Goal: Task Accomplishment & Management: Use online tool/utility

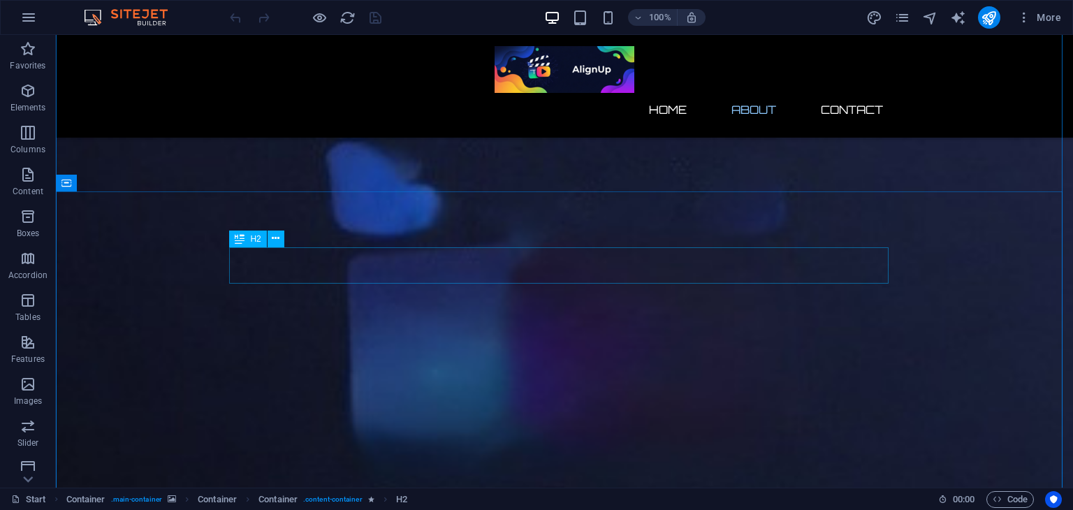
scroll to position [416, 0]
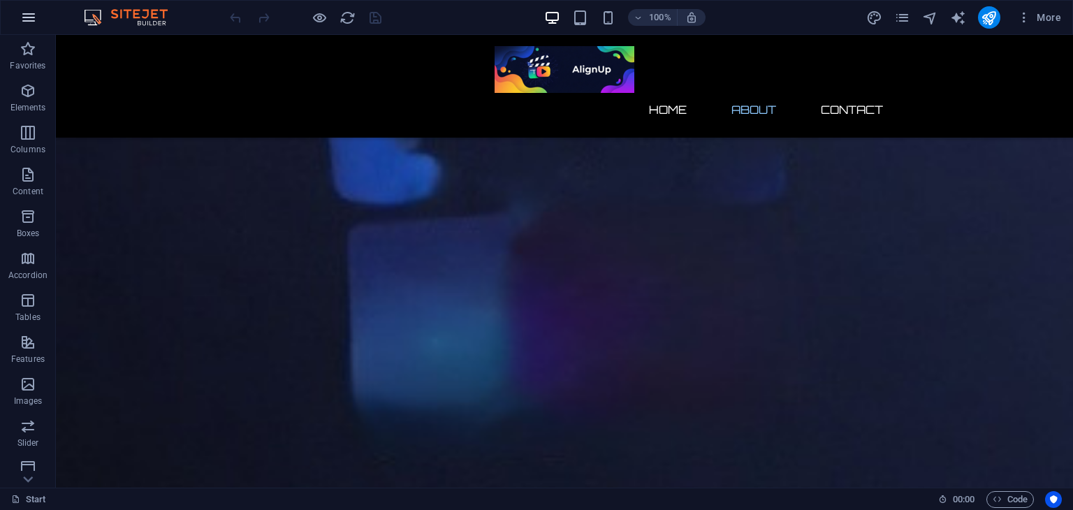
click at [41, 23] on button "button" at bounding box center [29, 18] width 34 height 34
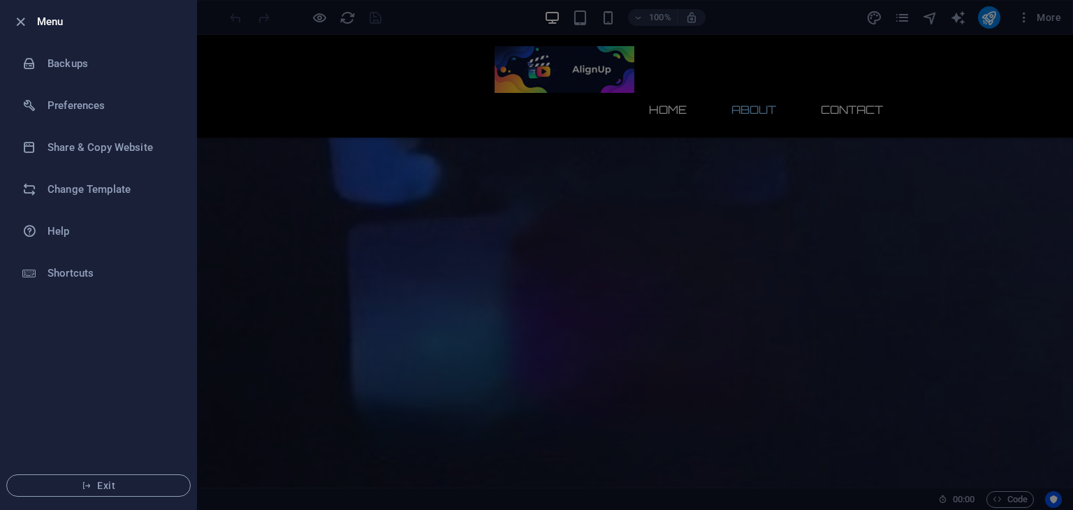
click at [344, 194] on div at bounding box center [536, 255] width 1073 height 510
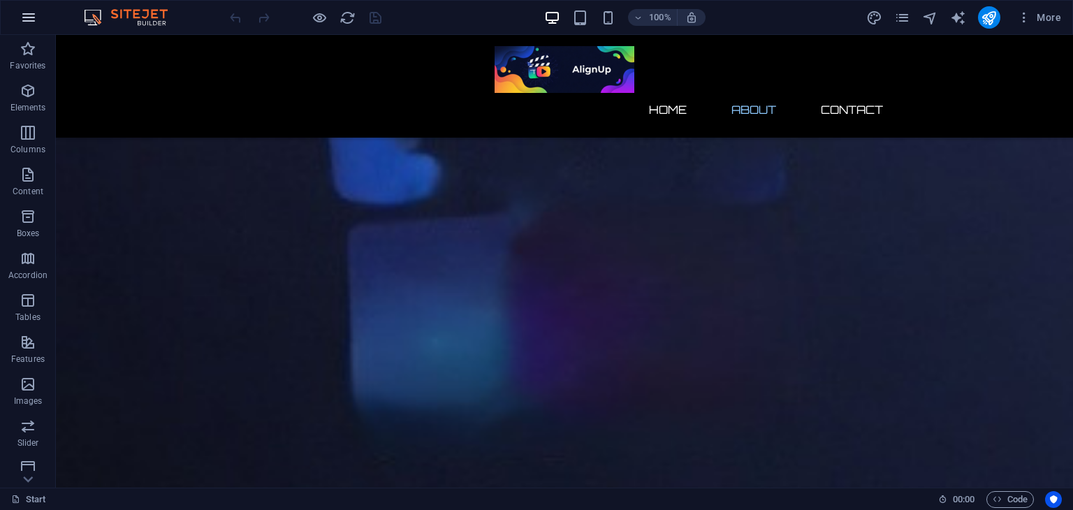
click at [32, 20] on icon "button" at bounding box center [28, 17] width 17 height 17
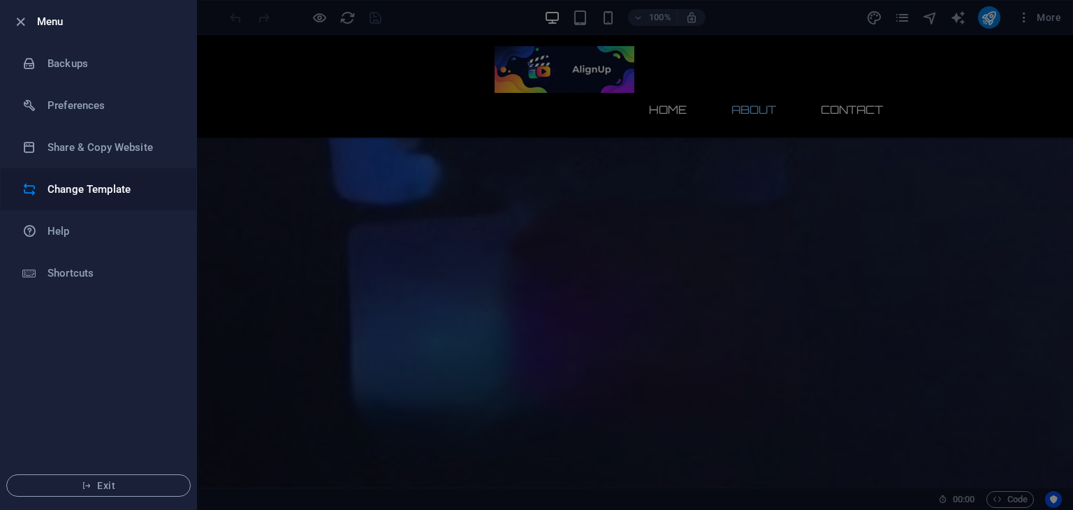
click at [82, 180] on li "Change Template" at bounding box center [99, 189] width 196 height 42
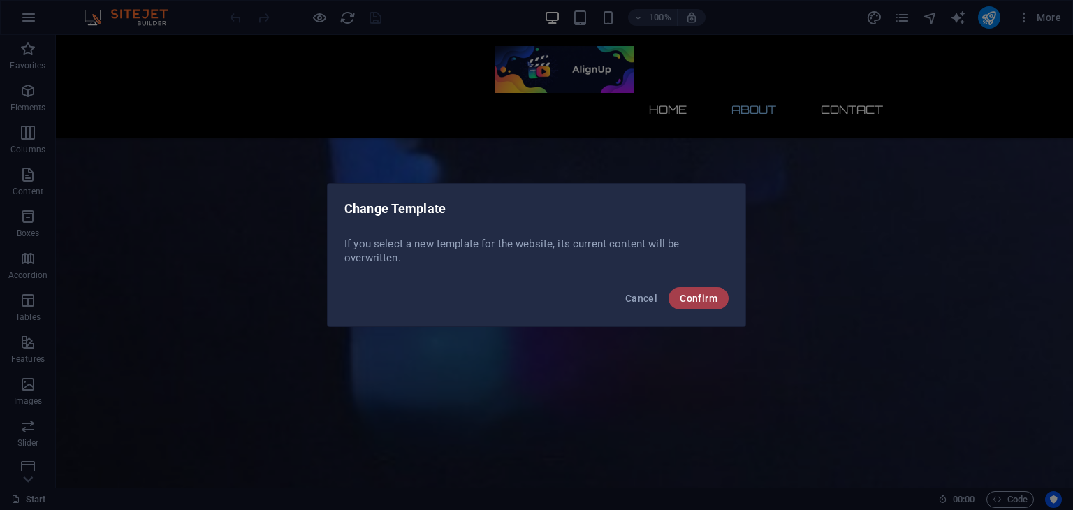
click at [676, 296] on button "Confirm" at bounding box center [699, 298] width 60 height 22
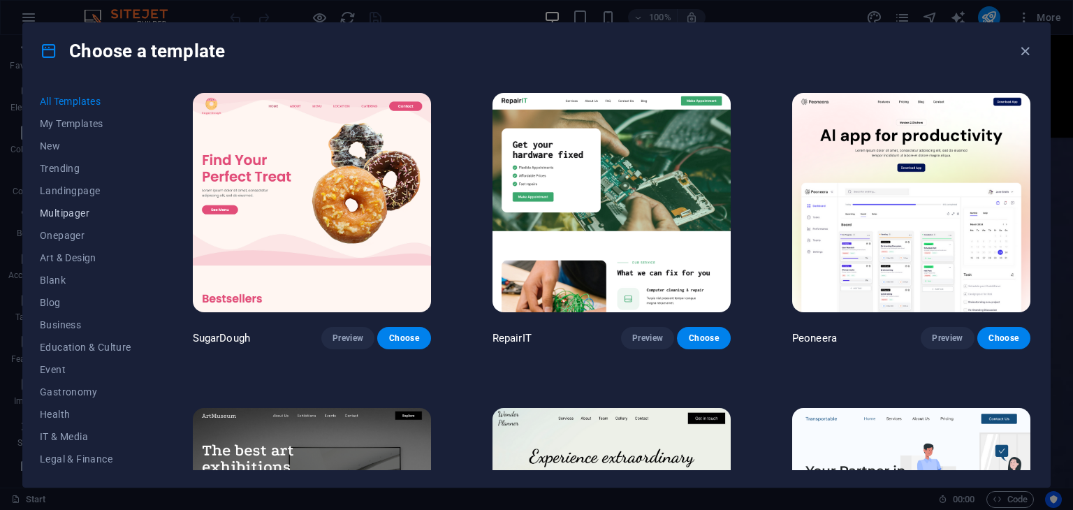
click at [63, 207] on span "Multipager" at bounding box center [86, 212] width 92 height 11
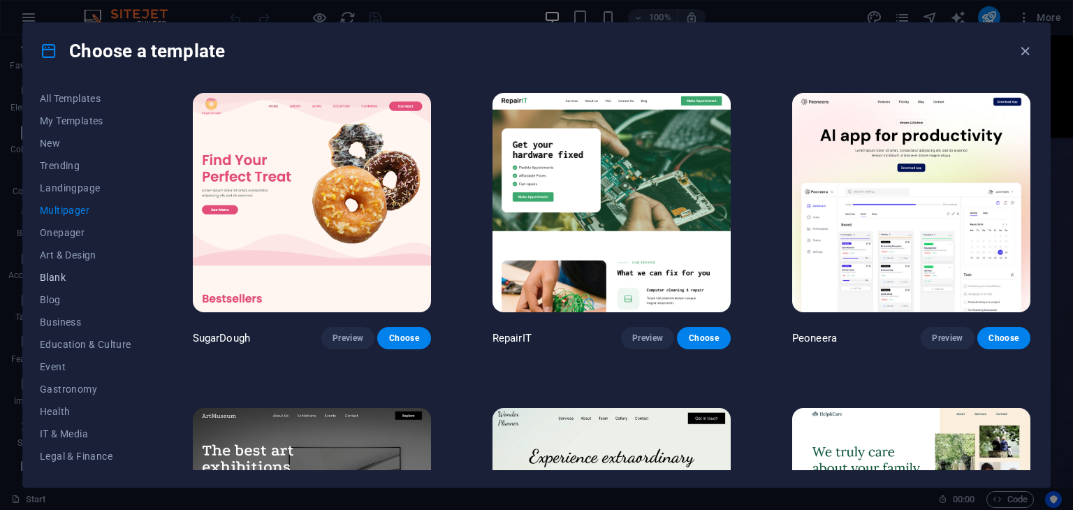
scroll to position [0, 0]
click at [51, 107] on button "All Templates" at bounding box center [86, 101] width 92 height 22
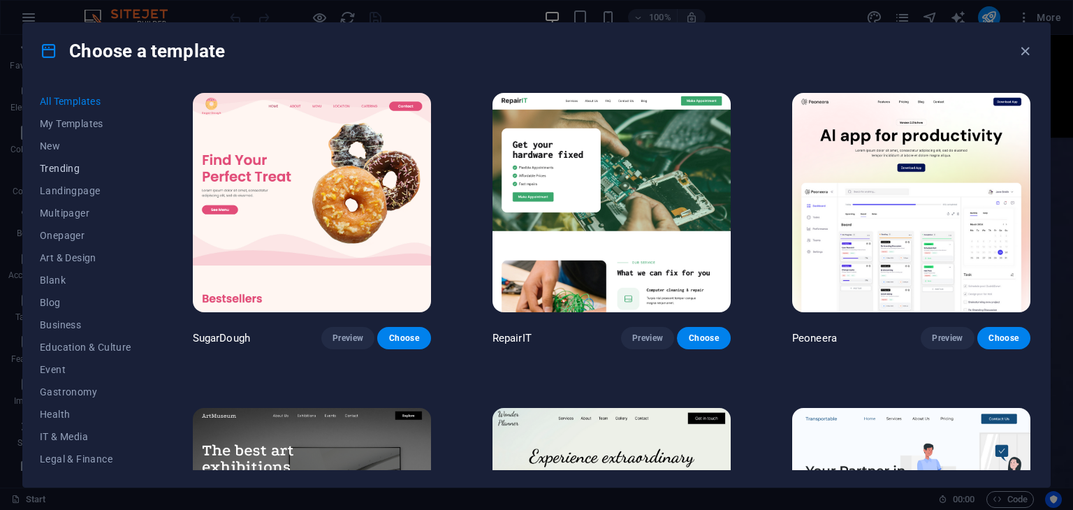
click at [57, 163] on span "Trending" at bounding box center [86, 168] width 92 height 11
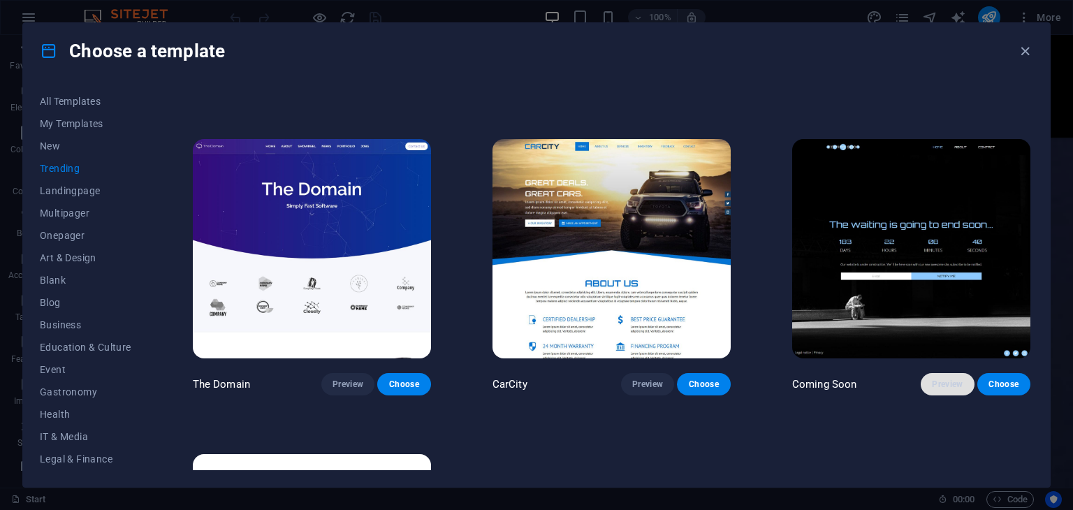
scroll to position [1218, 0]
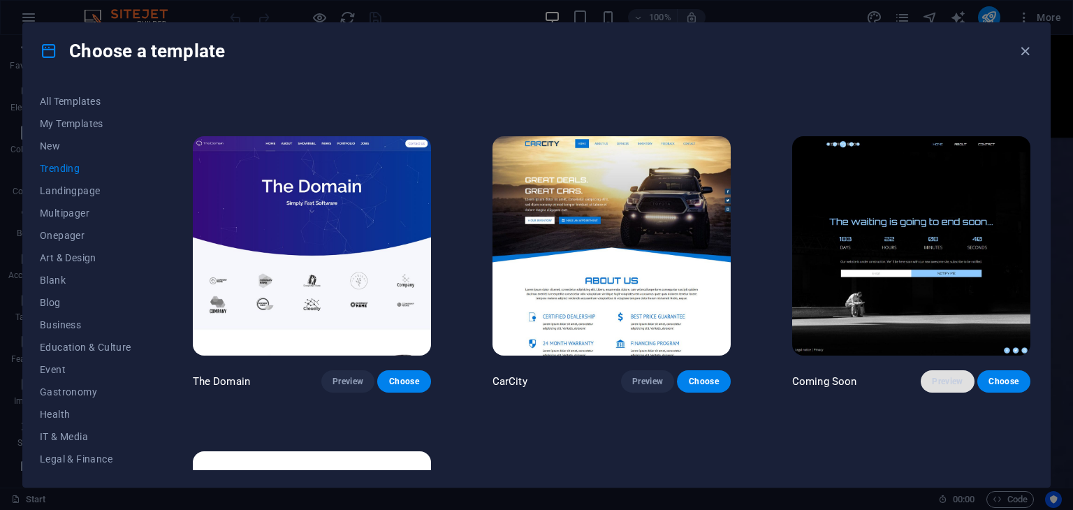
click at [942, 370] on button "Preview" at bounding box center [947, 381] width 53 height 22
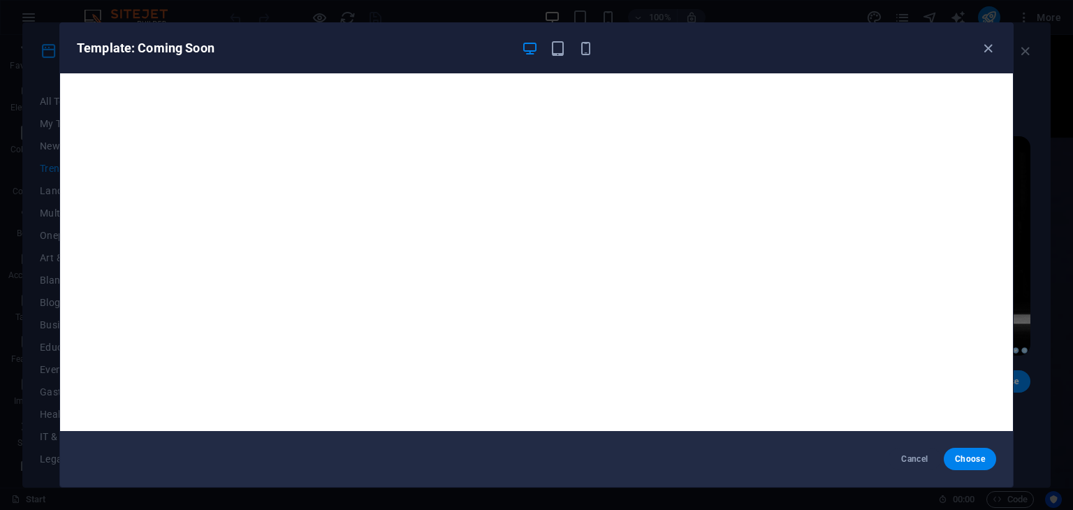
scroll to position [3, 0]
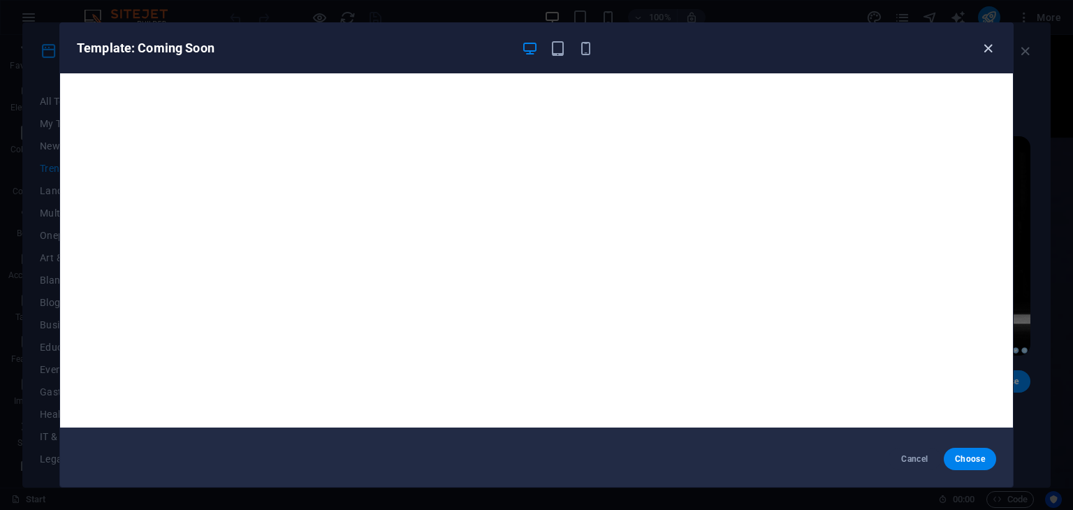
click at [994, 46] on icon "button" at bounding box center [988, 49] width 16 height 16
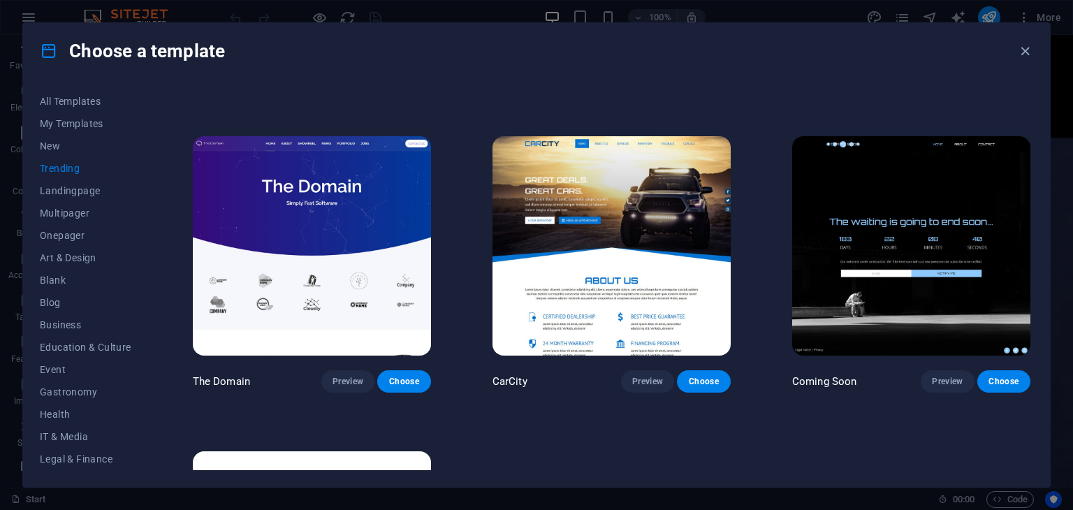
scroll to position [1448, 0]
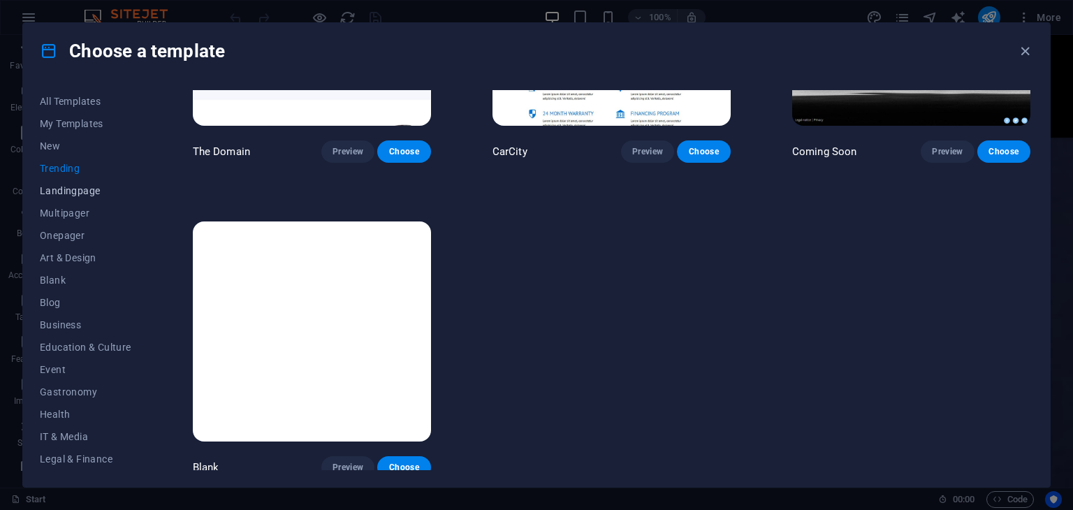
click at [96, 196] on span "Landingpage" at bounding box center [86, 190] width 92 height 11
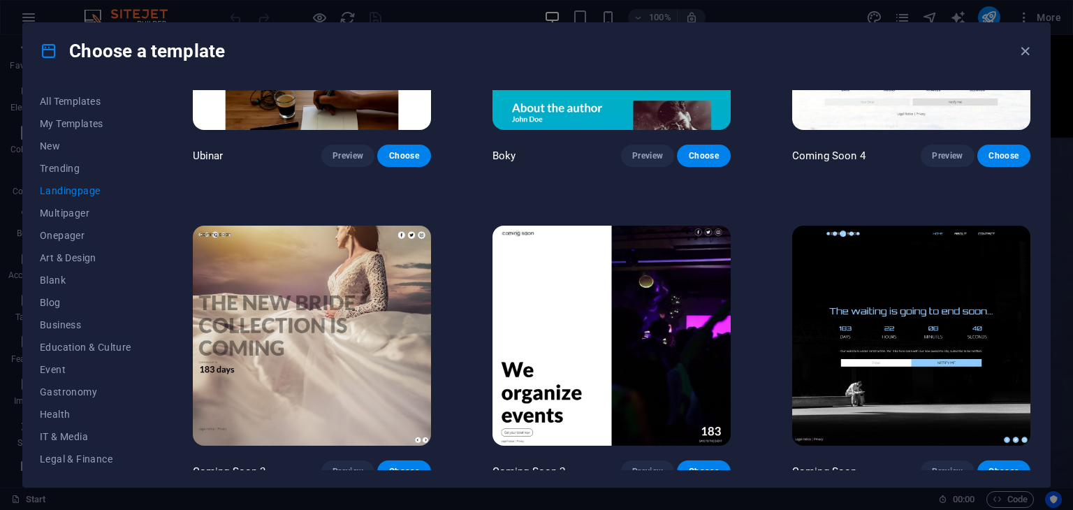
click at [578, 382] on img at bounding box center [612, 335] width 238 height 219
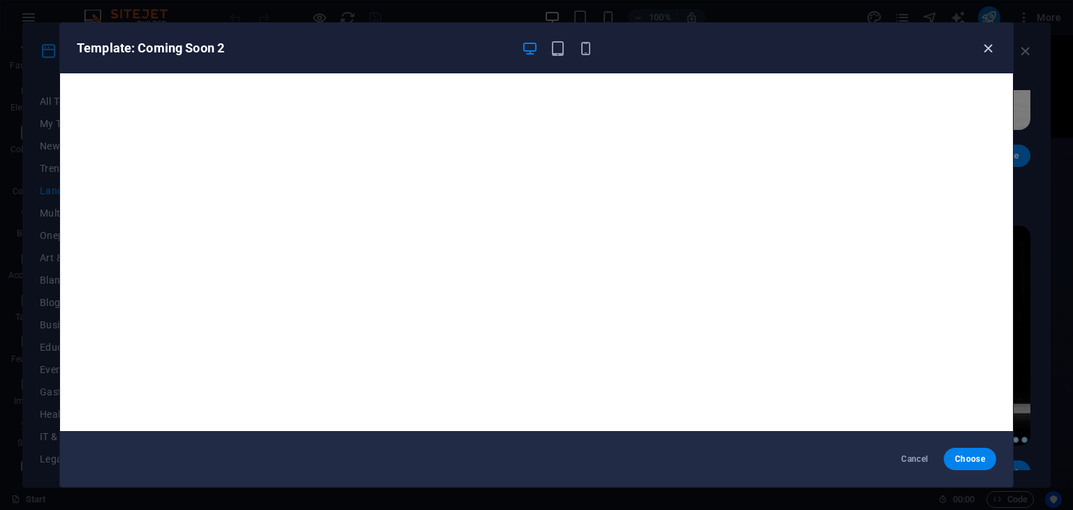
click at [981, 45] on icon "button" at bounding box center [988, 49] width 16 height 16
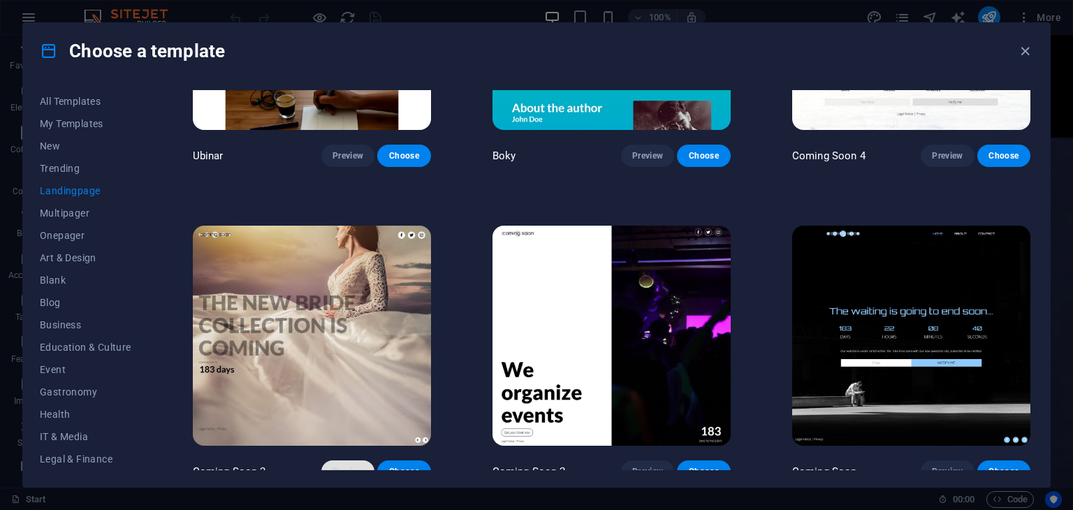
click at [327, 463] on button "Preview" at bounding box center [347, 471] width 53 height 22
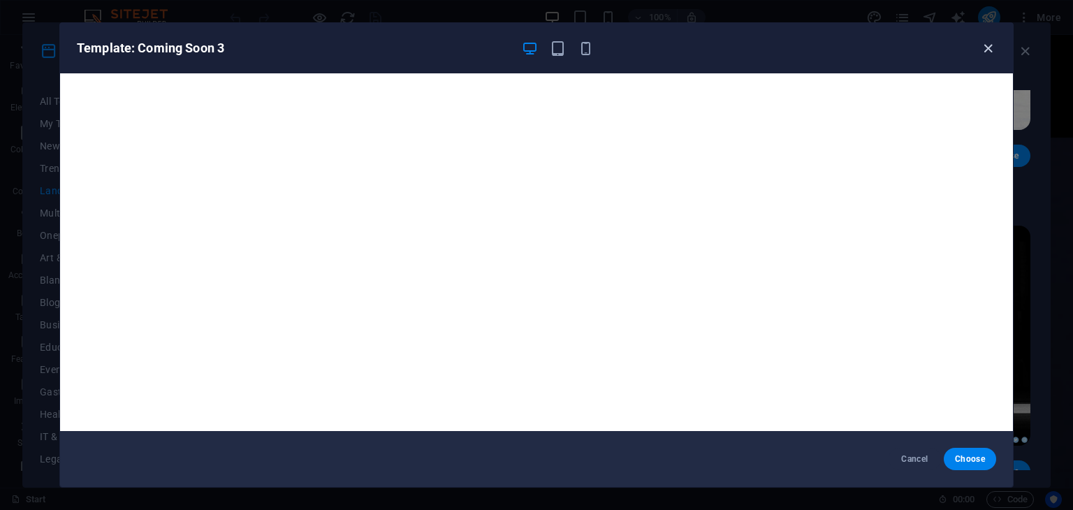
click at [984, 45] on icon "button" at bounding box center [988, 49] width 16 height 16
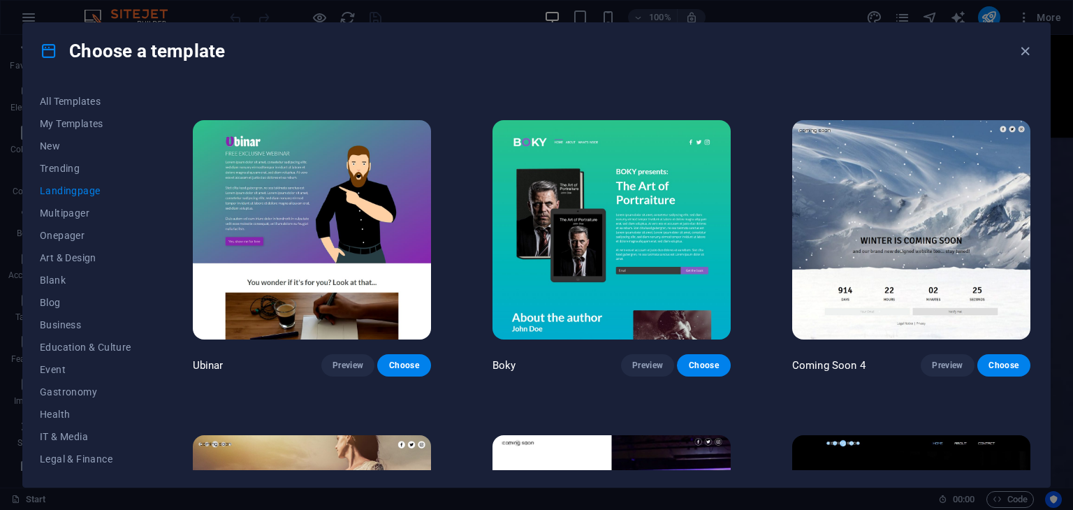
scroll to position [2169, 0]
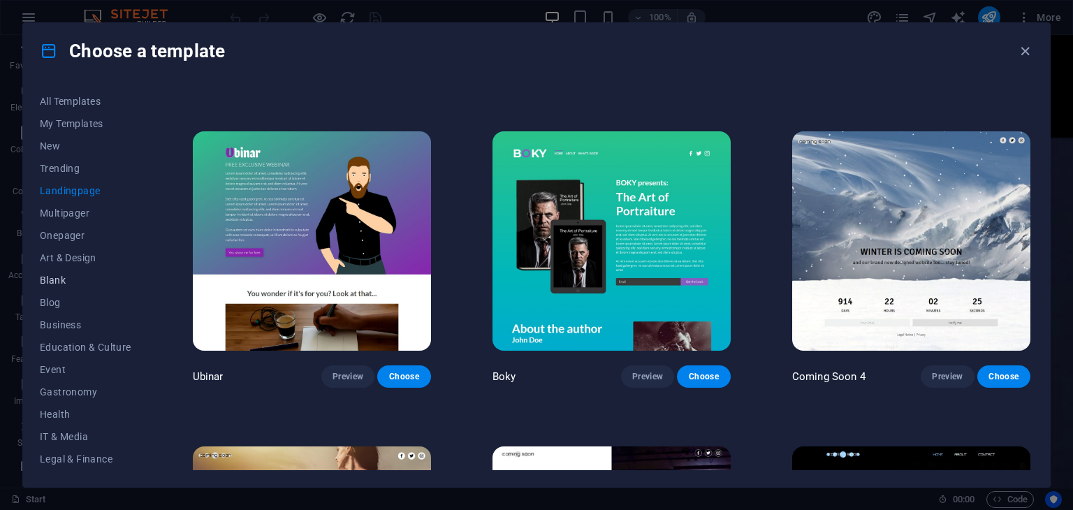
drag, startPoint x: 70, startPoint y: 272, endPoint x: 50, endPoint y: 279, distance: 21.4
click at [50, 279] on button "Blank" at bounding box center [86, 280] width 92 height 22
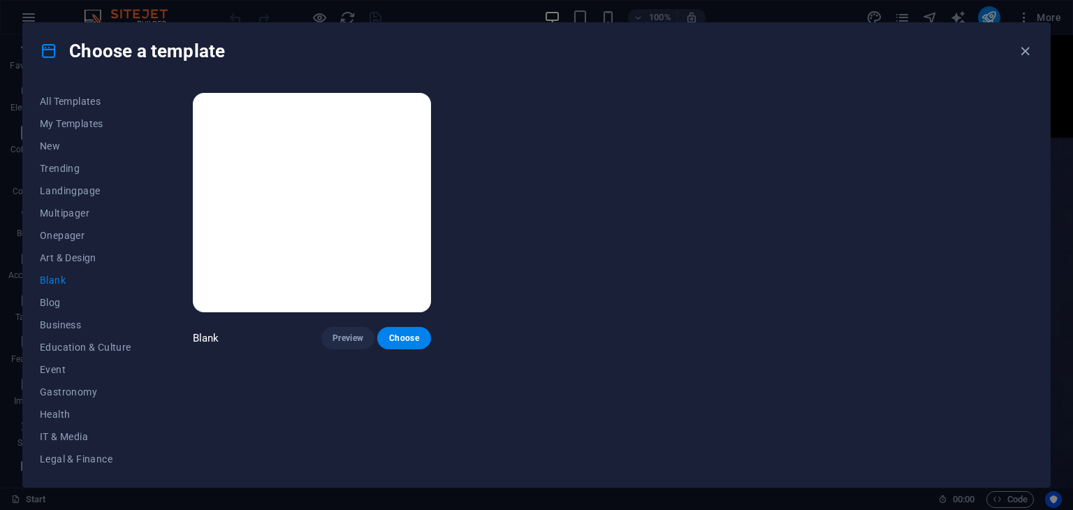
scroll to position [0, 0]
click at [50, 279] on span "Blank" at bounding box center [86, 280] width 92 height 11
click at [75, 336] on button "Education & Culture" at bounding box center [86, 347] width 92 height 22
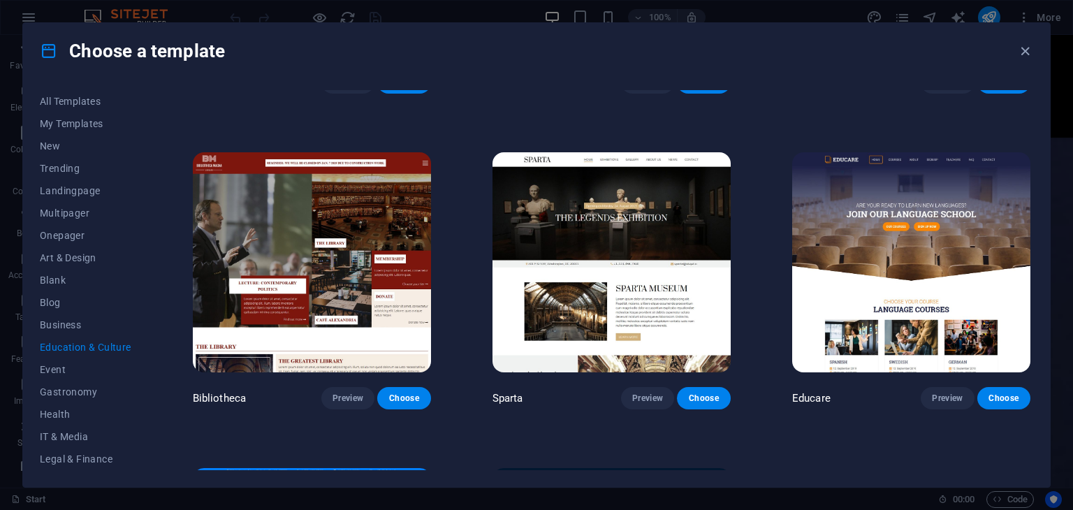
scroll to position [260, 0]
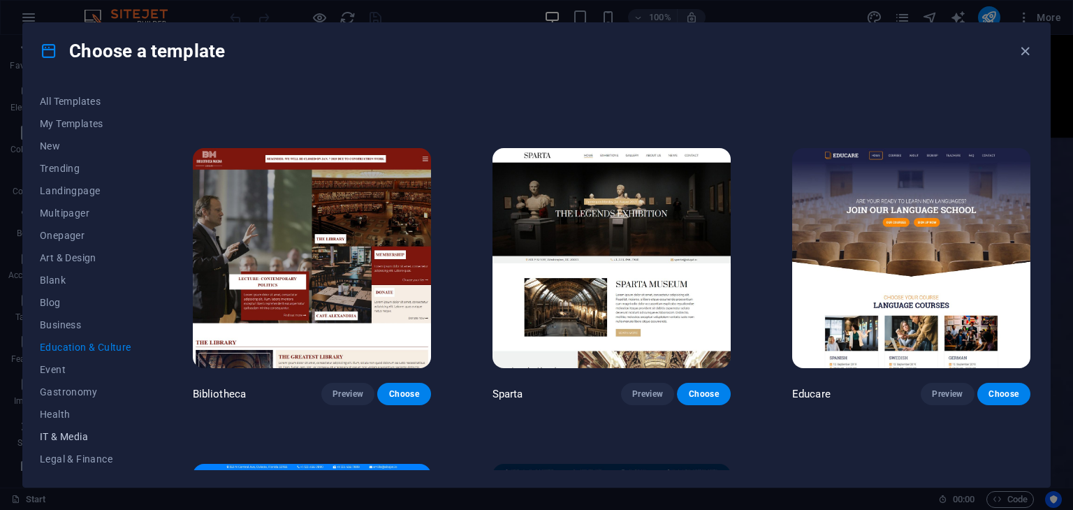
click at [68, 439] on span "IT & Media" at bounding box center [86, 436] width 92 height 11
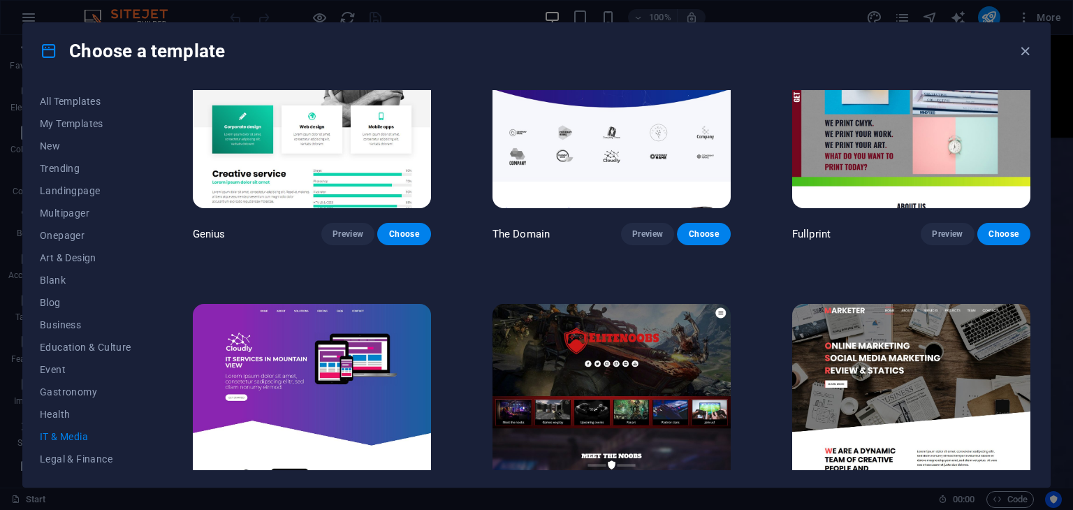
scroll to position [820, 0]
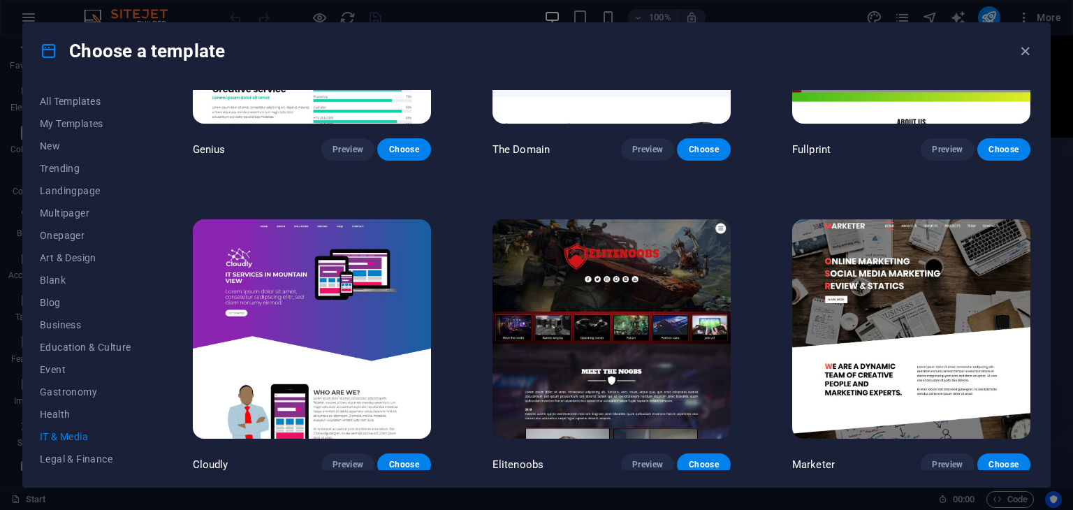
click at [663, 347] on img at bounding box center [612, 328] width 238 height 219
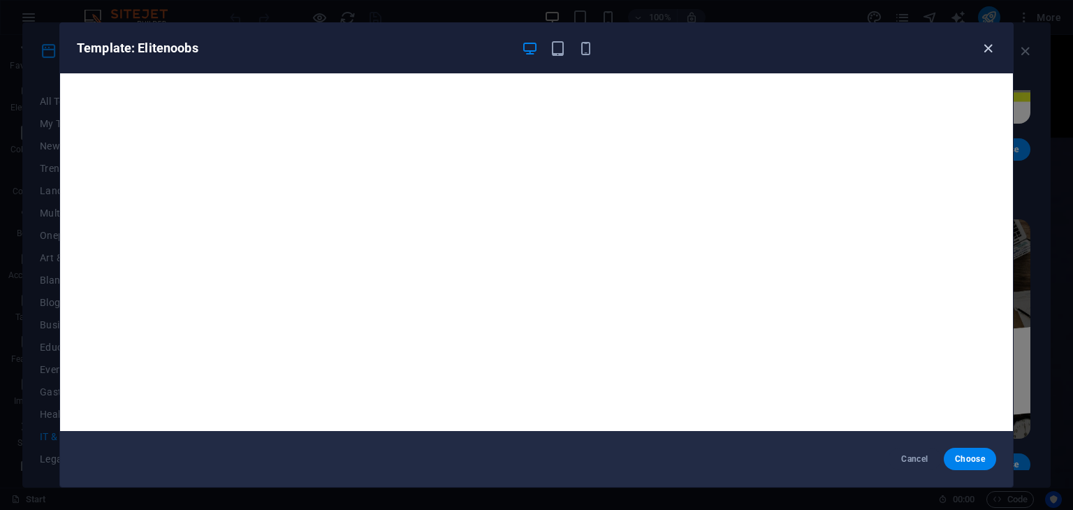
click at [989, 43] on icon "button" at bounding box center [988, 49] width 16 height 16
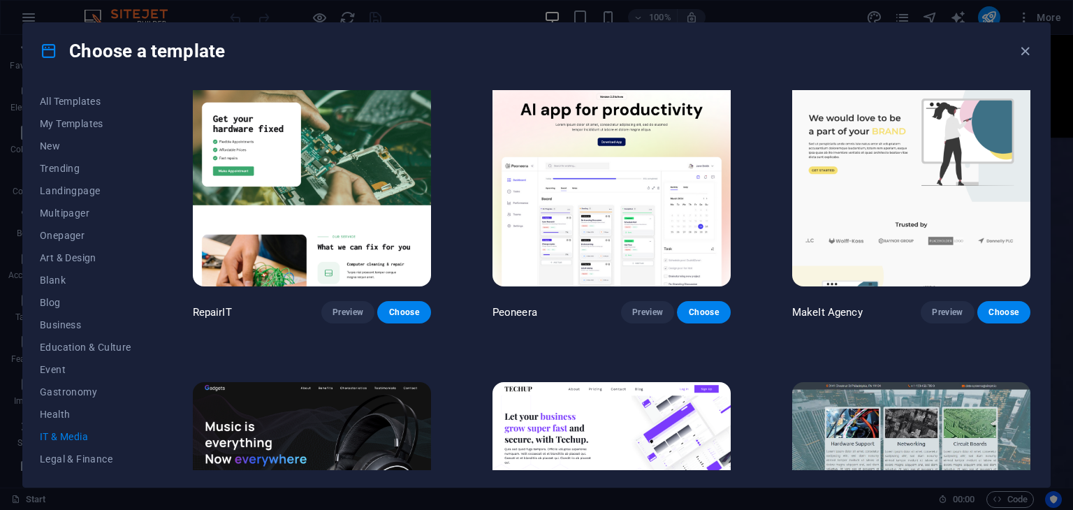
scroll to position [0, 0]
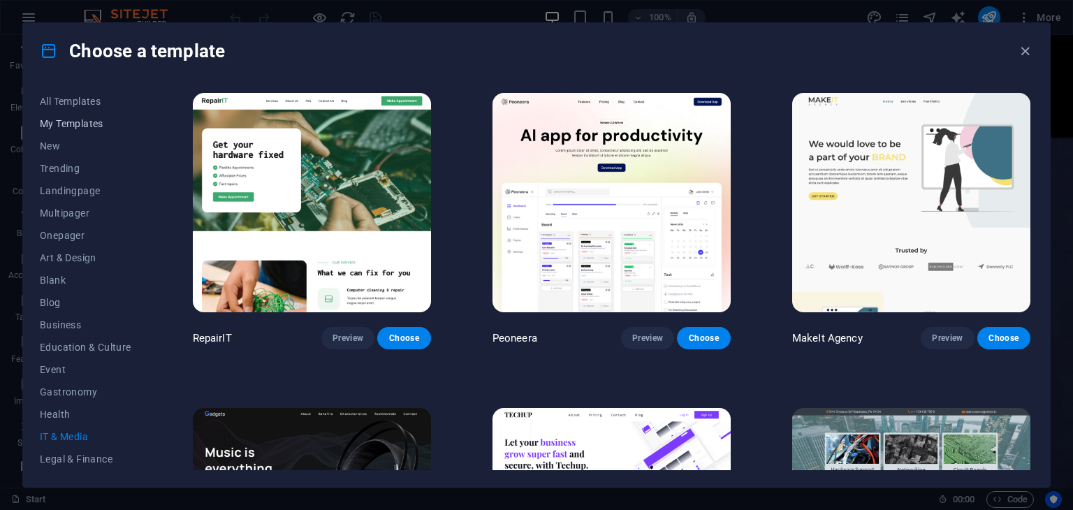
click at [78, 125] on span "My Templates" at bounding box center [86, 123] width 92 height 11
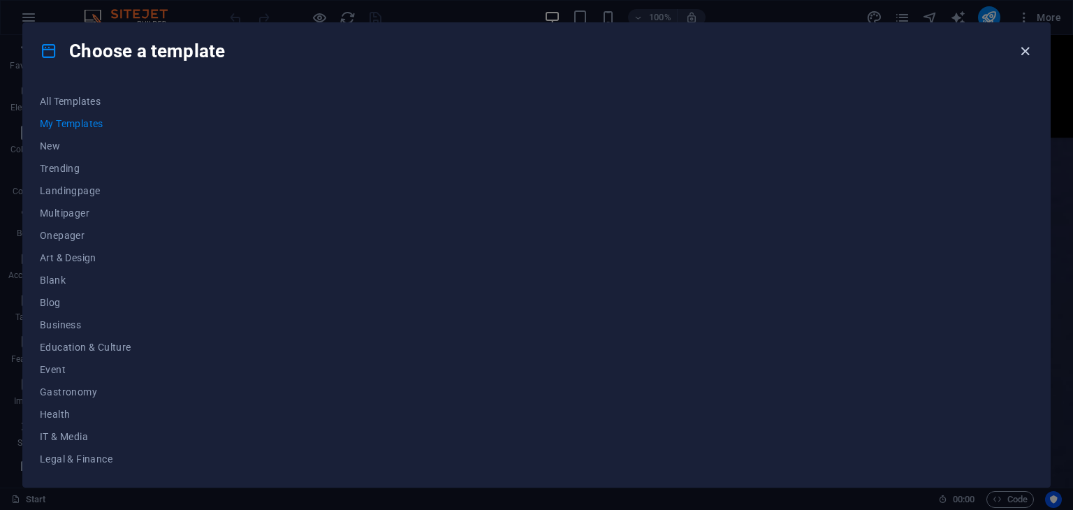
click at [1019, 48] on icon "button" at bounding box center [1025, 51] width 16 height 16
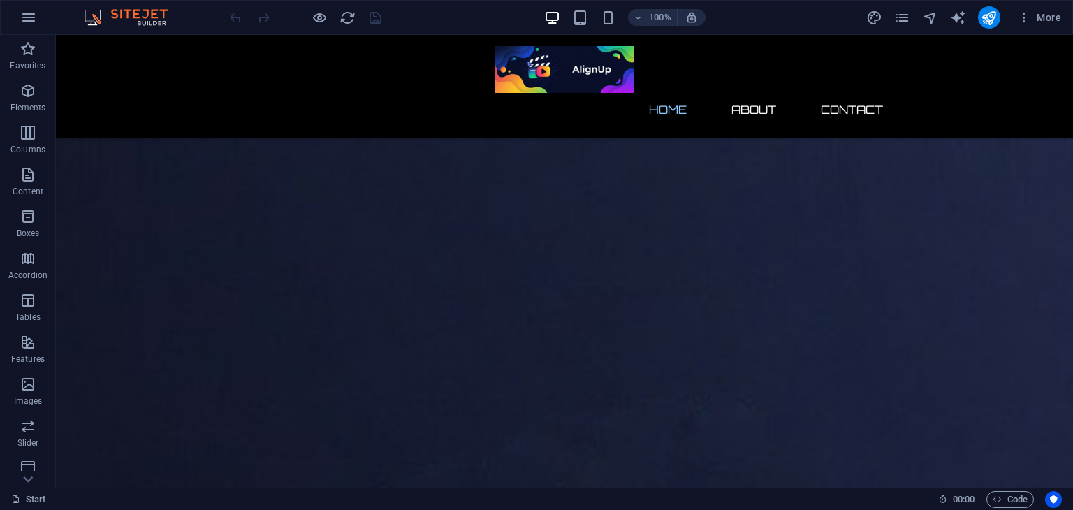
click at [896, 8] on div "More" at bounding box center [966, 17] width 201 height 22
click at [902, 15] on icon "pages" at bounding box center [902, 18] width 16 height 16
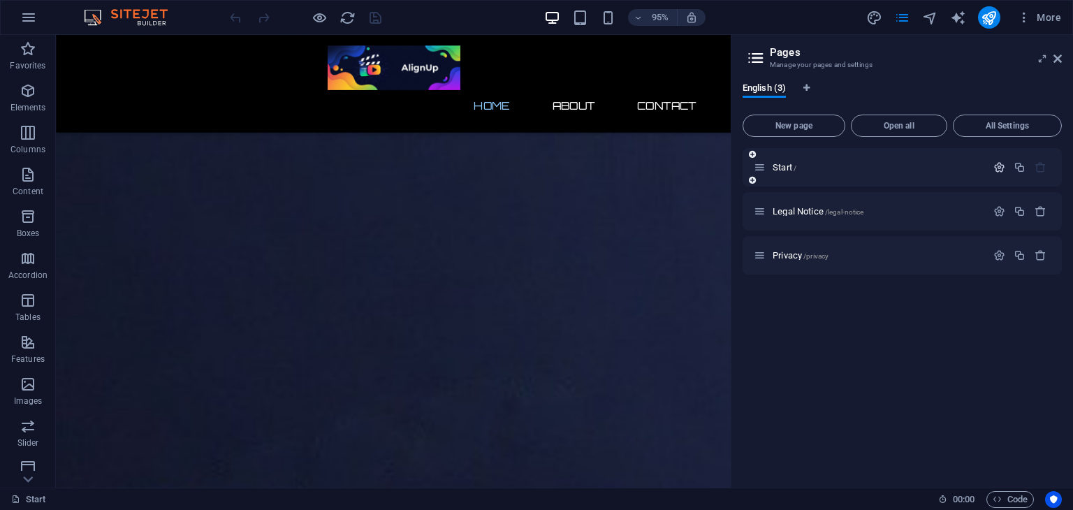
click at [1003, 163] on icon "button" at bounding box center [999, 167] width 12 height 12
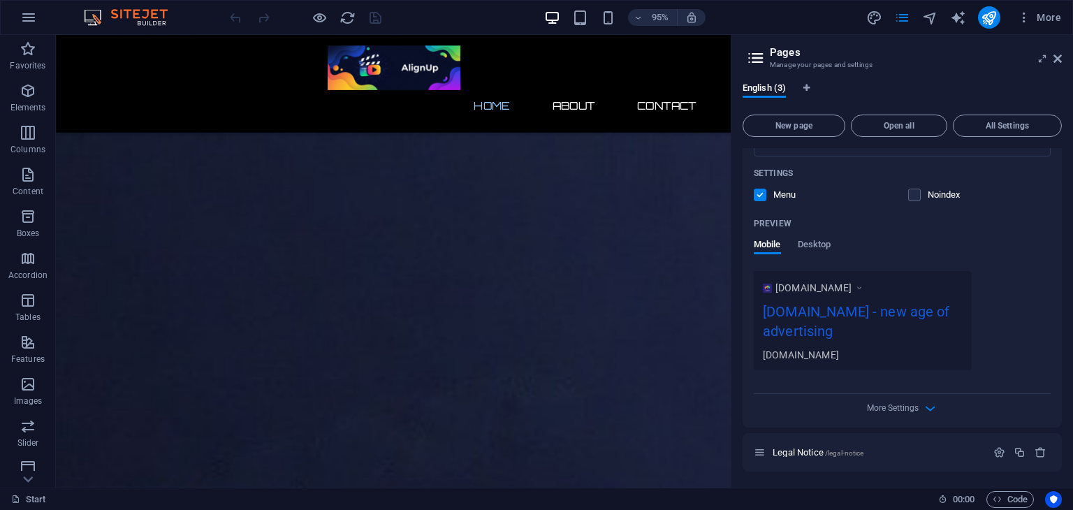
scroll to position [344, 0]
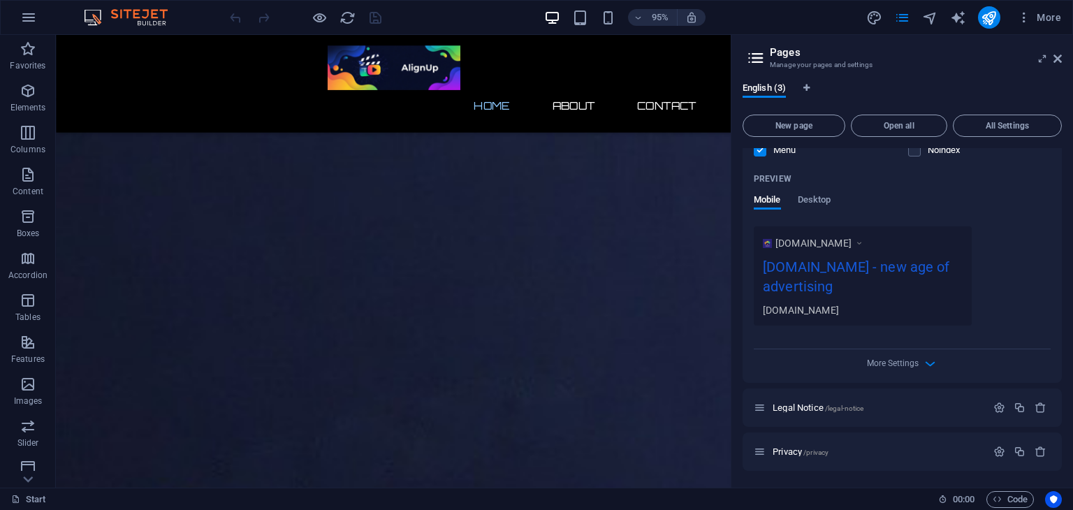
click at [865, 305] on div "[DOMAIN_NAME]" at bounding box center [863, 310] width 200 height 15
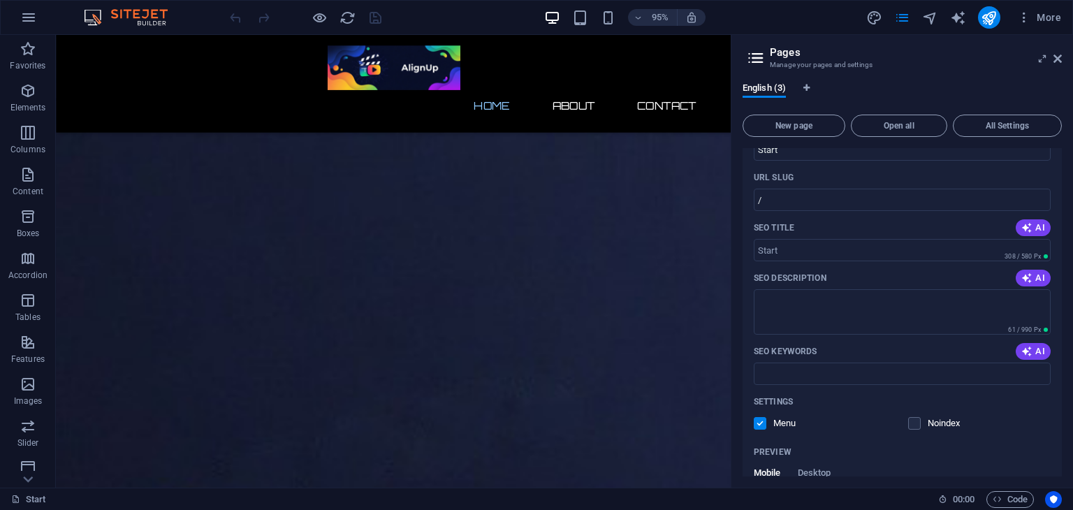
scroll to position [47, 0]
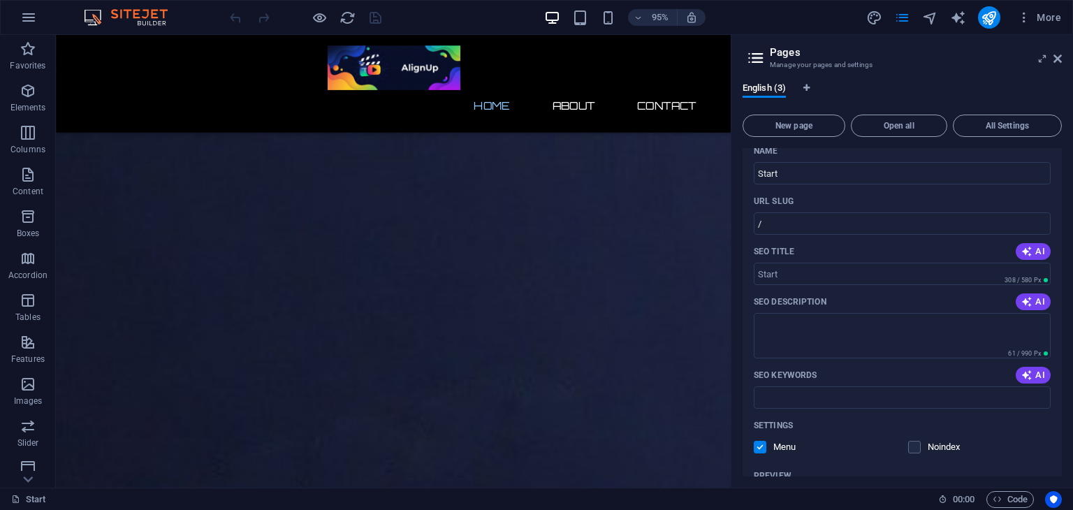
click at [1062, 60] on aside "Pages Manage your pages and settings English (3) New page Open all All Settings…" at bounding box center [902, 261] width 342 height 453
click at [1055, 60] on icon at bounding box center [1058, 58] width 8 height 11
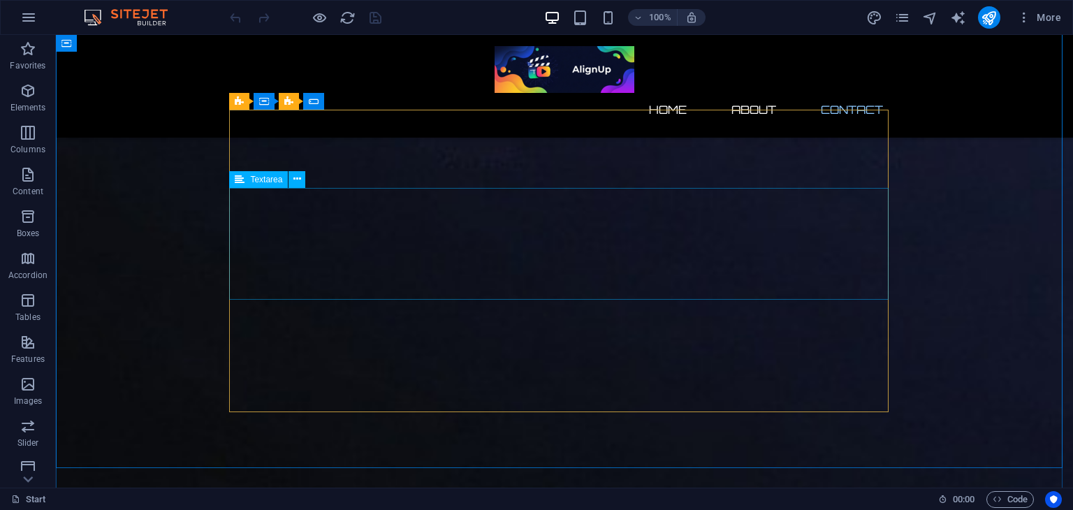
scroll to position [1009, 0]
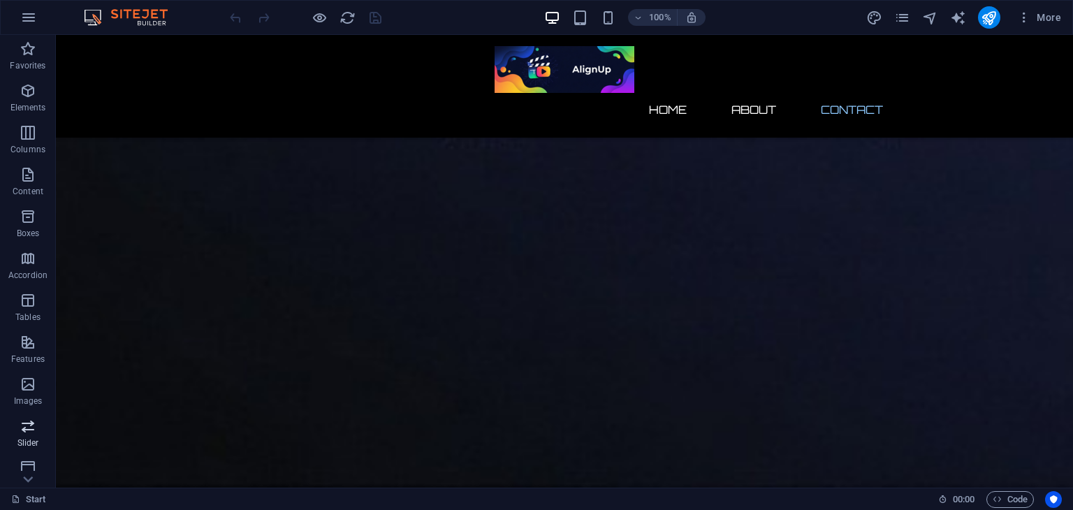
click at [20, 430] on icon "button" at bounding box center [28, 426] width 17 height 17
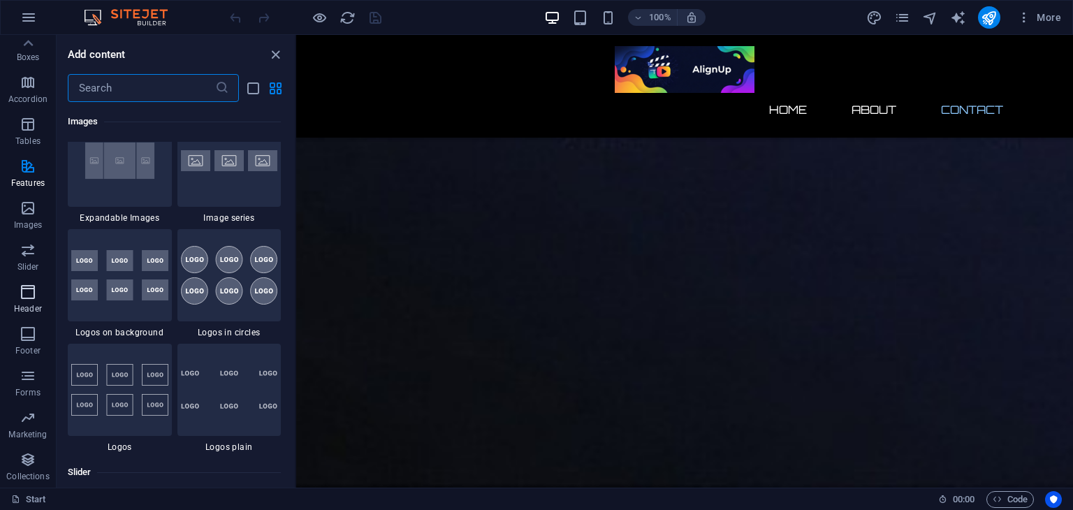
scroll to position [0, 0]
click at [27, 20] on icon "button" at bounding box center [28, 17] width 17 height 17
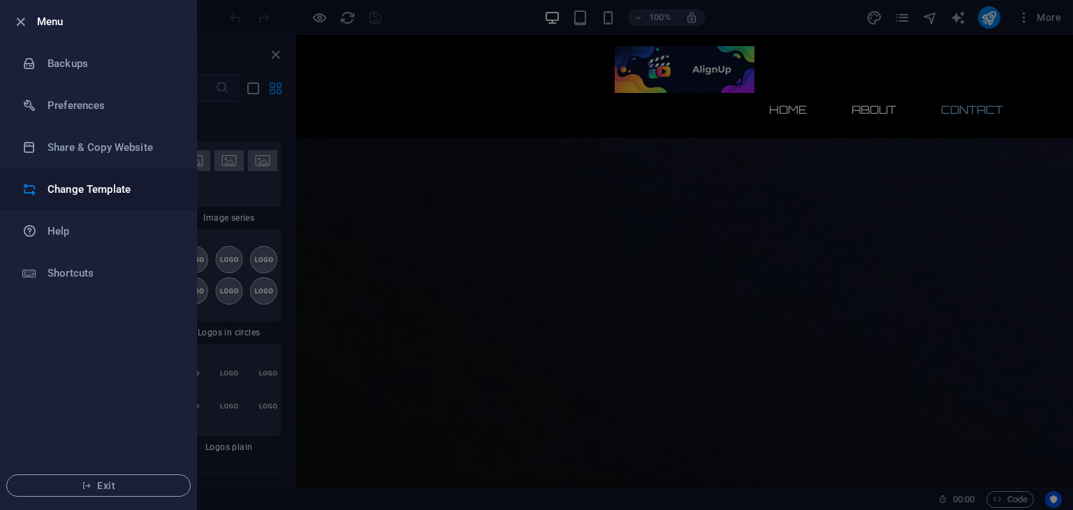
click at [109, 175] on li "Change Template" at bounding box center [99, 189] width 196 height 42
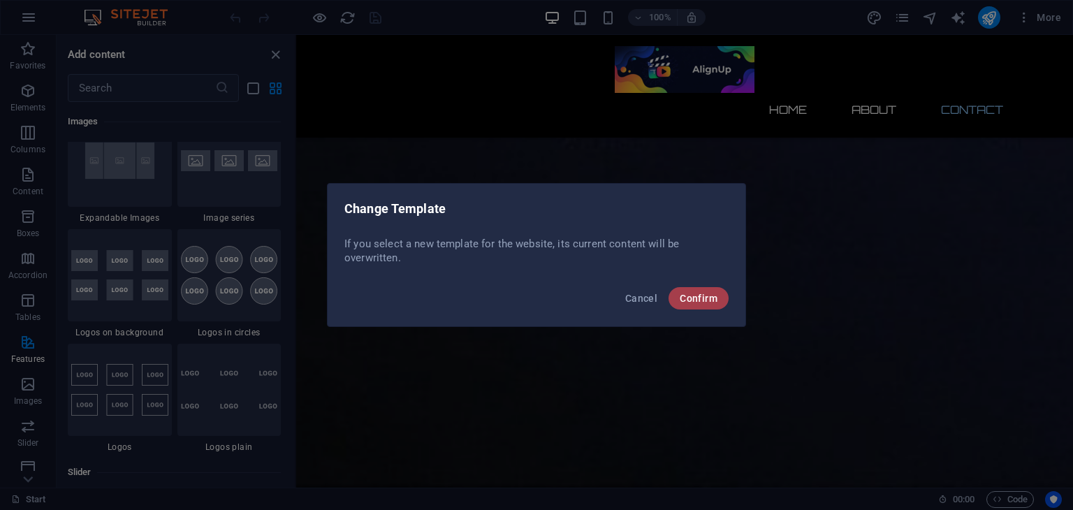
click at [692, 295] on span "Confirm" at bounding box center [699, 298] width 38 height 11
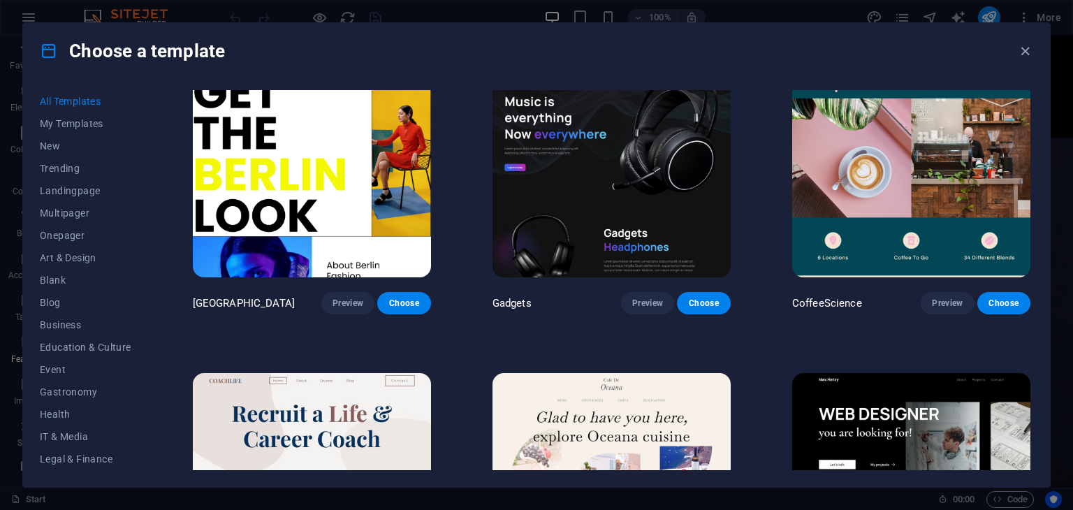
scroll to position [3524, 0]
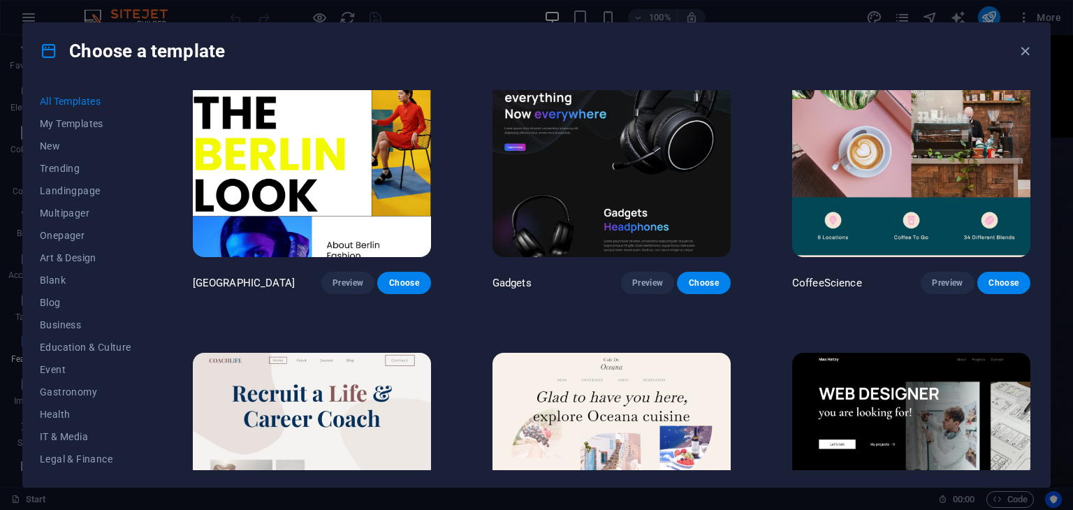
drag, startPoint x: 1033, startPoint y: 174, endPoint x: 1037, endPoint y: 186, distance: 12.6
click at [1037, 186] on div "All Templates My Templates New Trending Landingpage Multipager Onepager Art & D…" at bounding box center [536, 283] width 1027 height 408
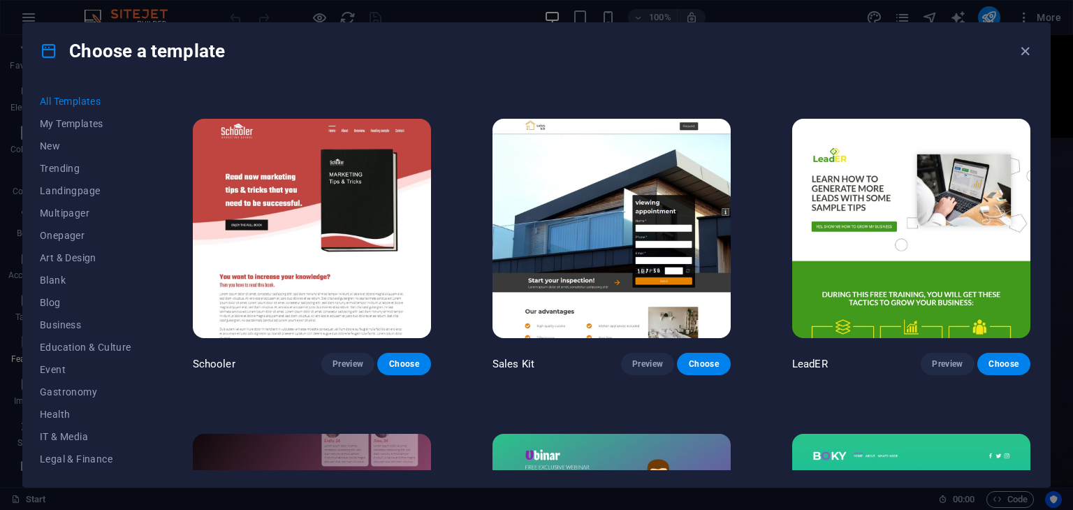
scroll to position [16044, 0]
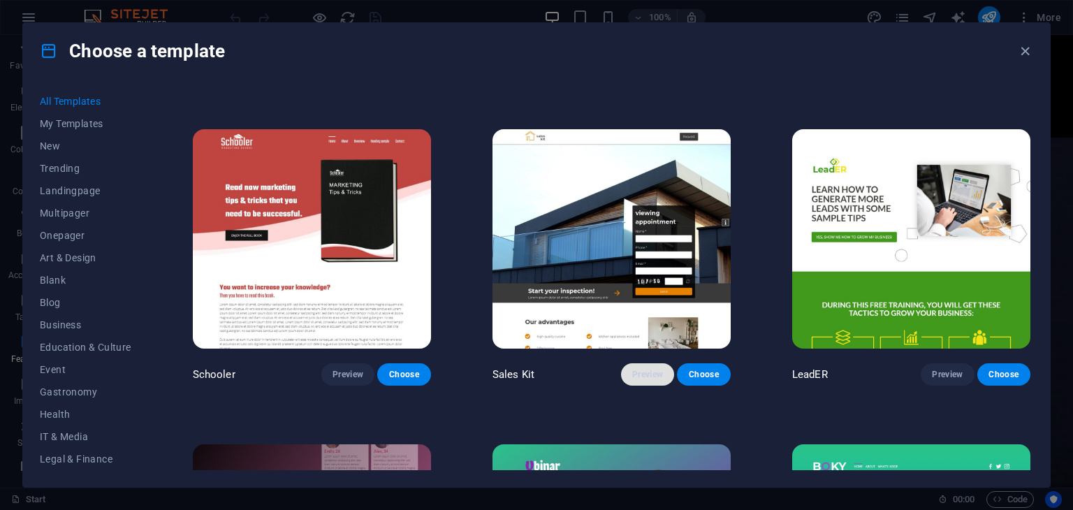
click at [639, 369] on span "Preview" at bounding box center [647, 374] width 31 height 11
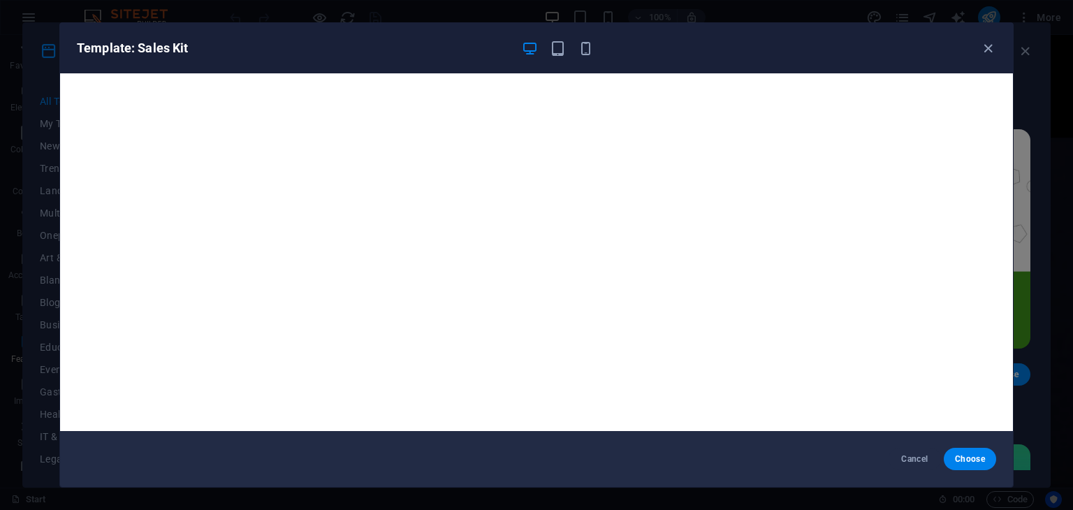
scroll to position [3, 0]
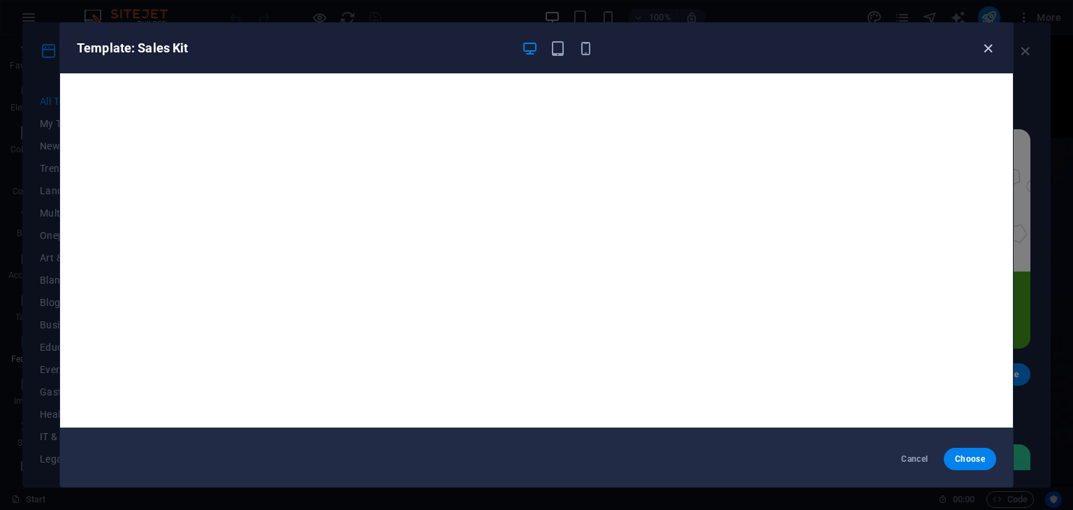
click at [987, 50] on icon "button" at bounding box center [988, 49] width 16 height 16
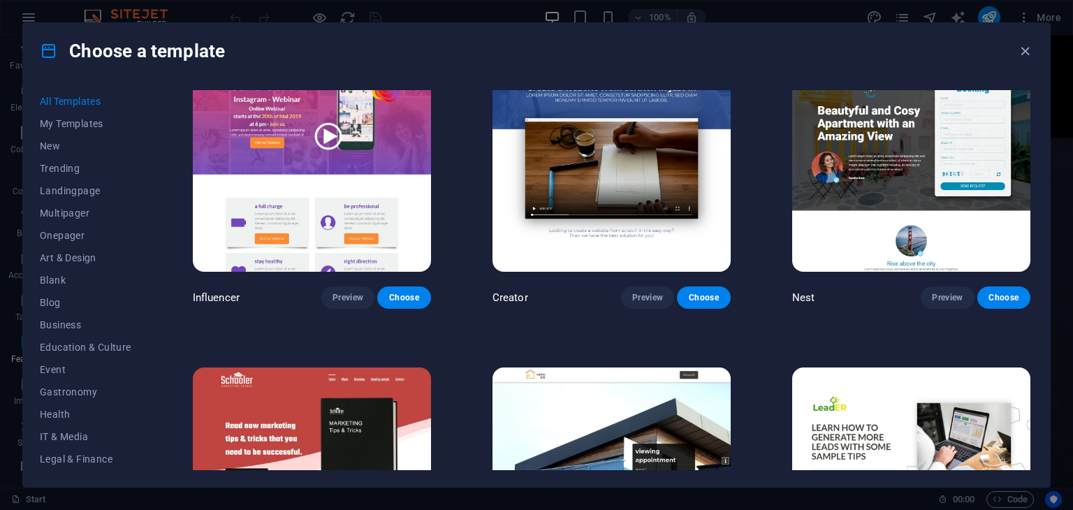
scroll to position [15651, 0]
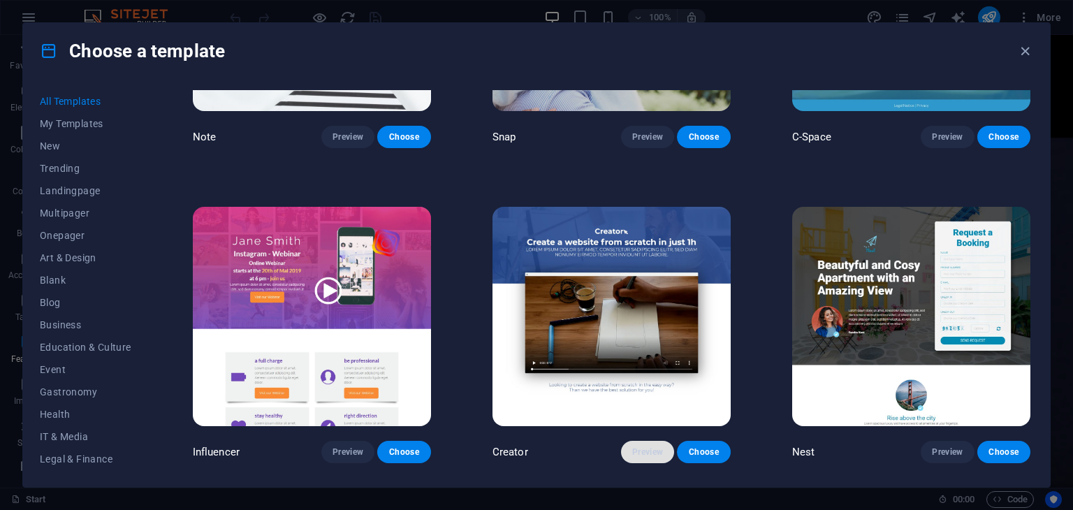
click at [635, 446] on span "Preview" at bounding box center [647, 451] width 31 height 11
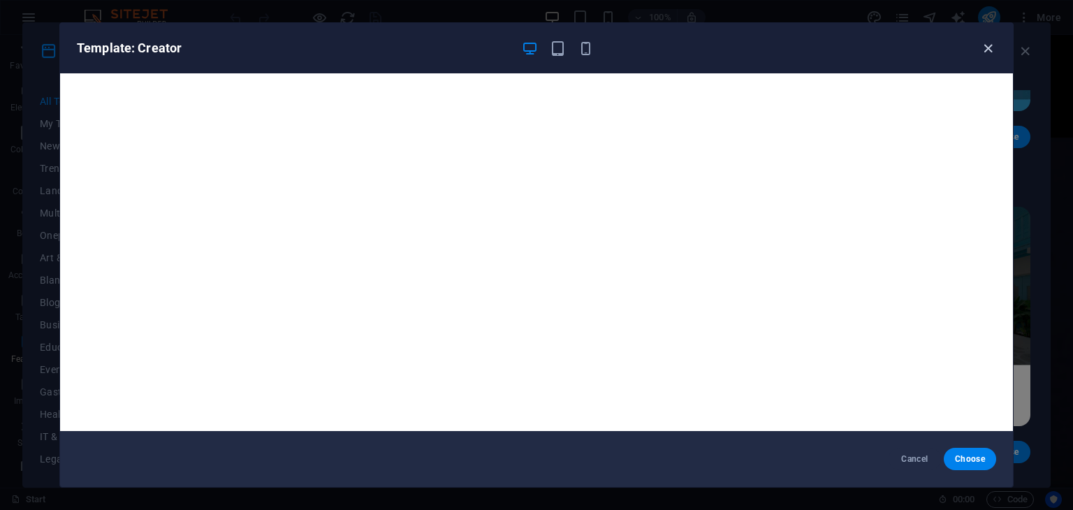
click at [982, 41] on icon "button" at bounding box center [988, 49] width 16 height 16
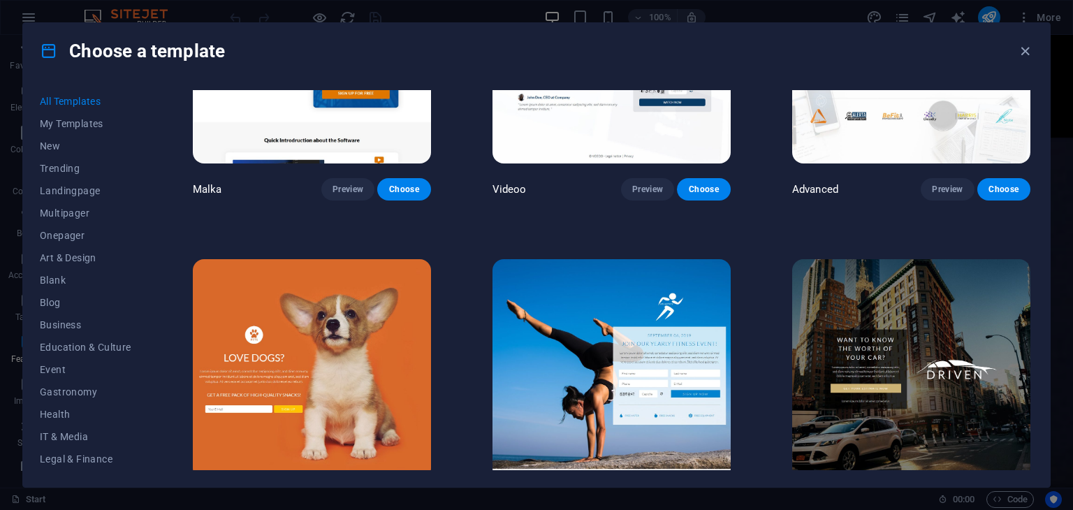
scroll to position [14967, 0]
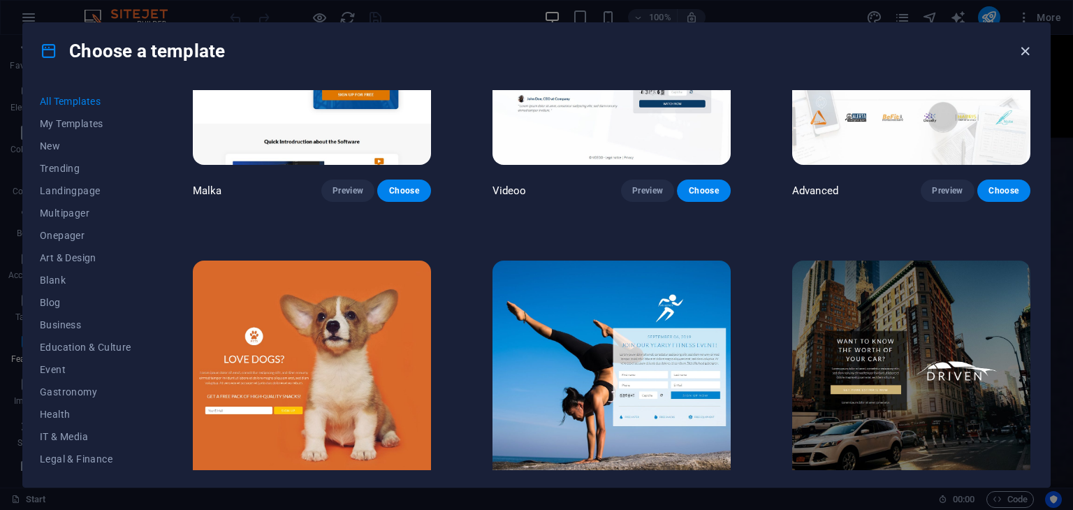
click at [1021, 48] on icon "button" at bounding box center [1025, 51] width 16 height 16
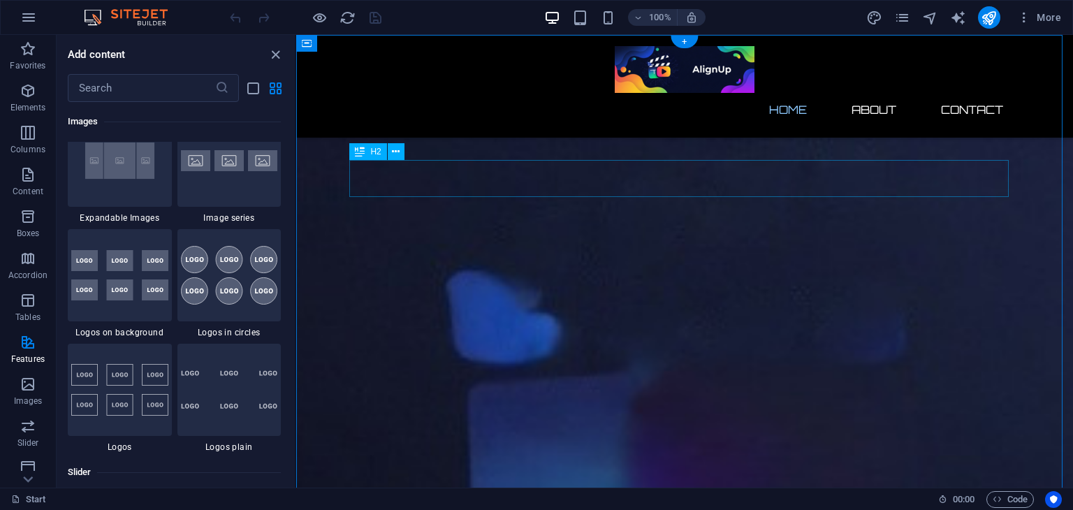
scroll to position [0, 0]
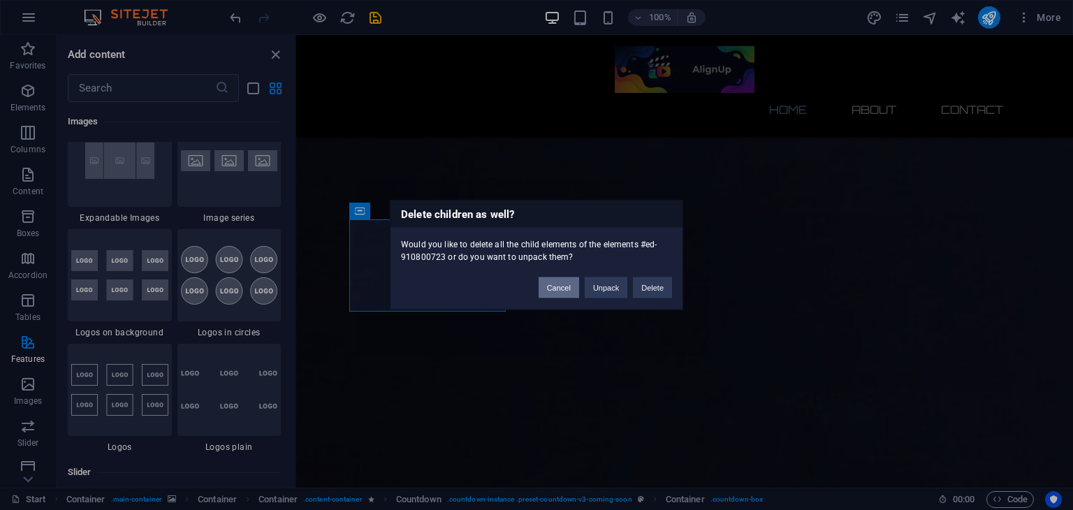
click at [564, 286] on button "Cancel" at bounding box center [559, 287] width 41 height 21
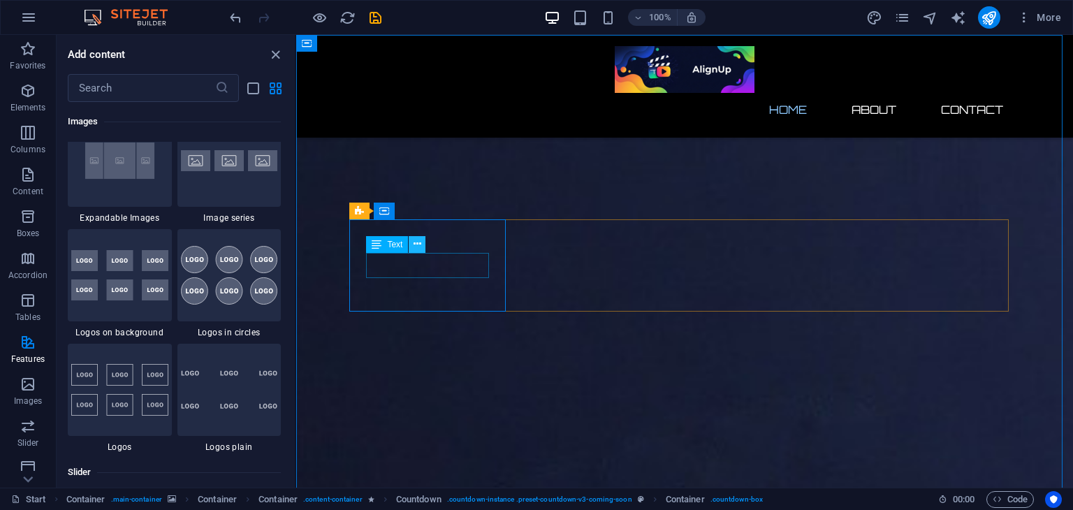
click at [414, 249] on icon at bounding box center [418, 244] width 8 height 15
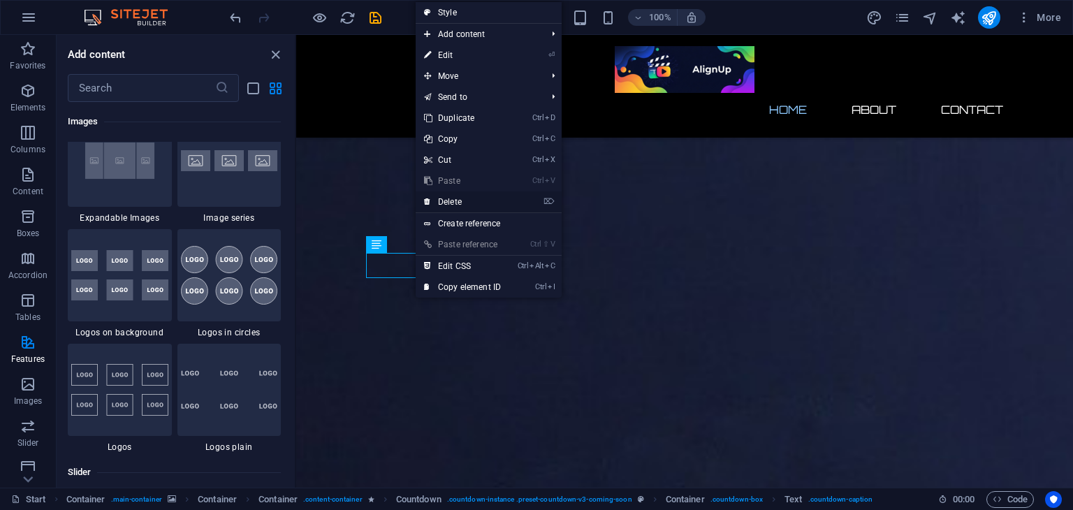
click at [463, 196] on link "⌦ Delete" at bounding box center [463, 201] width 94 height 21
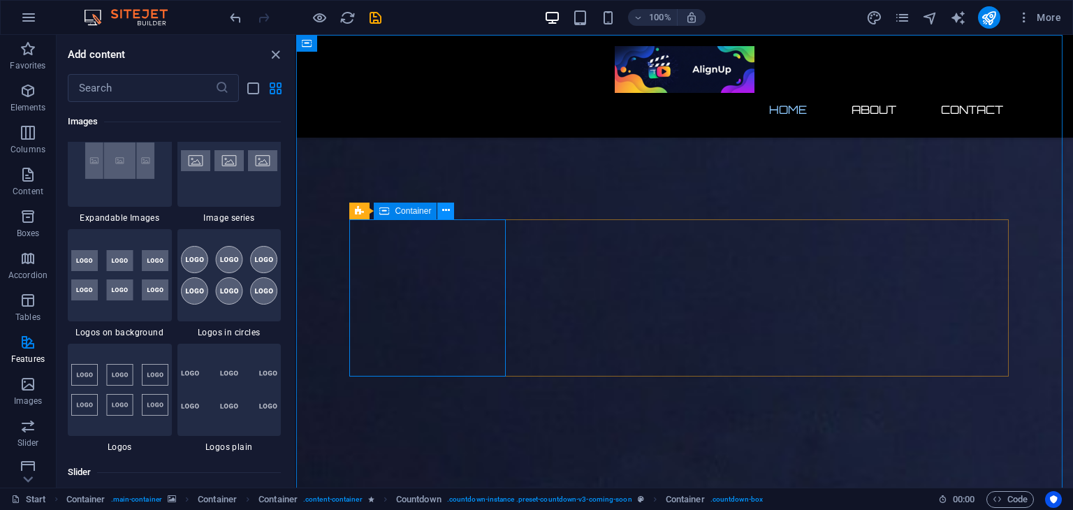
click at [447, 212] on icon at bounding box center [446, 210] width 8 height 15
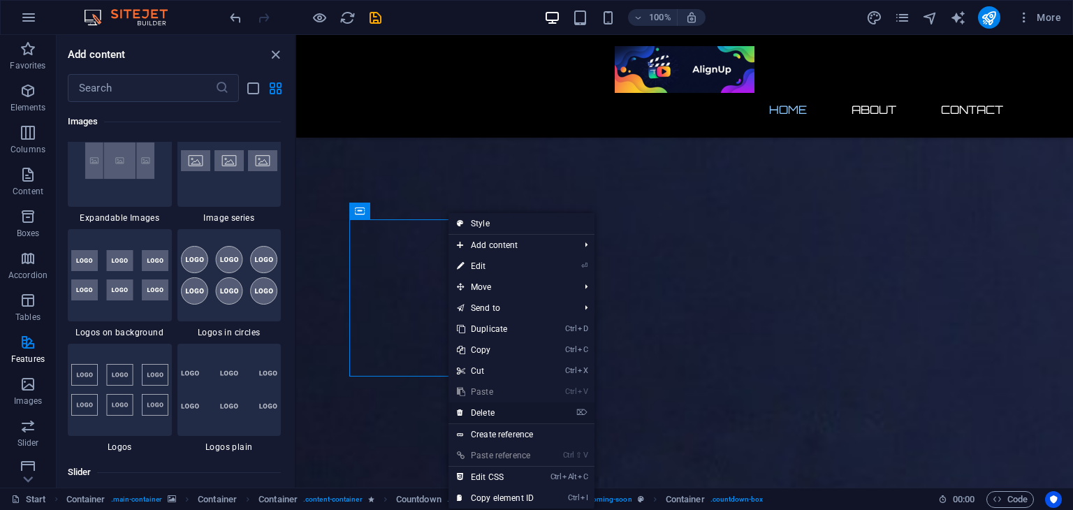
click at [484, 406] on link "⌦ Delete" at bounding box center [496, 412] width 94 height 21
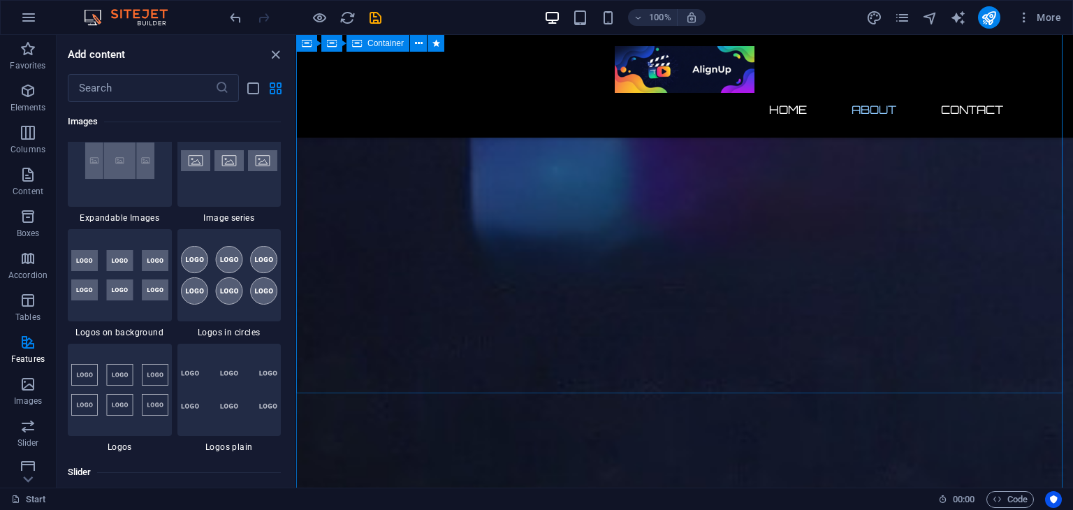
scroll to position [590, 0]
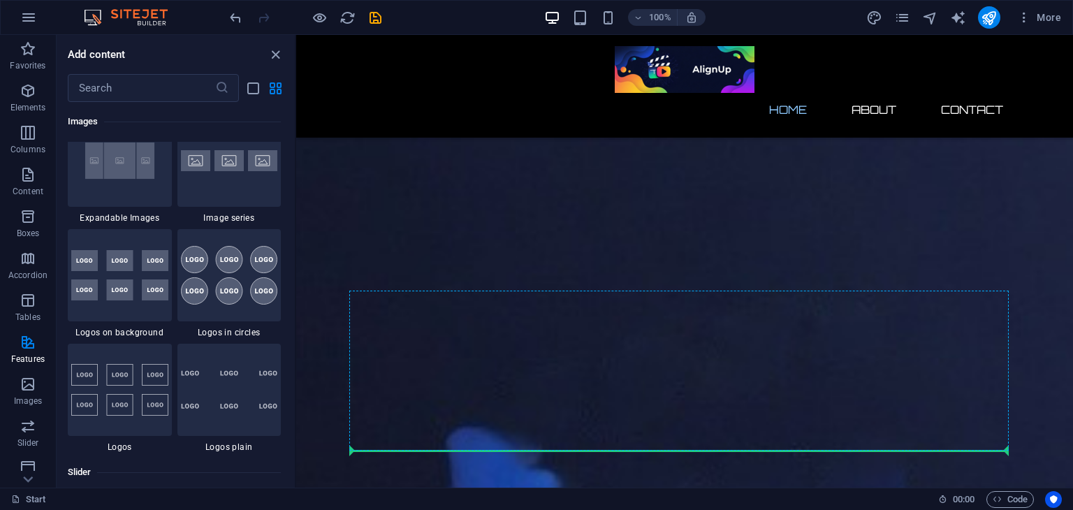
scroll to position [136, 0]
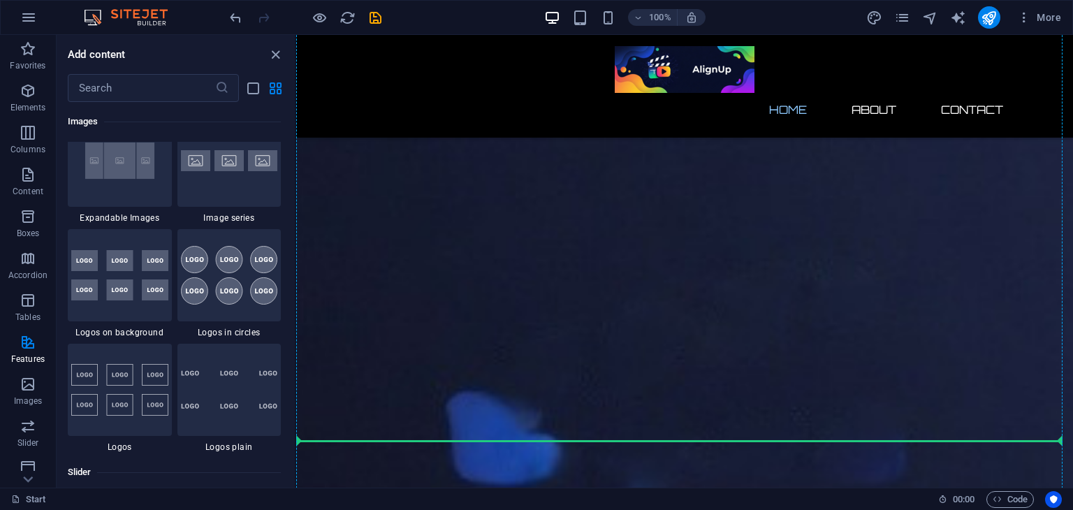
drag, startPoint x: 581, startPoint y: 328, endPoint x: 487, endPoint y: 403, distance: 120.8
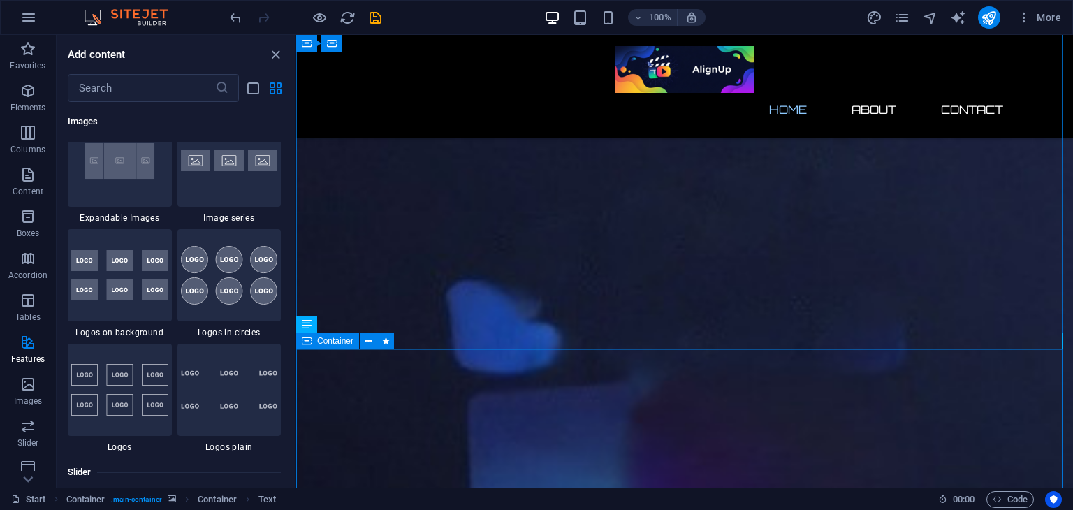
scroll to position [244, 0]
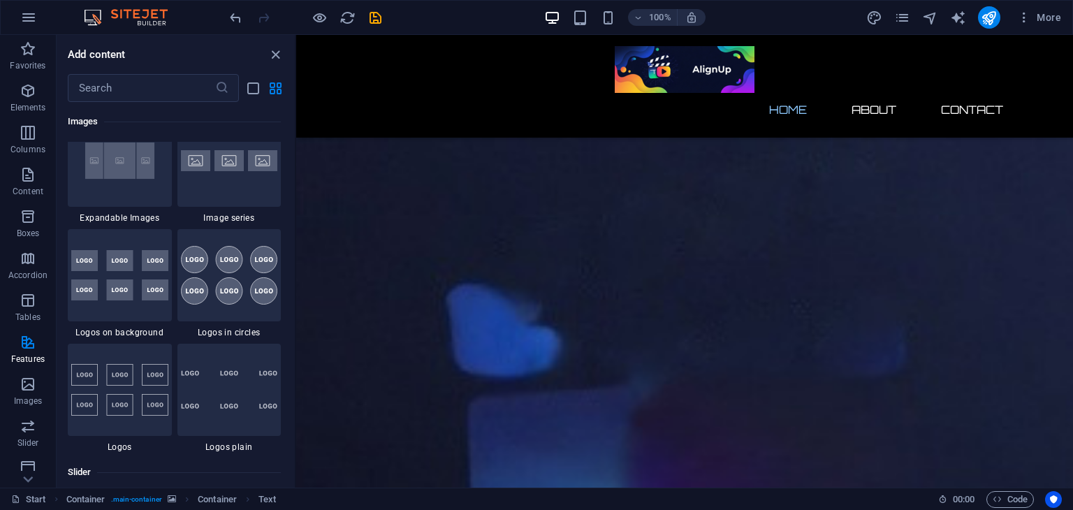
drag, startPoint x: 481, startPoint y: 339, endPoint x: 490, endPoint y: 301, distance: 38.6
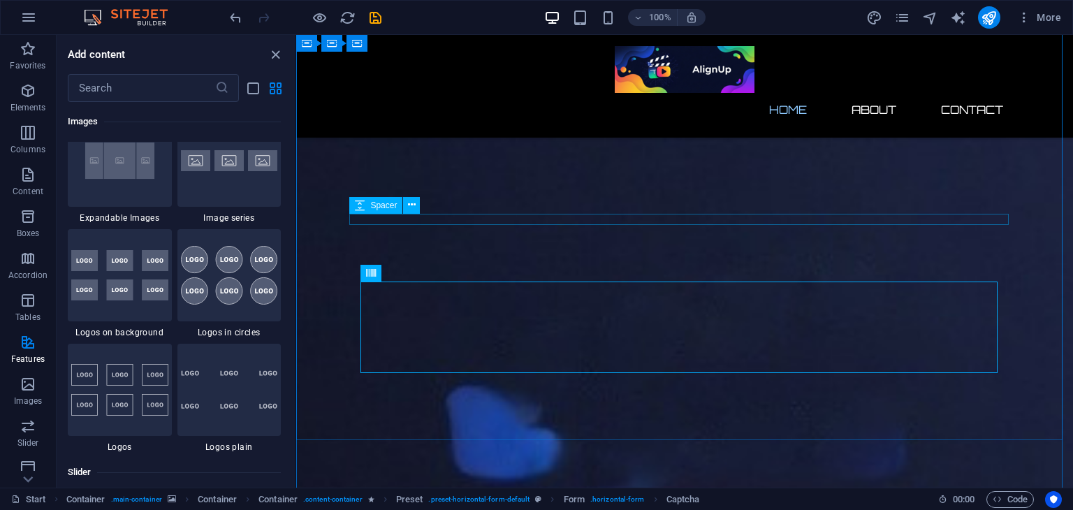
scroll to position [137, 0]
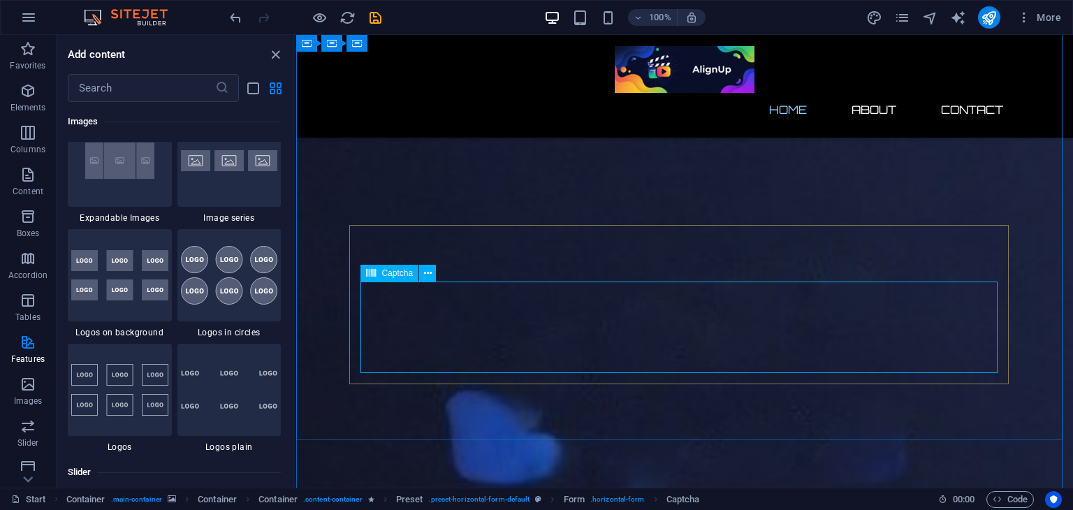
drag, startPoint x: 455, startPoint y: 316, endPoint x: 473, endPoint y: 326, distance: 20.3
drag, startPoint x: 475, startPoint y: 334, endPoint x: 449, endPoint y: 318, distance: 30.4
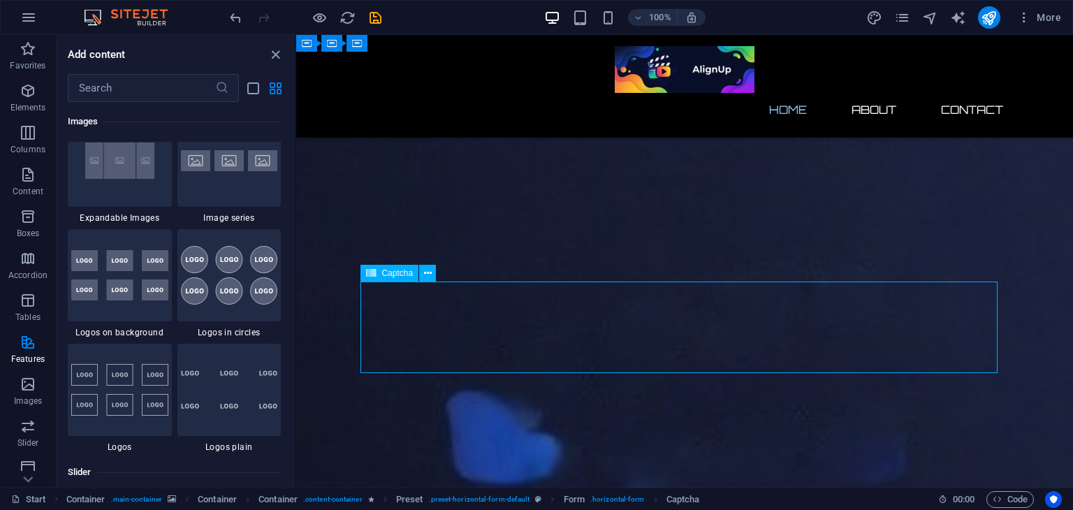
drag, startPoint x: 449, startPoint y: 318, endPoint x: 530, endPoint y: 324, distance: 80.6
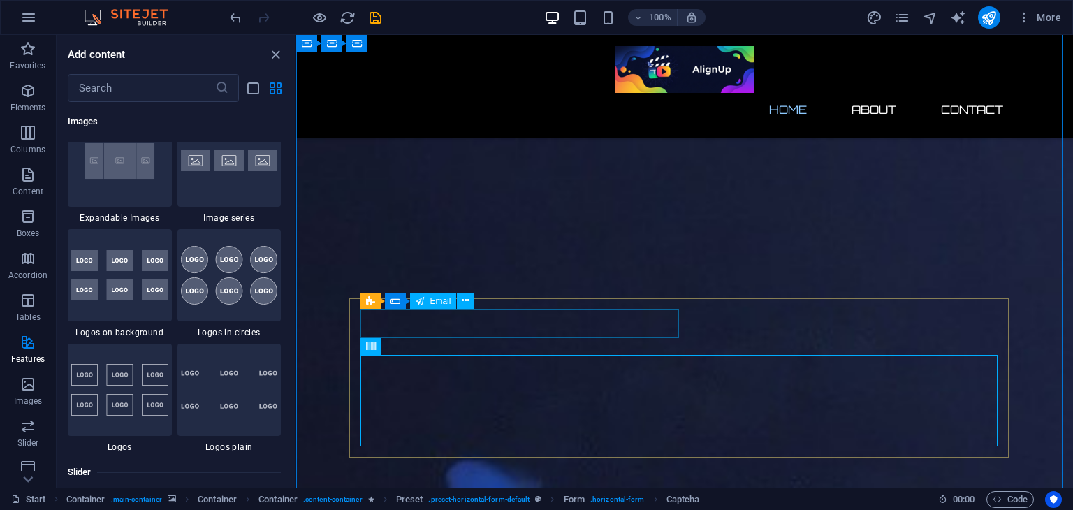
scroll to position [59, 0]
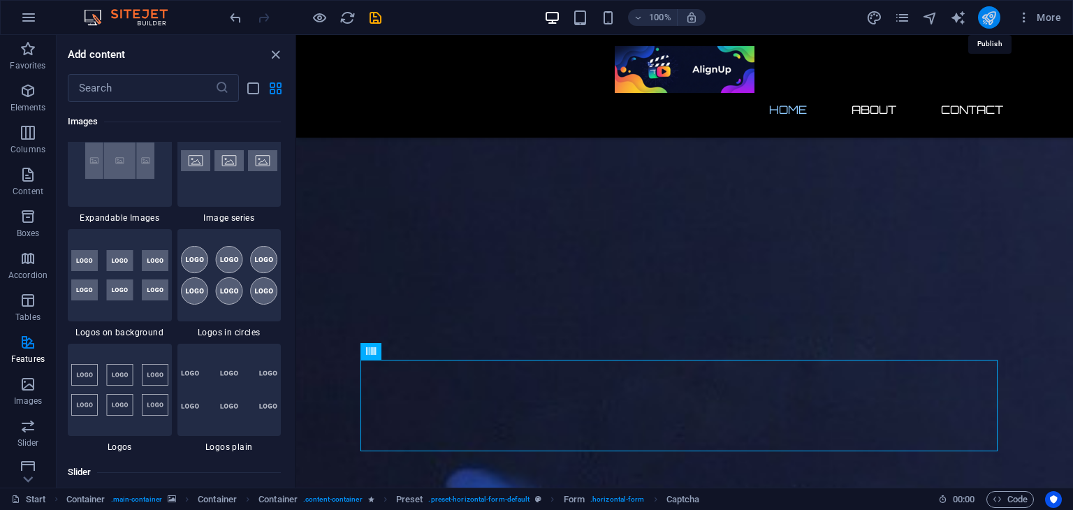
click at [984, 20] on icon "publish" at bounding box center [989, 18] width 16 height 16
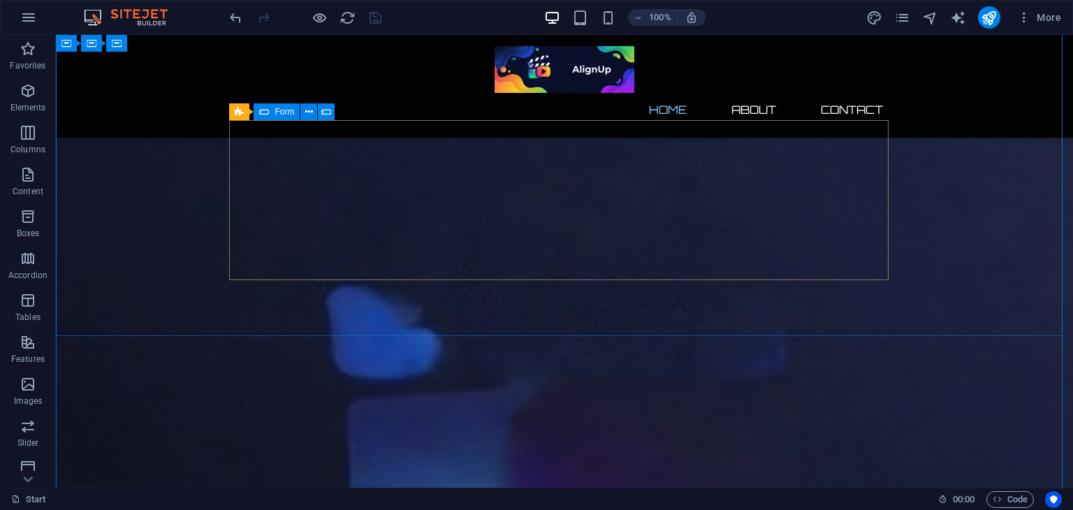
scroll to position [241, 0]
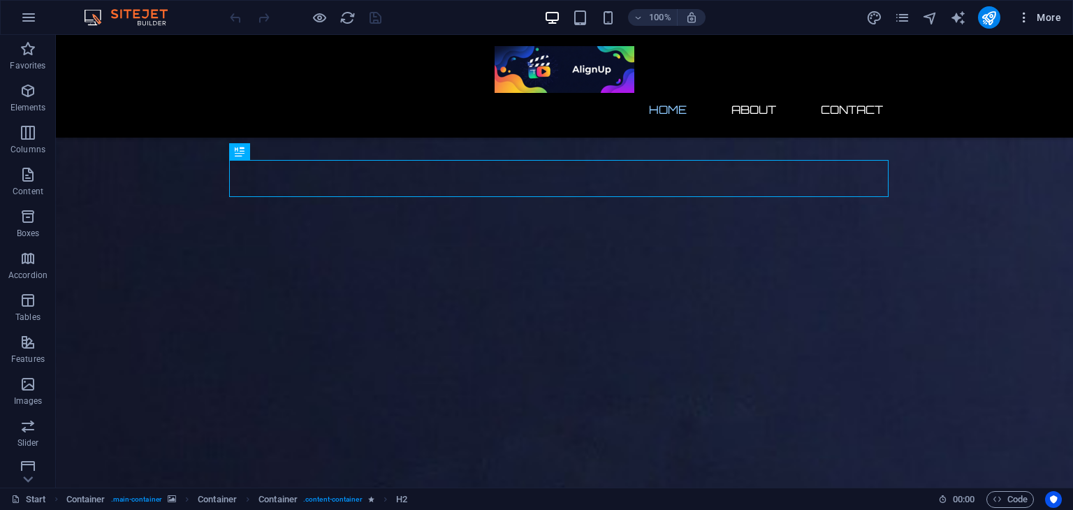
click at [1026, 22] on icon "button" at bounding box center [1024, 17] width 14 height 14
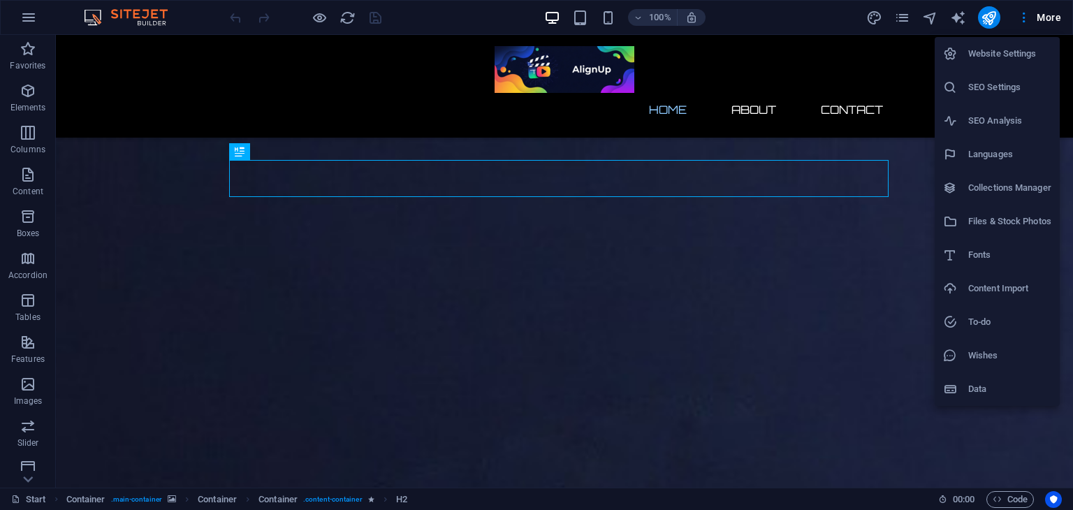
click at [1011, 48] on h6 "Website Settings" at bounding box center [1009, 53] width 83 height 17
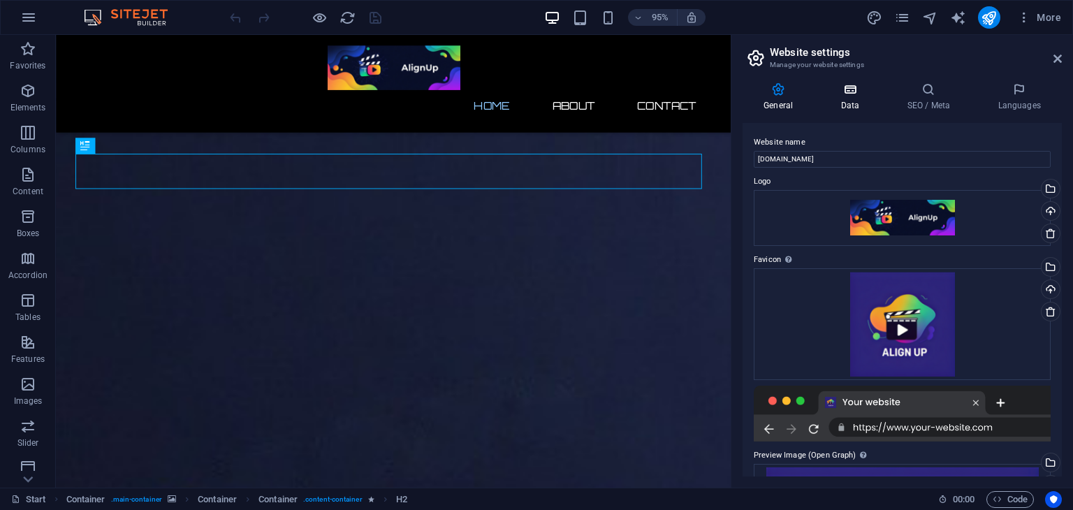
click at [847, 92] on icon at bounding box center [850, 89] width 61 height 14
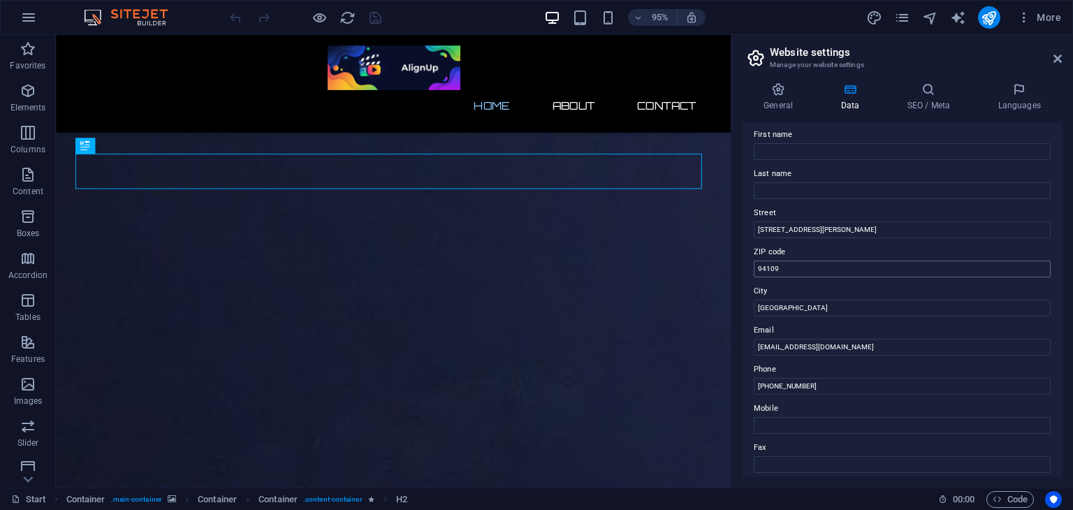
scroll to position [75, 0]
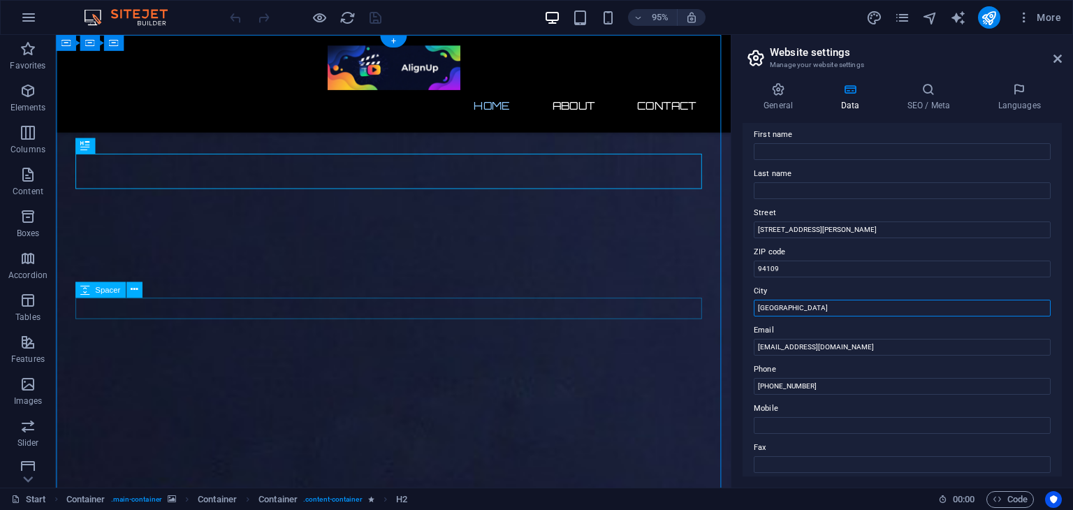
drag, startPoint x: 861, startPoint y: 344, endPoint x: 661, endPoint y: 332, distance: 200.9
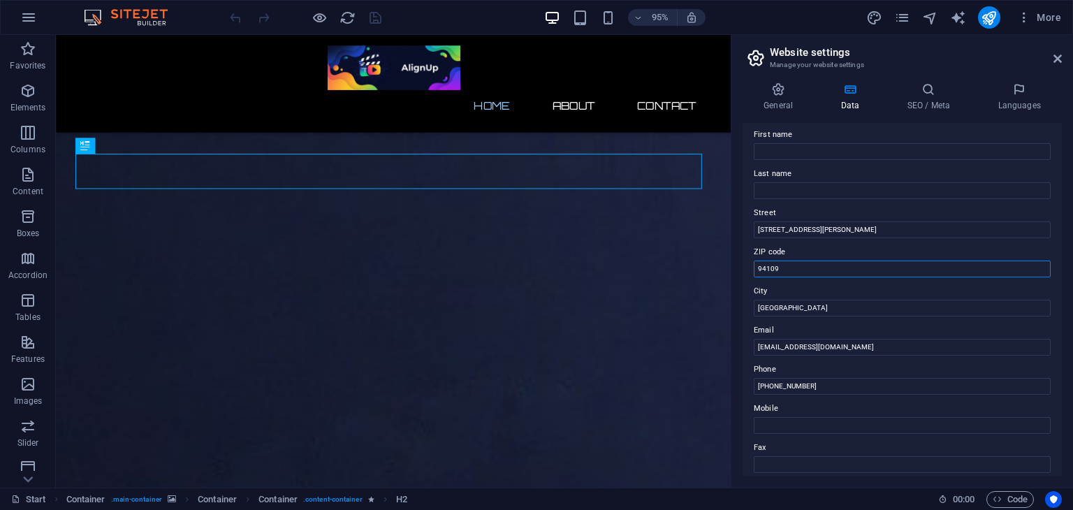
click at [819, 269] on input "94109" at bounding box center [902, 269] width 297 height 17
type input "9"
click at [819, 305] on input "San Francisco" at bounding box center [902, 308] width 297 height 17
type input "S"
click at [820, 221] on input "1119 Geary Blvd" at bounding box center [902, 229] width 297 height 17
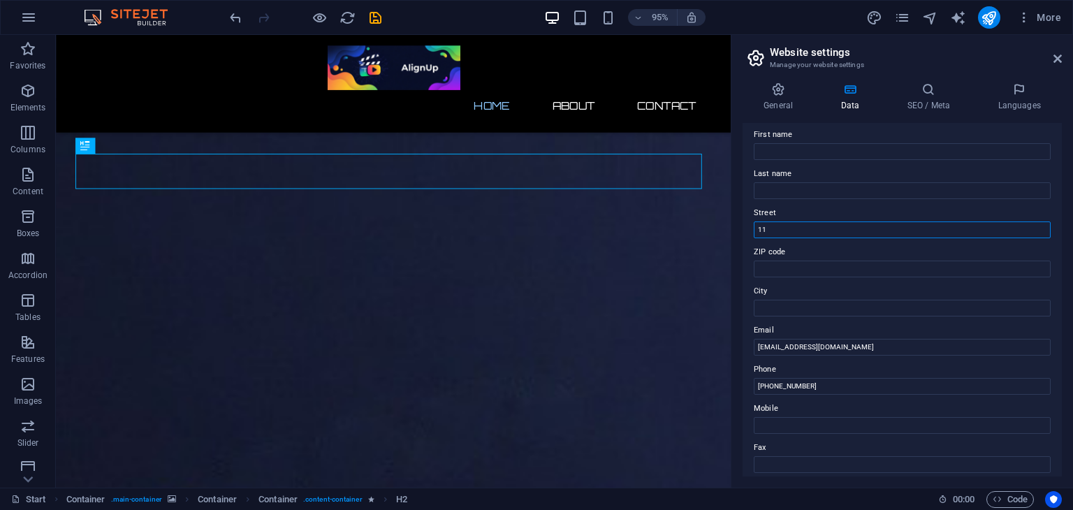
type input "1"
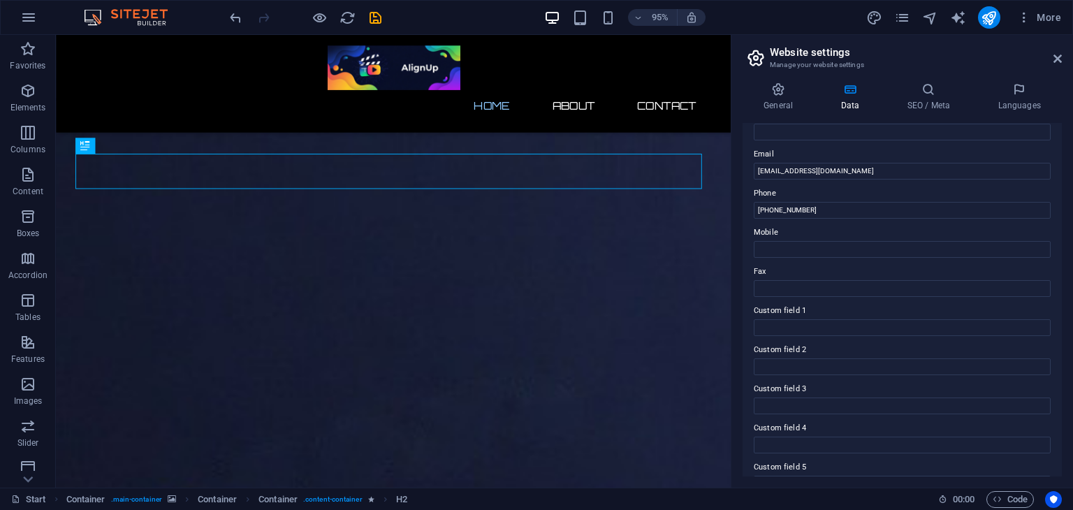
scroll to position [259, 0]
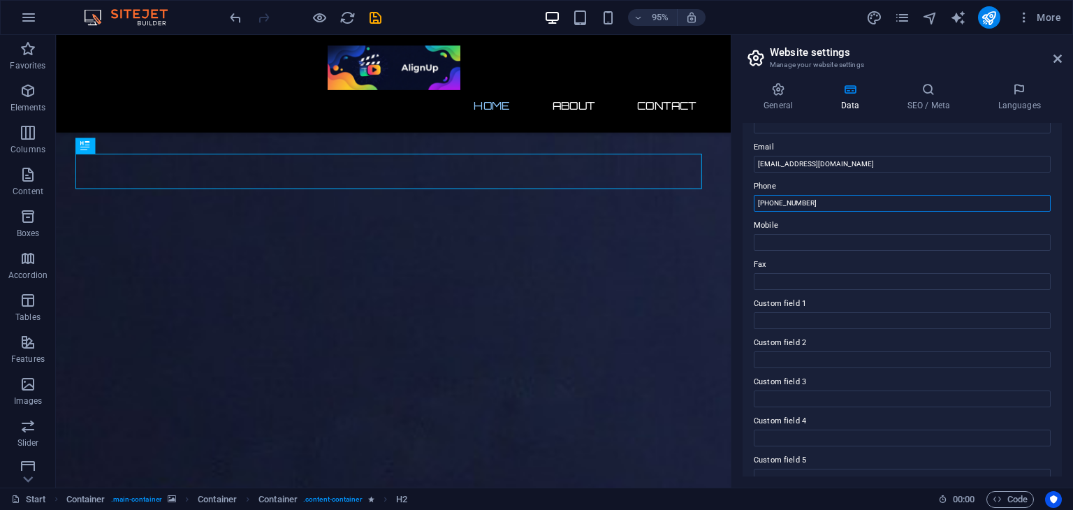
click at [816, 200] on input "+91 9472317602" at bounding box center [902, 203] width 297 height 17
type input "+"
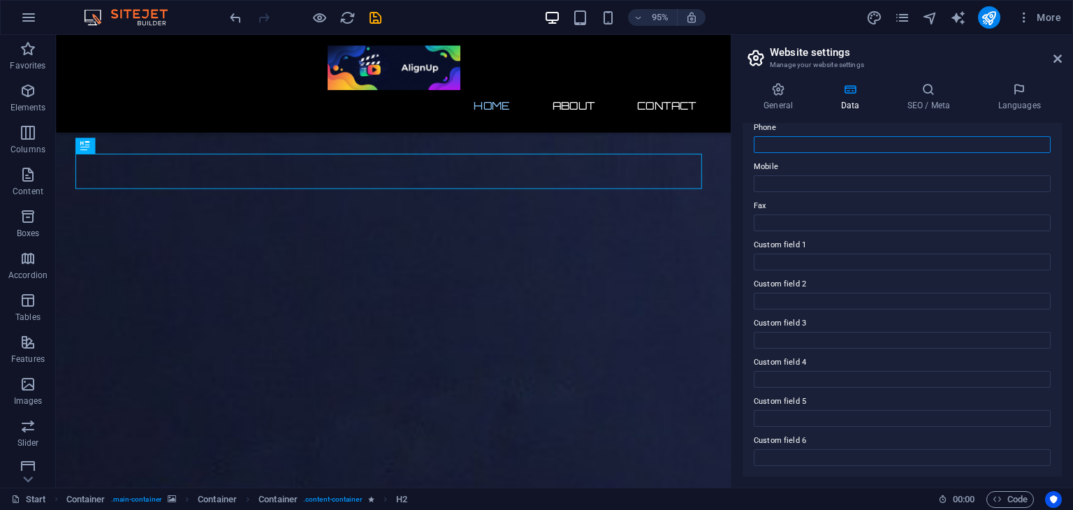
scroll to position [0, 0]
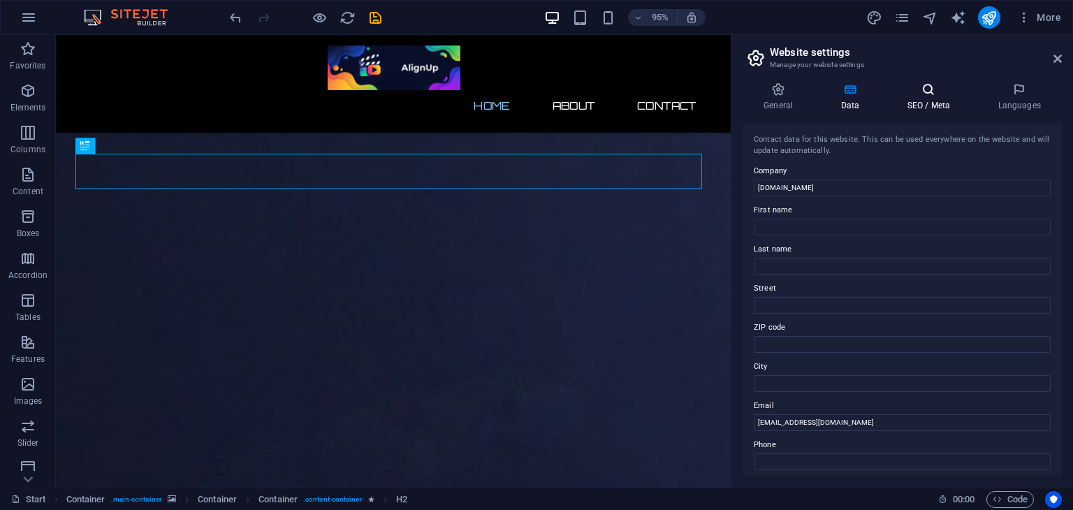
click at [896, 89] on icon at bounding box center [928, 89] width 85 height 14
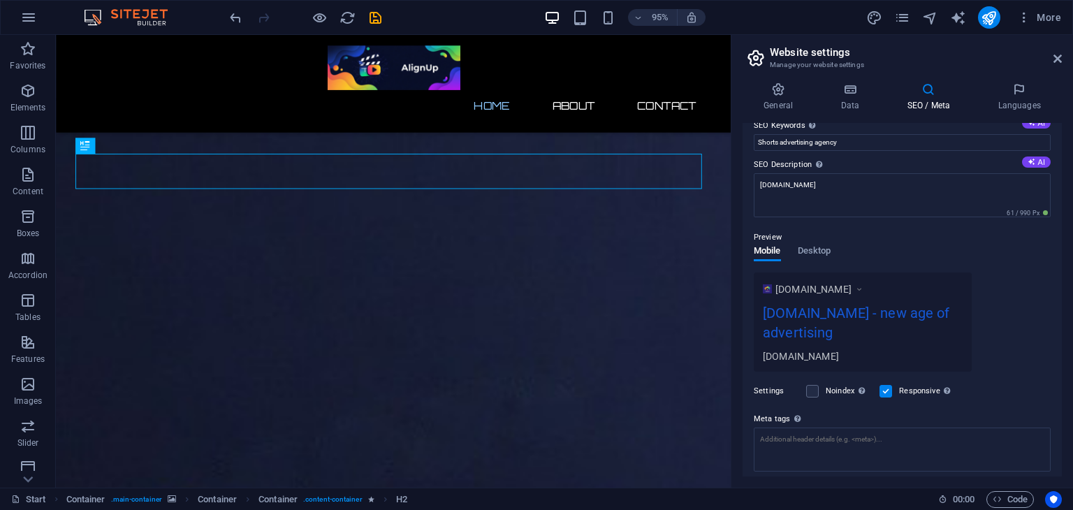
scroll to position [95, 0]
click at [816, 255] on span "Desktop" at bounding box center [815, 252] width 34 height 20
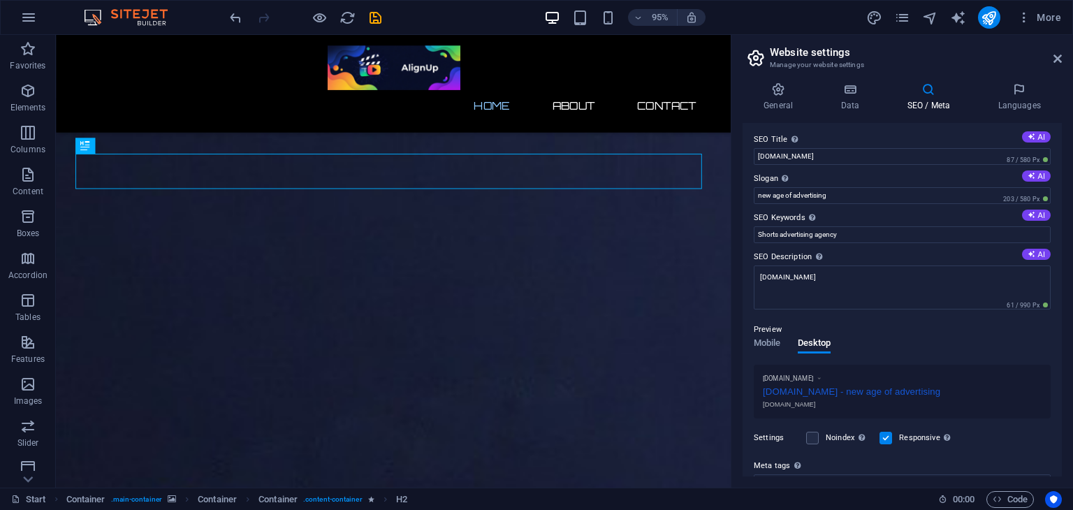
scroll to position [0, 0]
click at [776, 107] on h4 "General" at bounding box center [781, 96] width 77 height 29
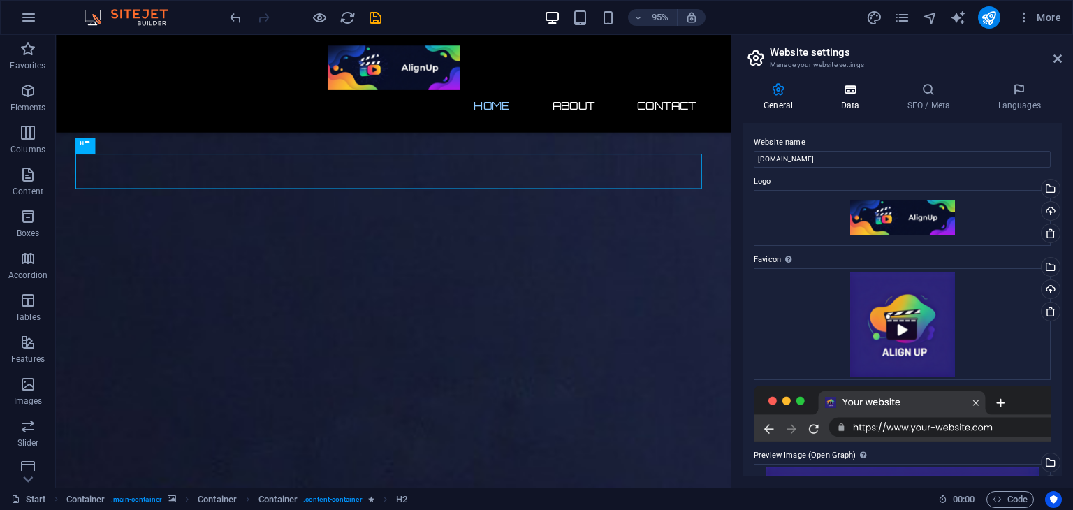
click at [828, 100] on h4 "Data" at bounding box center [853, 96] width 66 height 29
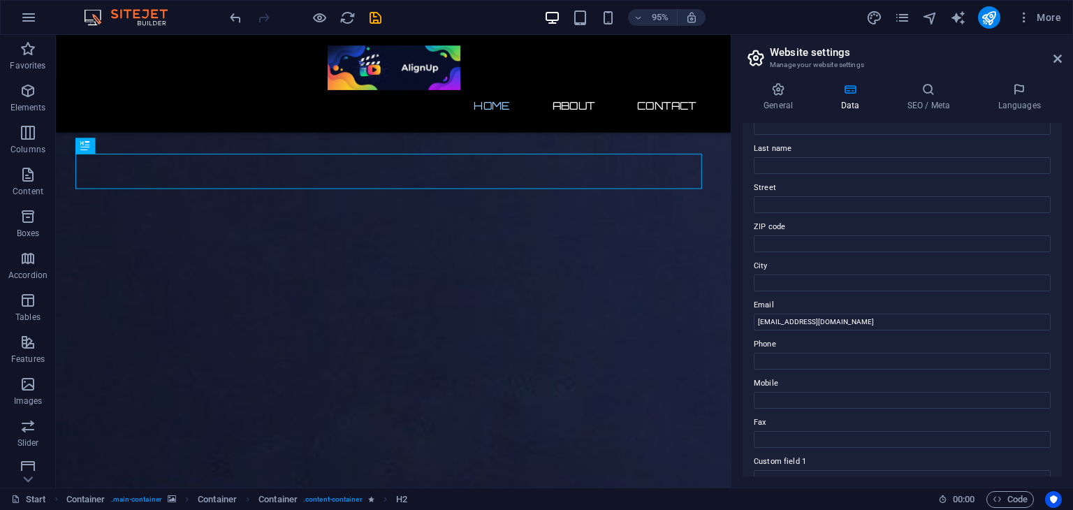
scroll to position [100, 0]
click at [875, 322] on input "[EMAIL_ADDRESS][DOMAIN_NAME]" at bounding box center [902, 322] width 297 height 17
type input "[EMAIL_ADDRESS][DOMAIN_NAME]"
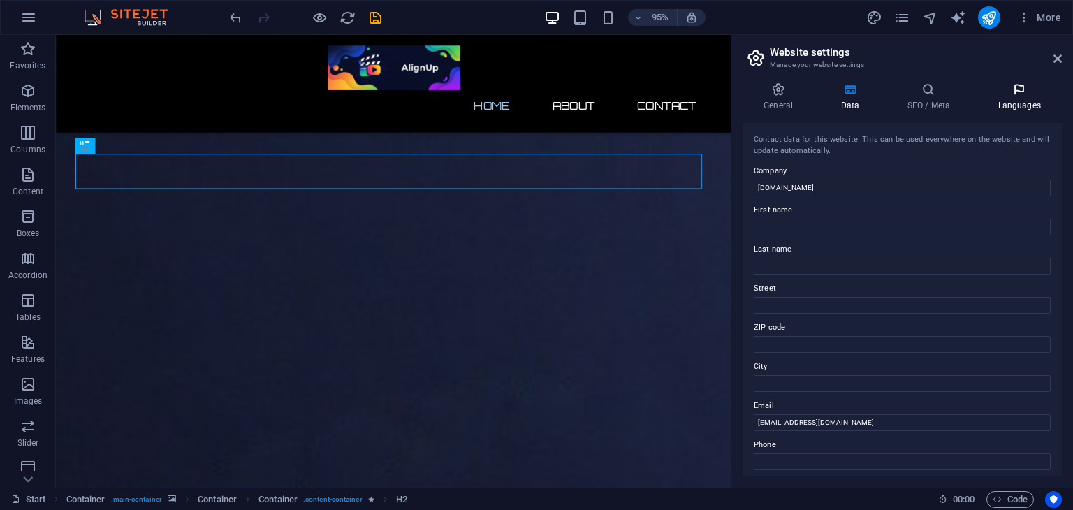
click at [1009, 87] on icon at bounding box center [1019, 89] width 85 height 14
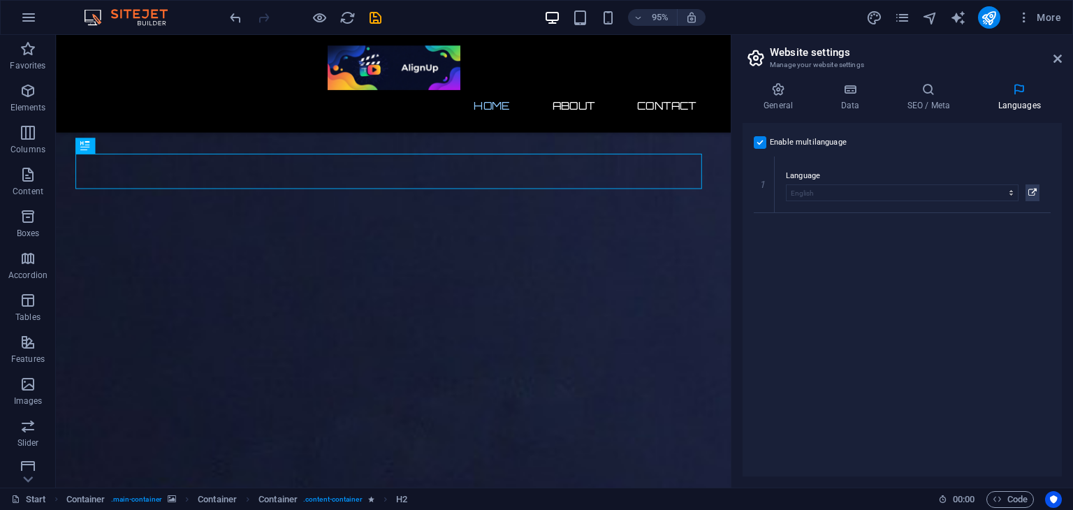
click at [1048, 64] on header "Website settings Manage your website settings" at bounding box center [903, 53] width 316 height 36
click at [1054, 59] on icon at bounding box center [1058, 58] width 8 height 11
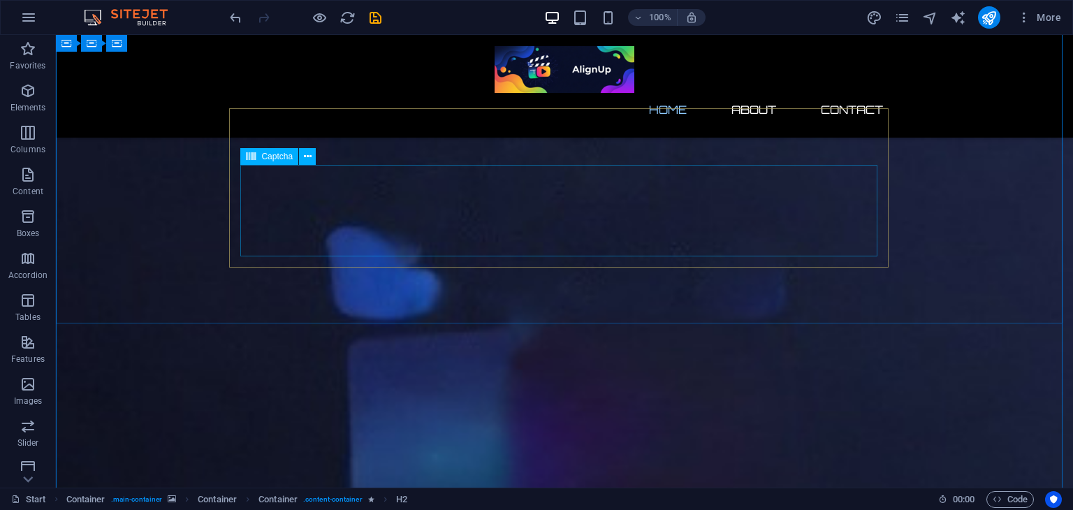
scroll to position [335, 0]
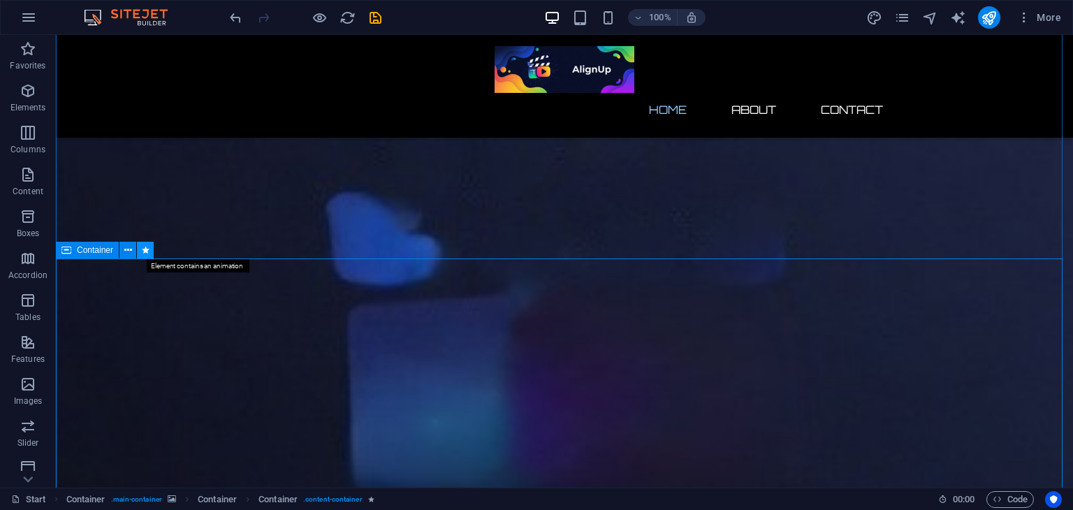
click at [142, 247] on icon at bounding box center [146, 250] width 8 height 15
select select "slide"
select select "s"
select select "hide"
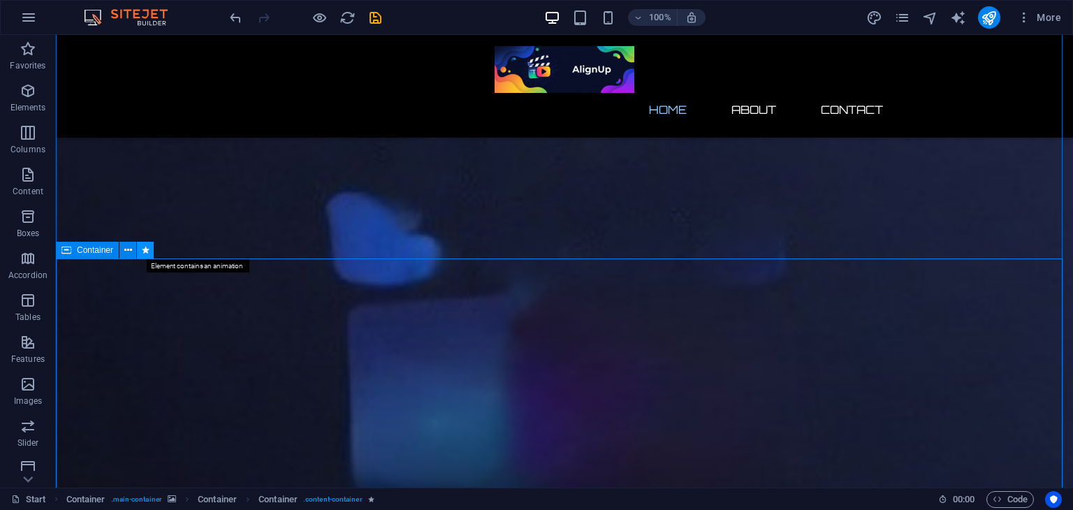
select select "hide"
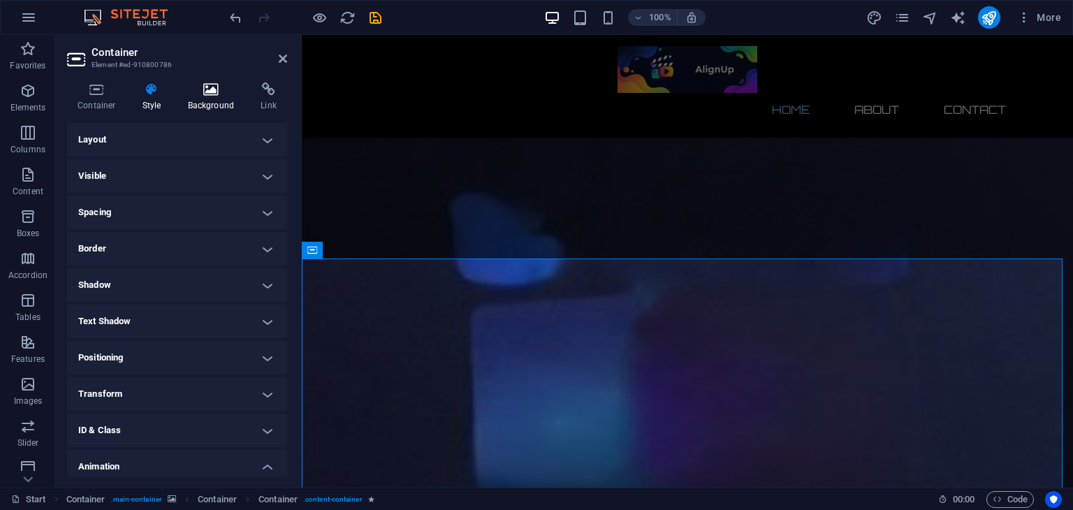
click at [249, 84] on h4 "Background" at bounding box center [213, 96] width 73 height 29
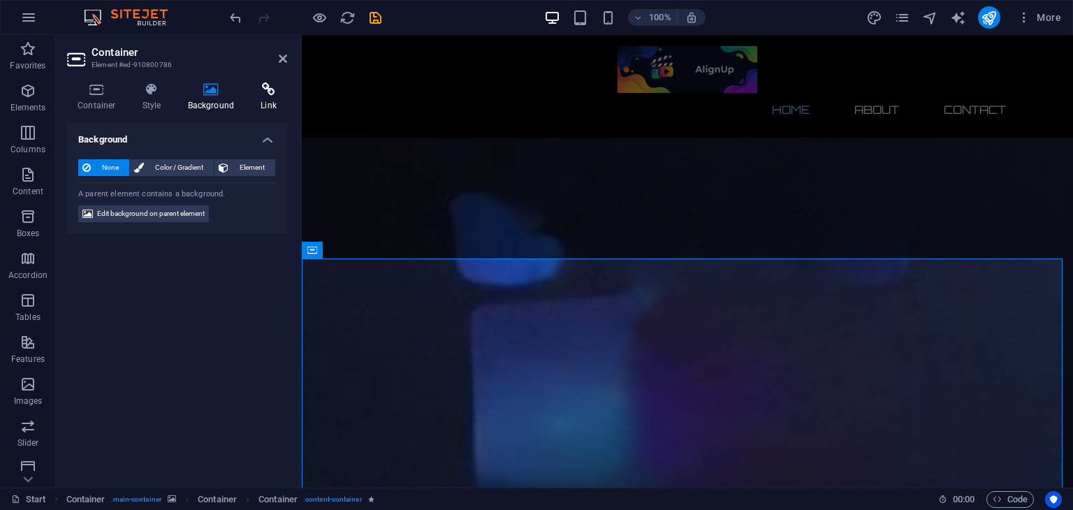
click at [273, 101] on h4 "Link" at bounding box center [268, 96] width 37 height 29
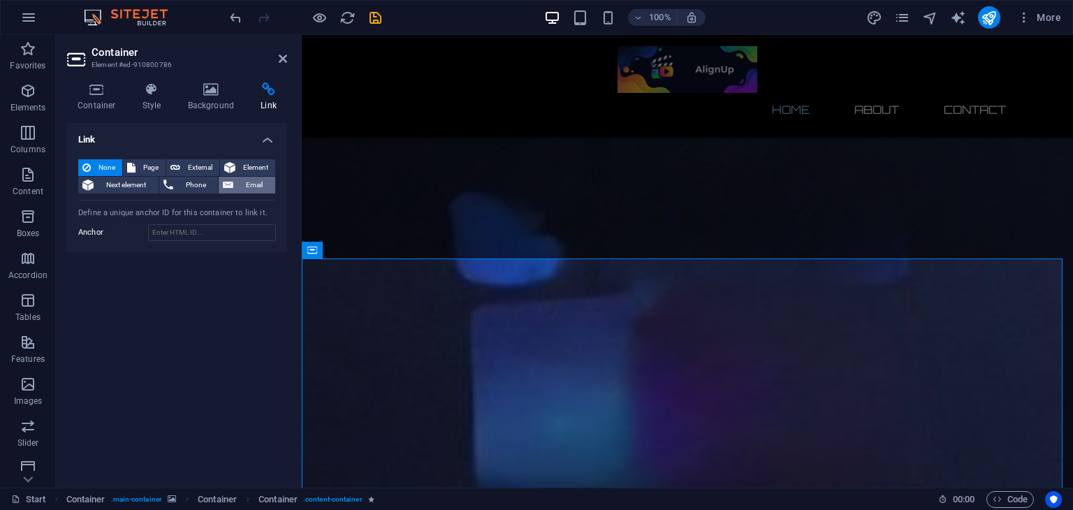
click at [254, 177] on span "Email" at bounding box center [255, 185] width 34 height 17
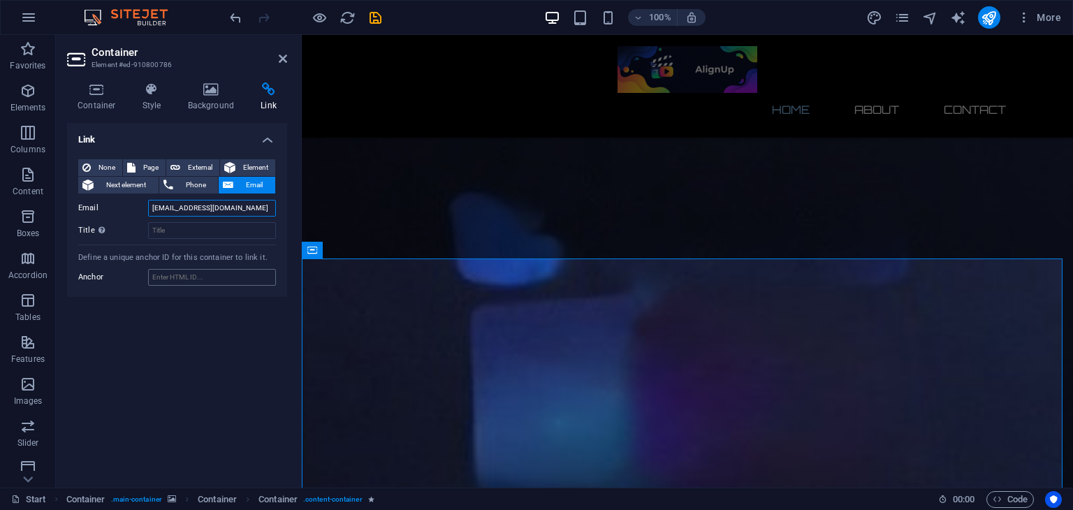
type input "[EMAIL_ADDRESS][DOMAIN_NAME]"
click at [183, 276] on input "Anchor" at bounding box center [212, 277] width 128 height 17
click at [201, 229] on input "Title Additional link description, should not be the same as the link text. The…" at bounding box center [212, 230] width 128 height 17
click at [268, 141] on h4 "Link" at bounding box center [177, 135] width 220 height 25
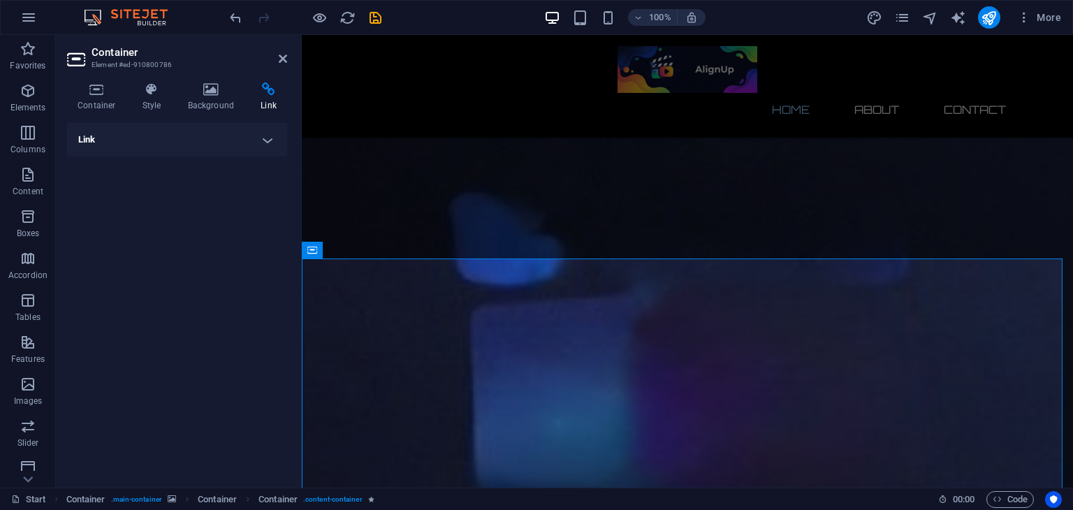
click at [266, 138] on h4 "Link" at bounding box center [177, 140] width 220 height 34
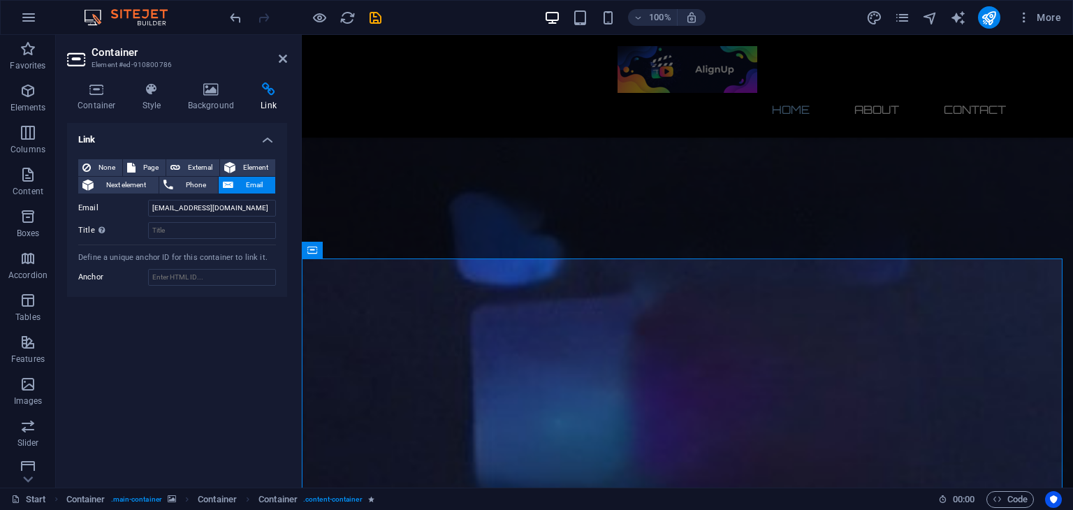
click at [256, 187] on span "Email" at bounding box center [255, 185] width 34 height 17
click at [286, 53] on icon at bounding box center [283, 58] width 8 height 11
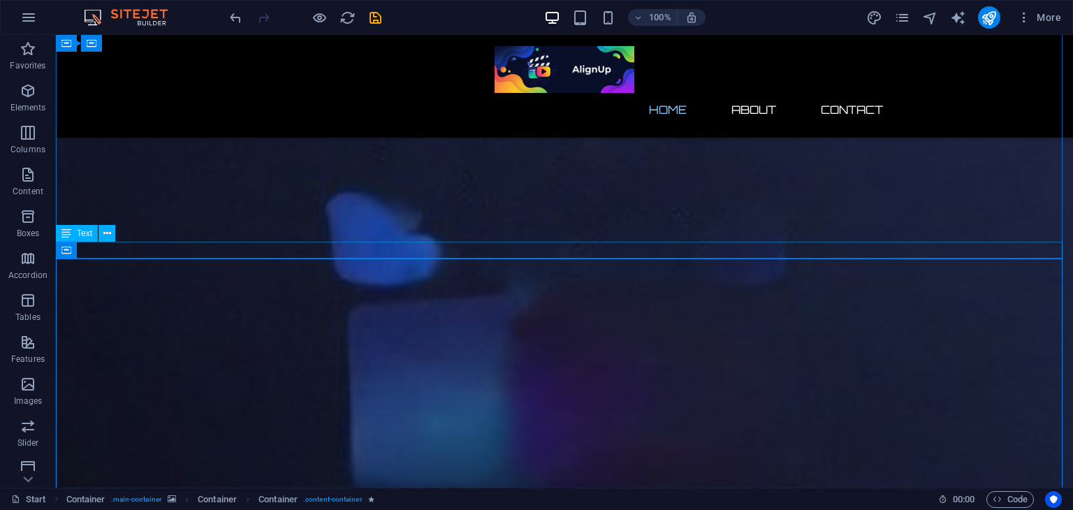
click at [282, 252] on div "EMAIL : [EMAIL_ADDRESS][DOMAIN_NAME]" at bounding box center [620, 296] width 1017 height 453
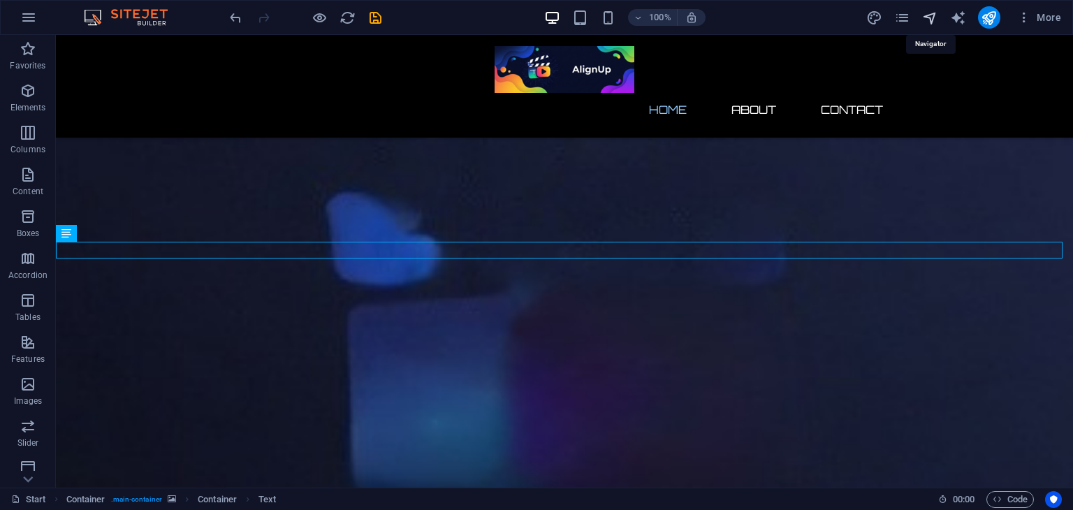
click at [929, 17] on icon "navigator" at bounding box center [930, 18] width 16 height 16
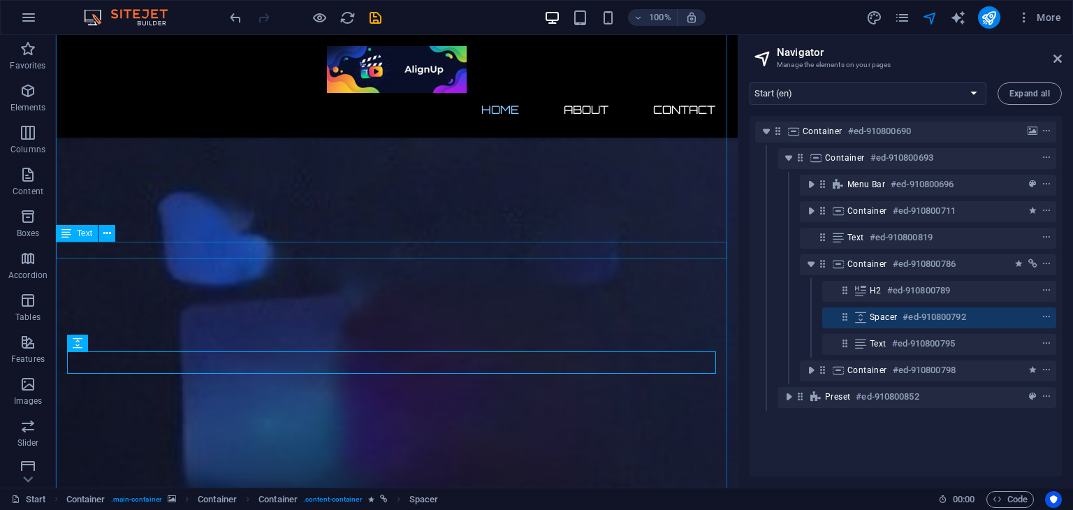
click at [251, 246] on div "EMAIL : [EMAIL_ADDRESS][DOMAIN_NAME]" at bounding box center [453, 296] width 682 height 453
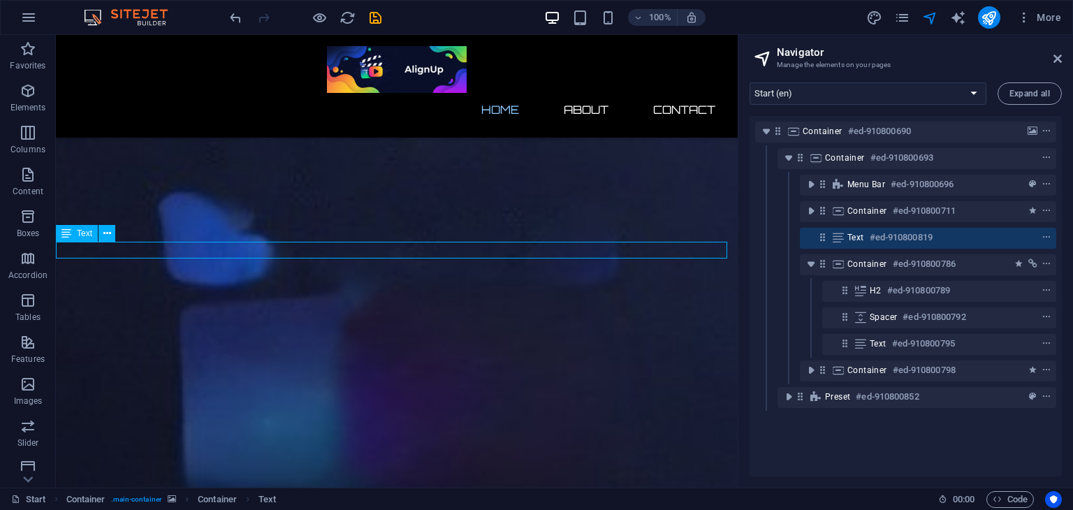
click at [251, 246] on div "EMAIL : [EMAIL_ADDRESS][DOMAIN_NAME]" at bounding box center [453, 296] width 682 height 453
click at [1044, 239] on icon "context-menu" at bounding box center [1047, 238] width 10 height 10
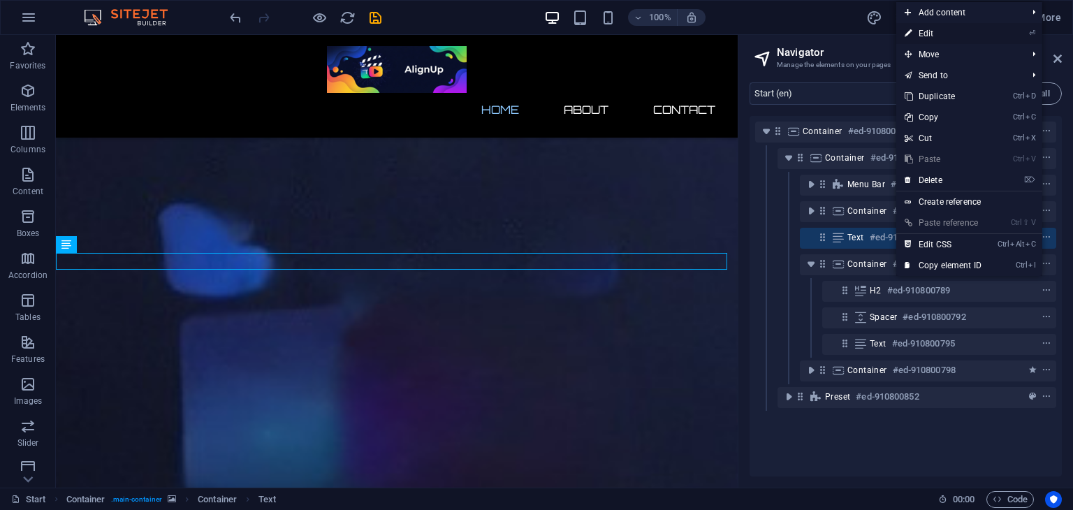
click at [936, 27] on link "⏎ Edit" at bounding box center [943, 33] width 94 height 21
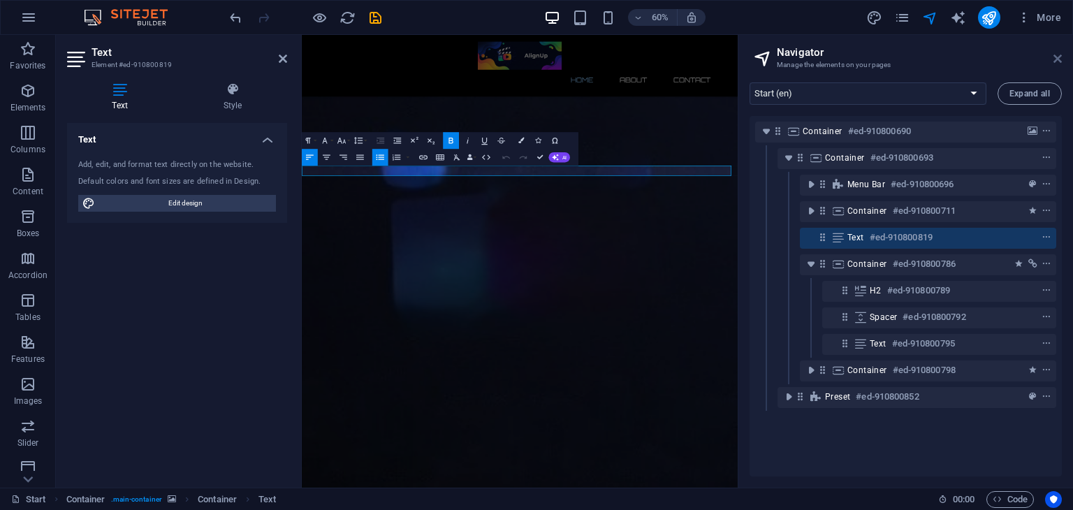
click at [1055, 56] on icon at bounding box center [1058, 58] width 8 height 11
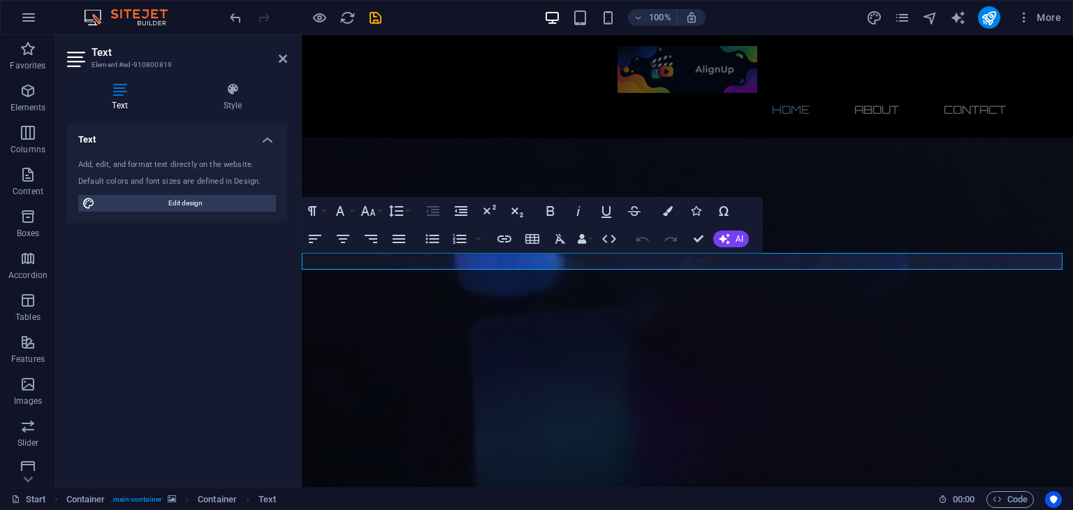
click at [226, 193] on div "Add, edit, and format text directly on the website. Default colors and font siz…" at bounding box center [177, 185] width 220 height 75
click at [229, 202] on span "Edit design" at bounding box center [185, 203] width 173 height 17
select select "ease-in-out"
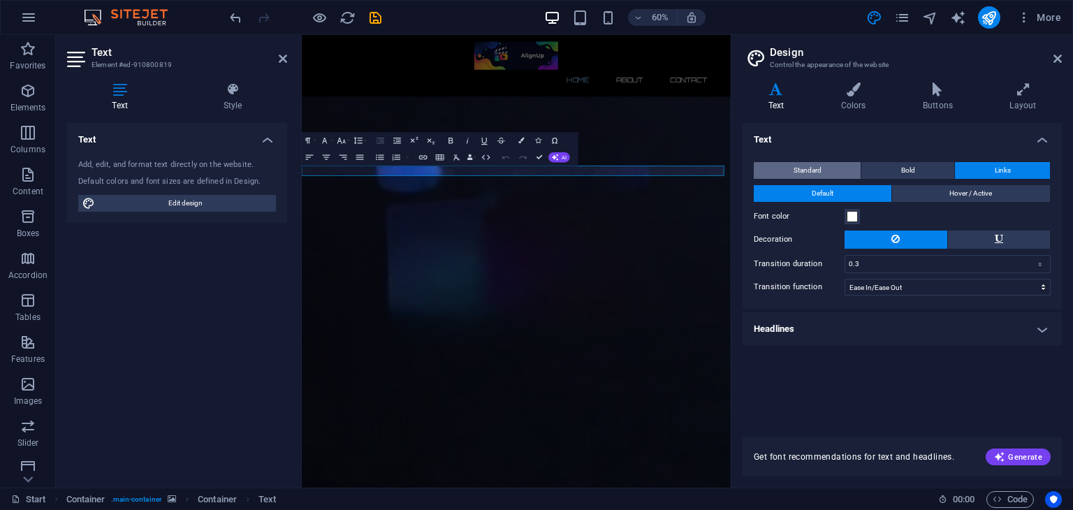
click at [808, 168] on span "Standard" at bounding box center [808, 170] width 28 height 17
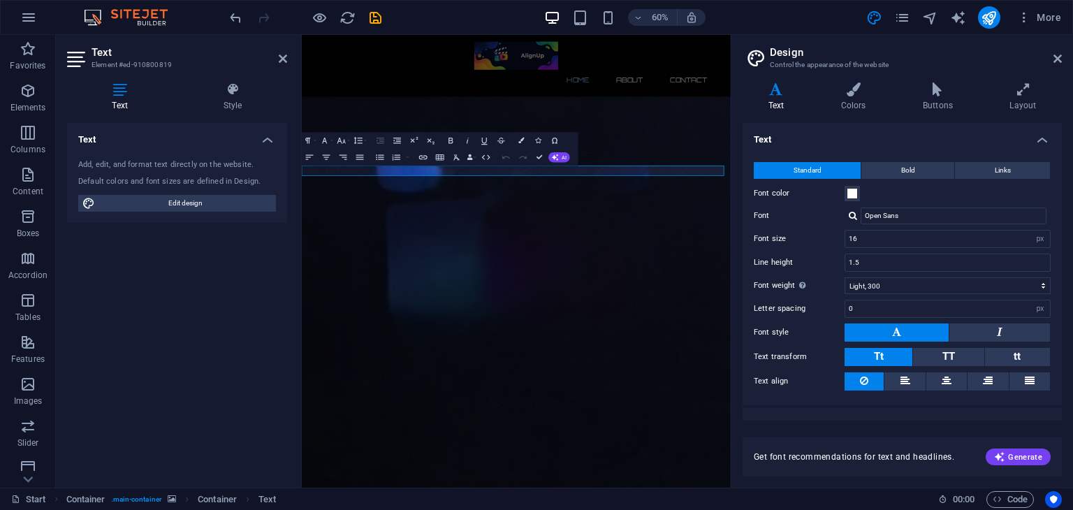
scroll to position [19, 0]
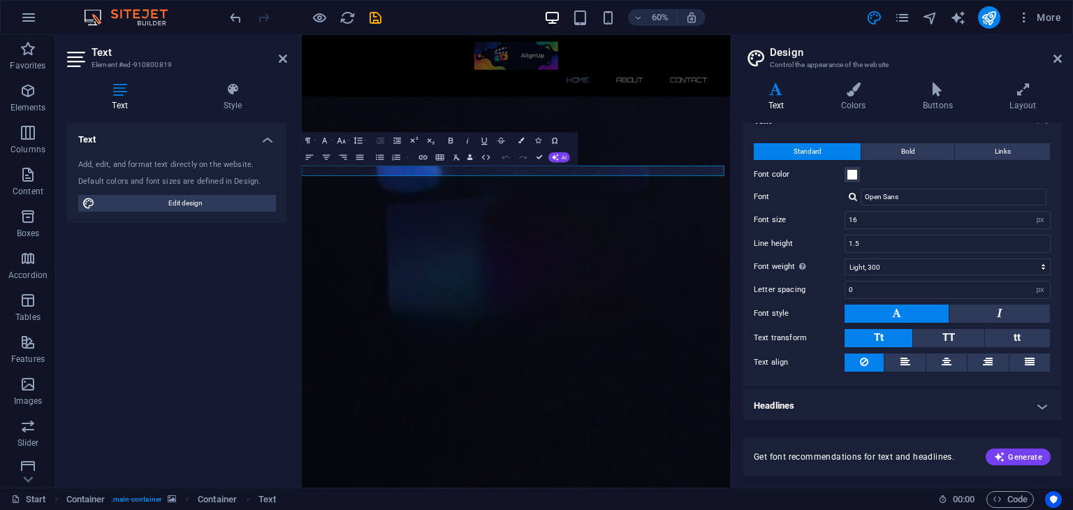
click at [1048, 66] on header "Design Control the appearance of the website" at bounding box center [903, 53] width 316 height 36
click at [1054, 59] on icon at bounding box center [1058, 58] width 8 height 11
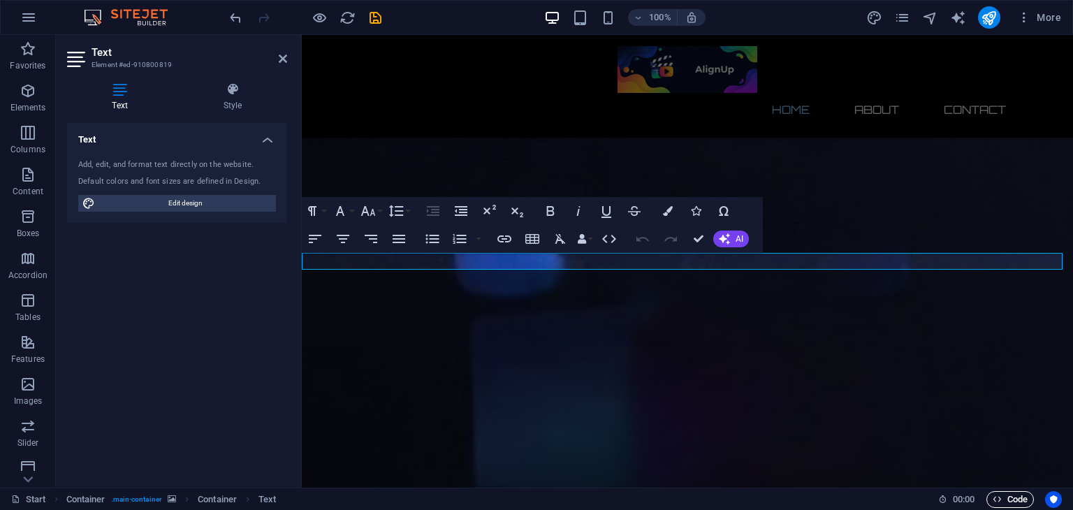
click at [998, 493] on span "Code" at bounding box center [1010, 499] width 35 height 17
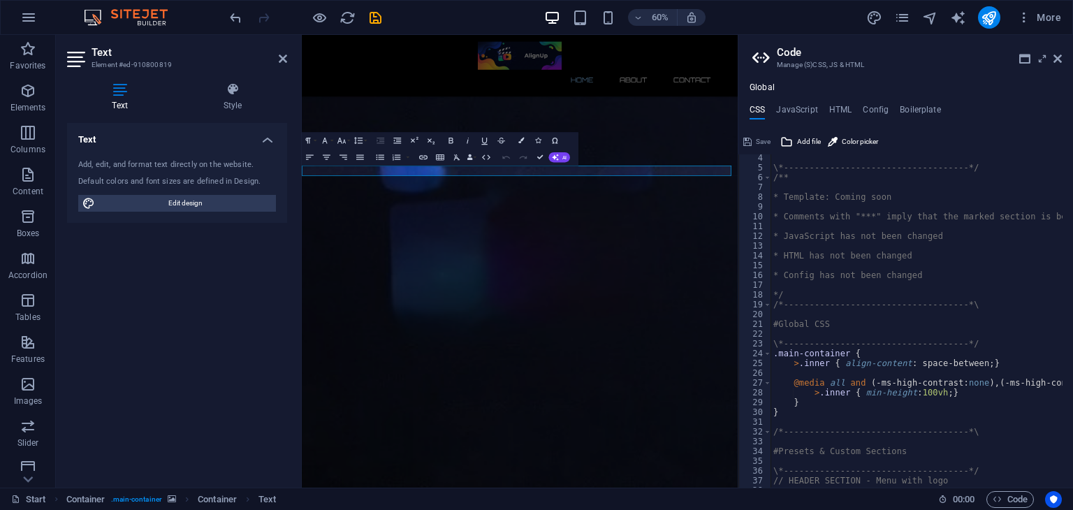
scroll to position [0, 0]
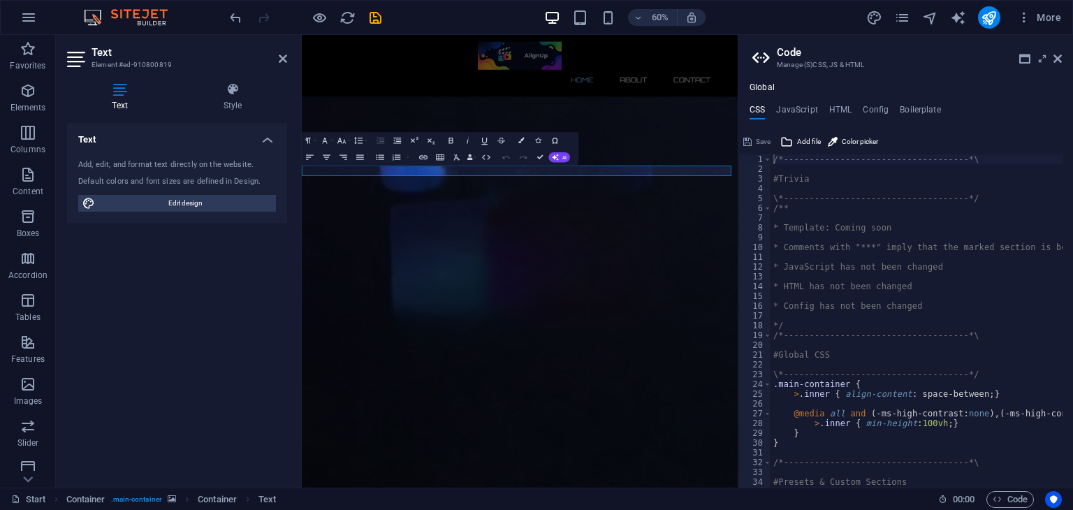
click at [827, 112] on ul "CSS JavaScript HTML Config Boilerplate" at bounding box center [905, 112] width 335 height 15
drag, startPoint x: 827, startPoint y: 112, endPoint x: 841, endPoint y: 103, distance: 16.9
click at [841, 103] on div "Global CSS JavaScript HTML Config Boilerplate /*-------------------------------…" at bounding box center [905, 284] width 335 height 405
click at [843, 107] on h4 "HTML" at bounding box center [840, 112] width 23 height 15
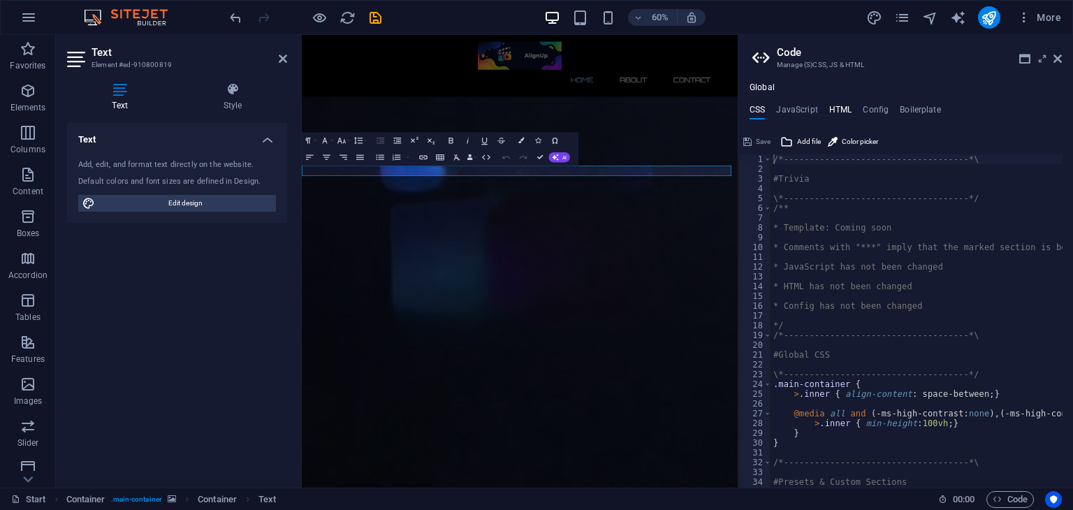
type textarea "<a href="#main-content" class="wv-link-content button">Skip to main content</a>"
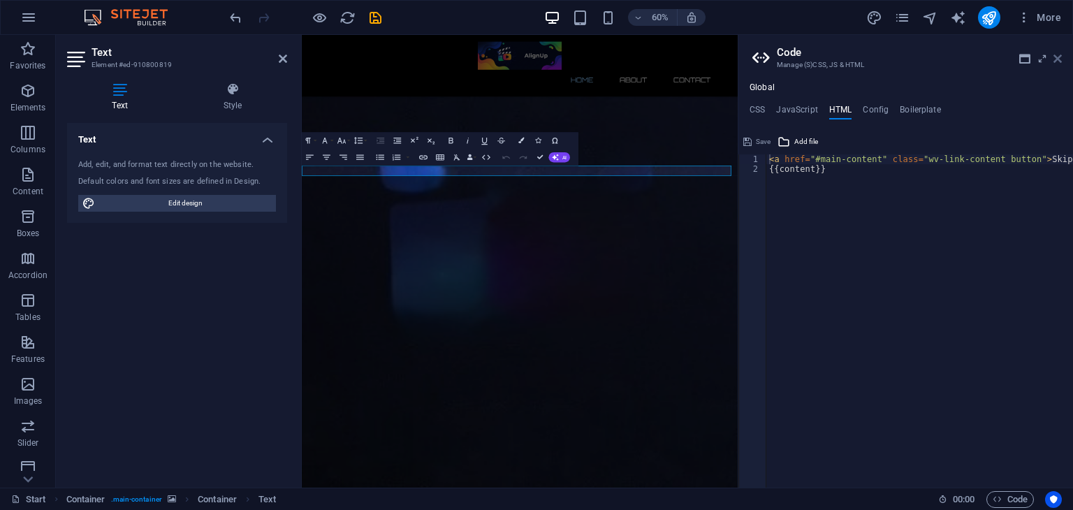
click at [1058, 54] on icon at bounding box center [1058, 58] width 8 height 11
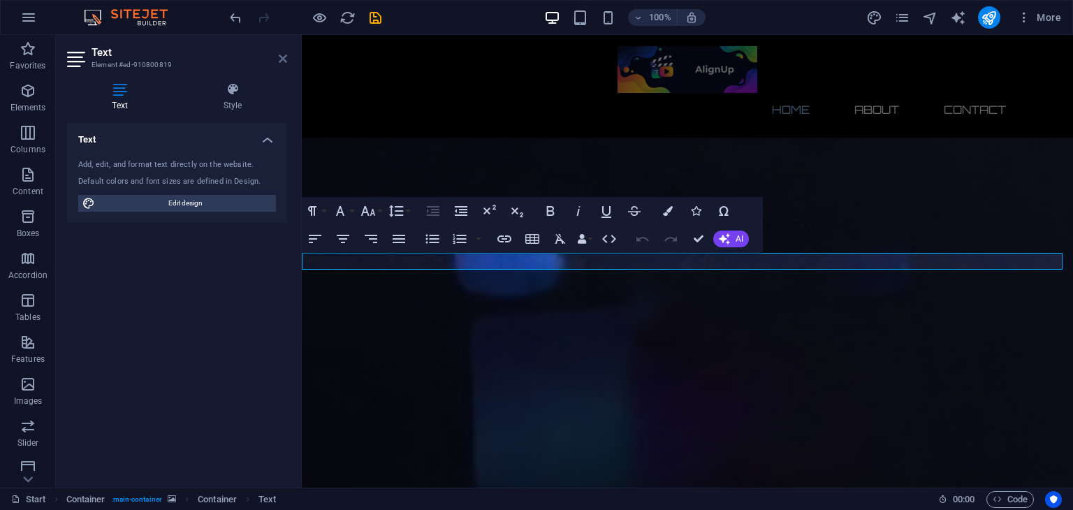
click at [283, 54] on icon at bounding box center [283, 58] width 8 height 11
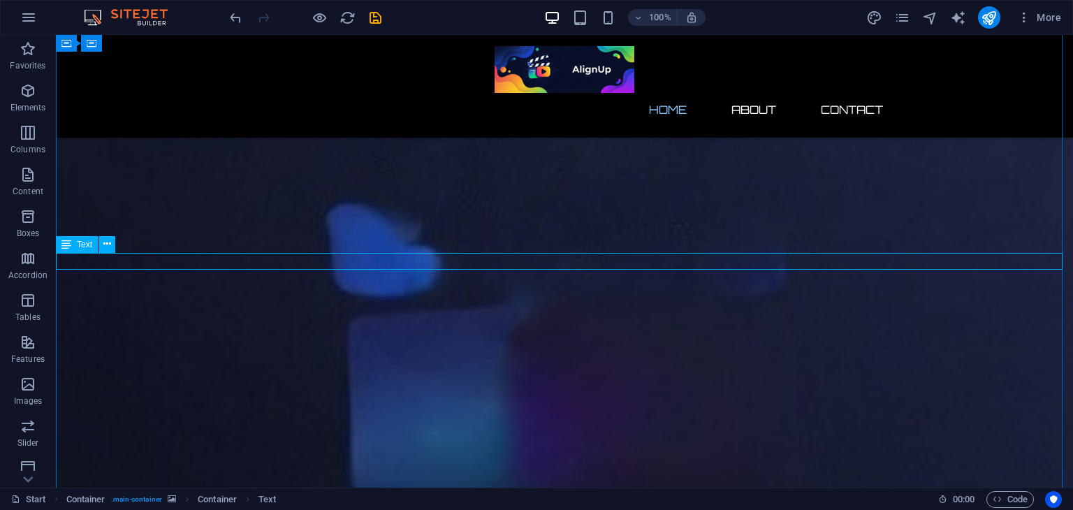
click at [1054, 11] on span "More" at bounding box center [1039, 17] width 44 height 14
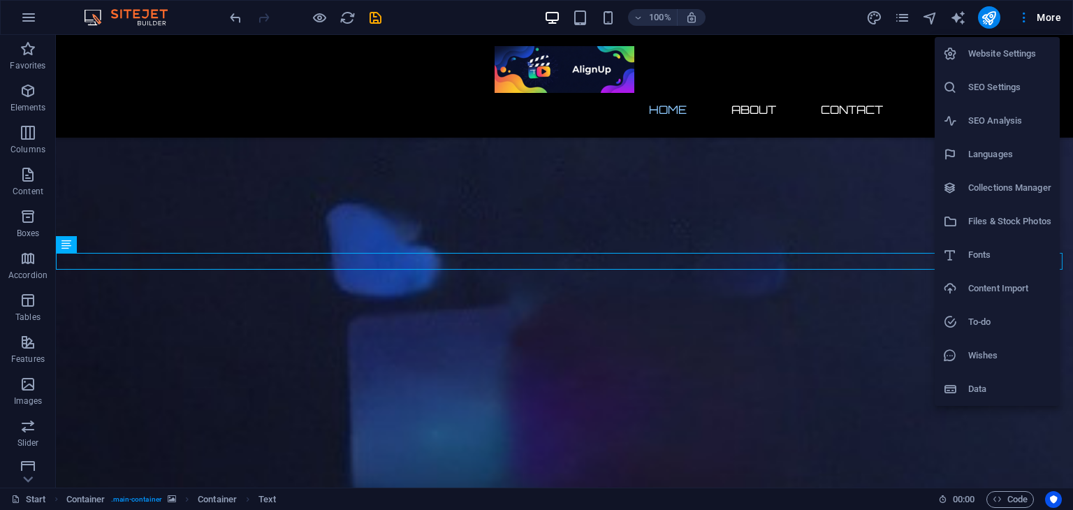
click at [1017, 96] on li "SEO Settings" at bounding box center [997, 88] width 125 height 34
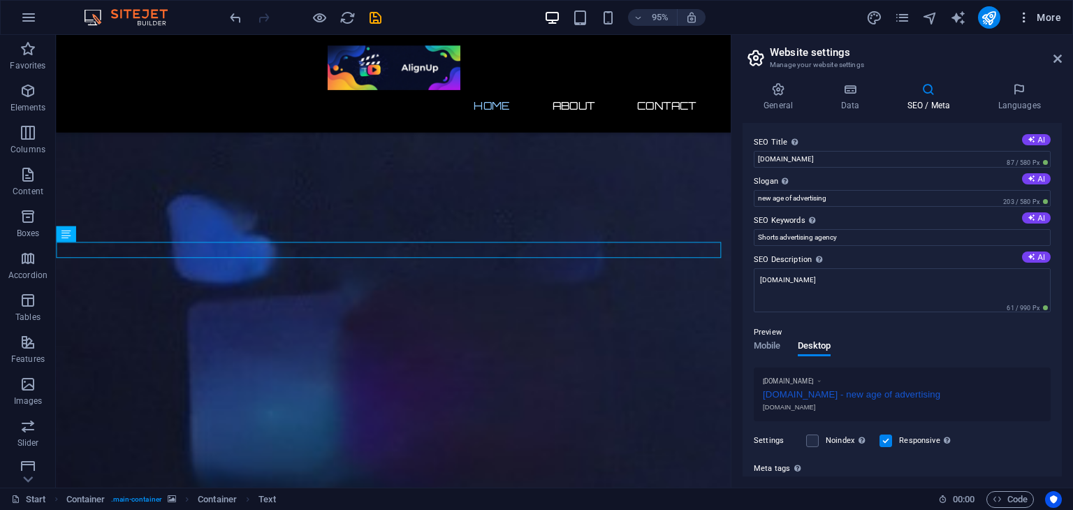
click at [1044, 15] on span "More" at bounding box center [1039, 17] width 44 height 14
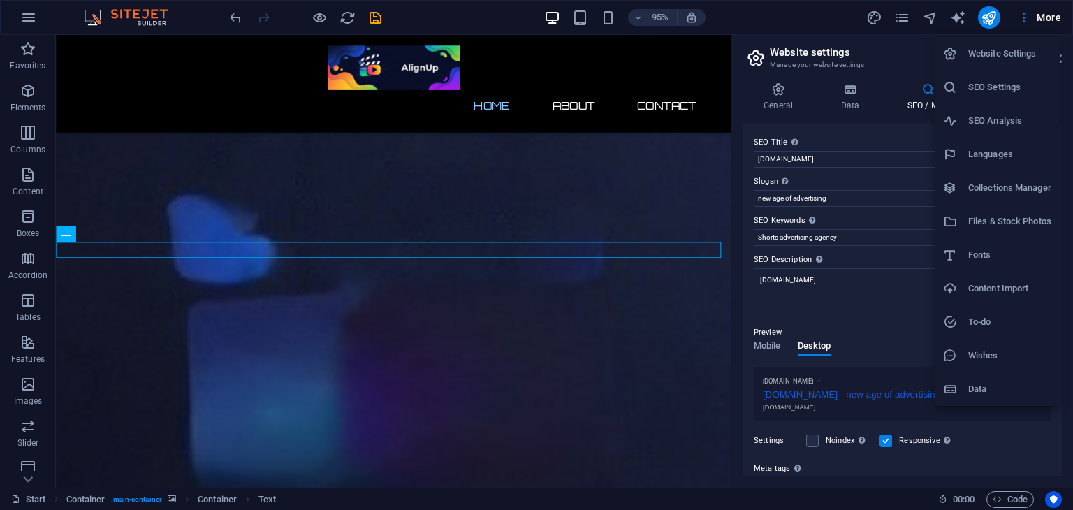
click at [1020, 173] on li "Collections Manager" at bounding box center [997, 188] width 125 height 34
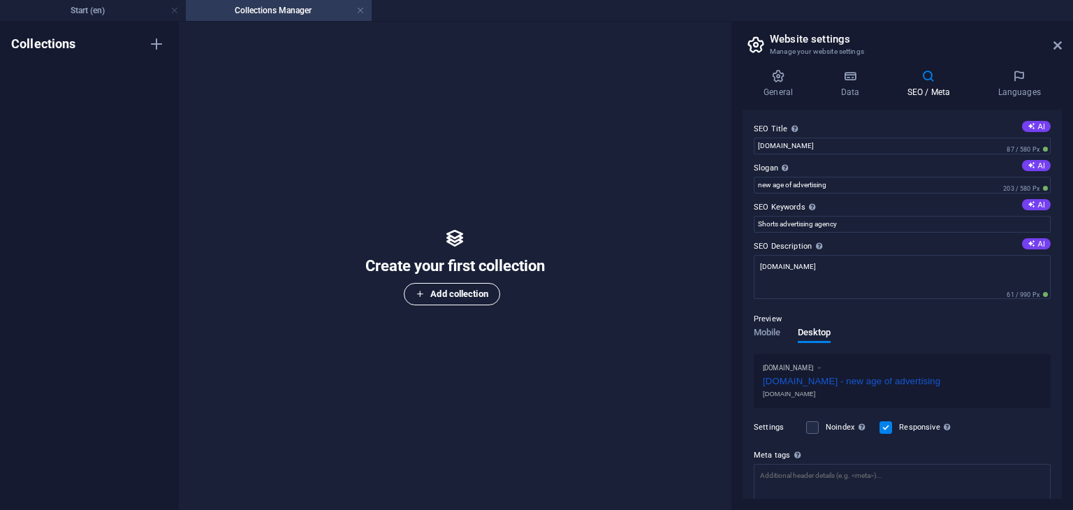
click at [415, 284] on button "Add collection" at bounding box center [452, 294] width 96 height 22
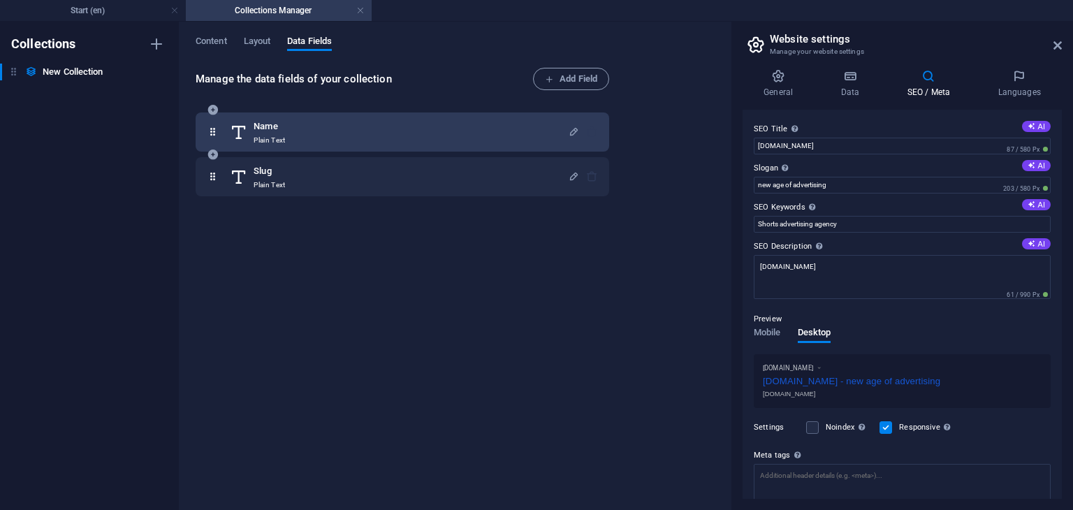
click at [590, 121] on div at bounding box center [583, 132] width 30 height 28
click at [582, 131] on div at bounding box center [583, 132] width 30 height 28
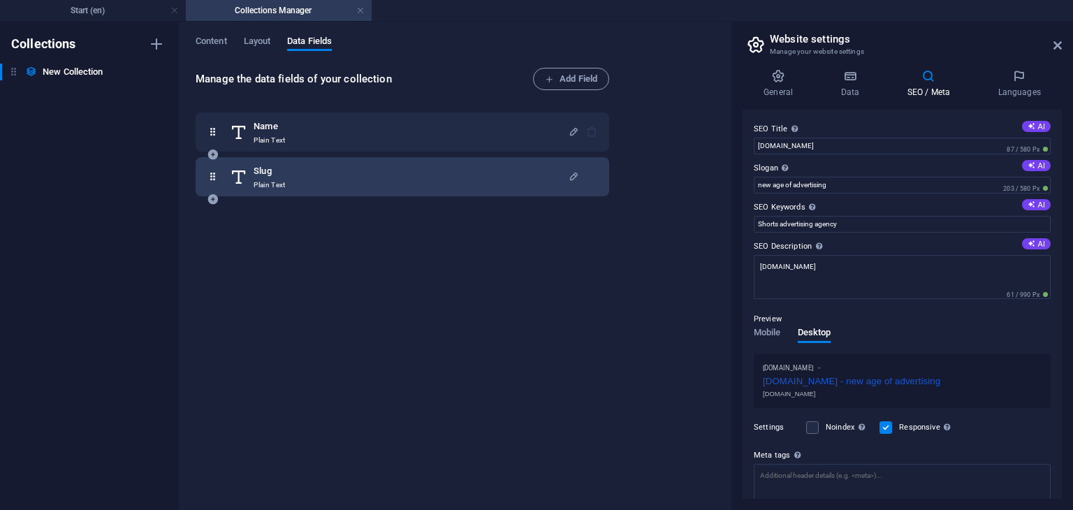
click at [235, 175] on icon at bounding box center [239, 177] width 18 height 28
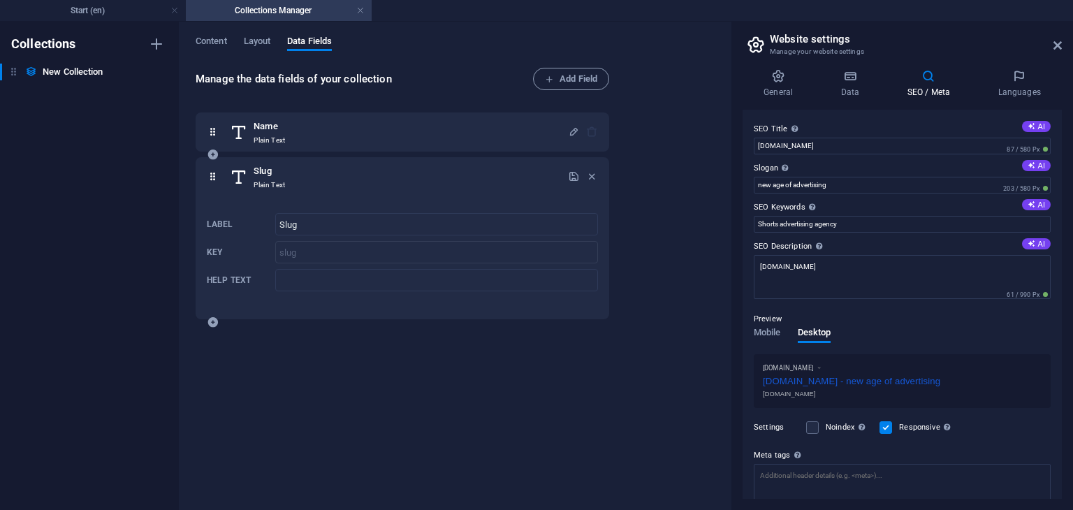
click at [581, 171] on div at bounding box center [583, 177] width 30 height 28
click at [586, 171] on icon "button" at bounding box center [592, 176] width 12 height 12
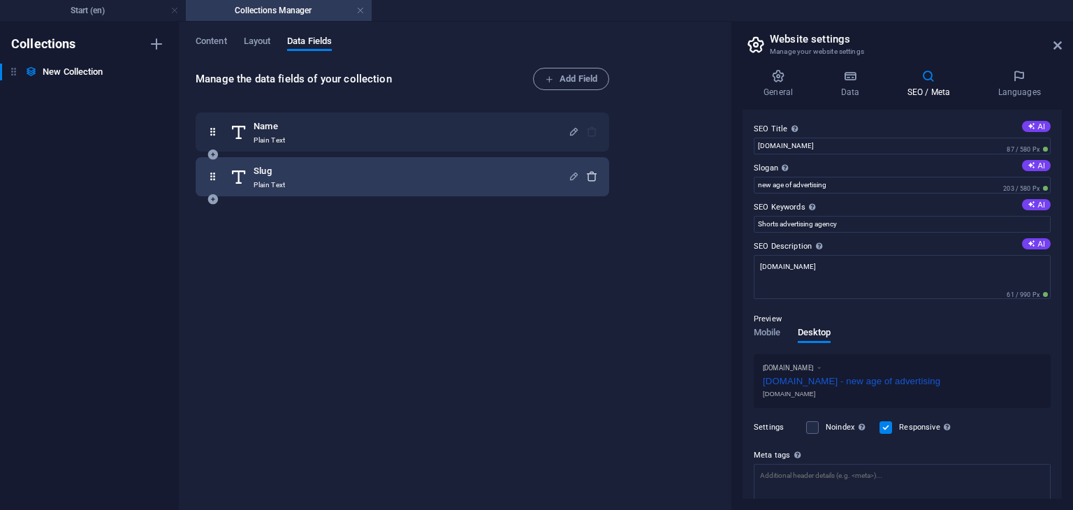
click at [586, 171] on div at bounding box center [583, 177] width 30 height 28
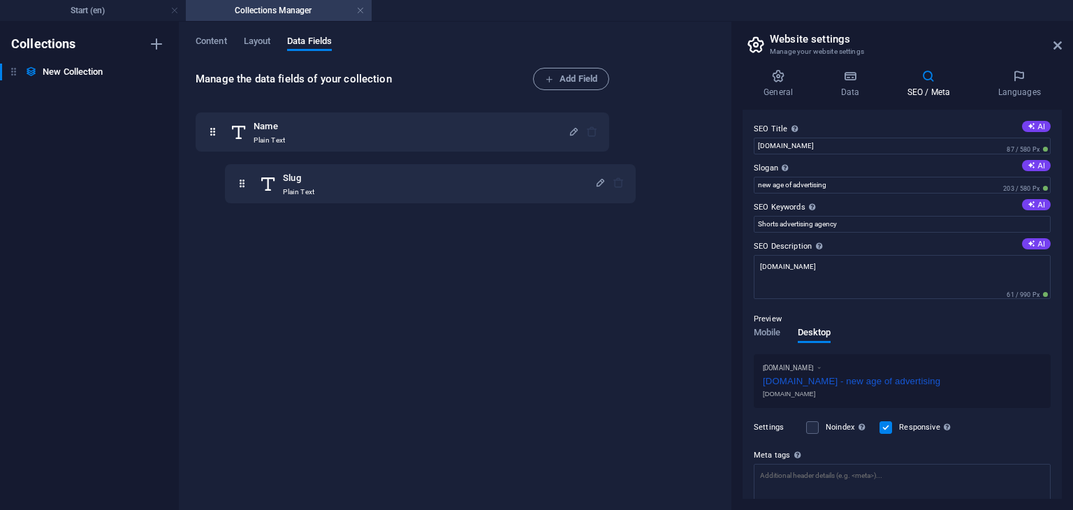
drag, startPoint x: 216, startPoint y: 169, endPoint x: 261, endPoint y: 178, distance: 45.6
click at [261, 178] on div "Name Plain Text Slug Plain Text" at bounding box center [403, 154] width 414 height 84
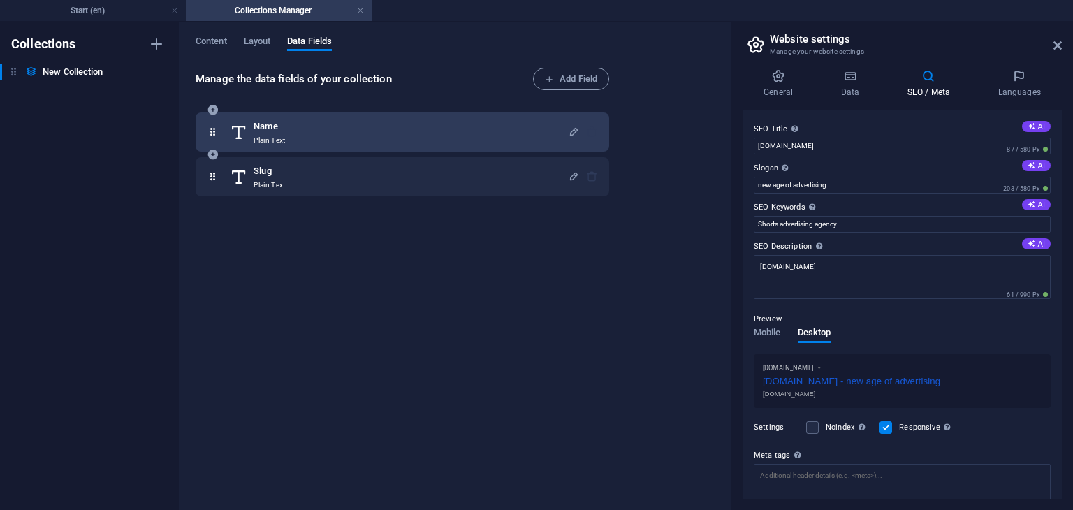
click at [587, 128] on div at bounding box center [583, 132] width 30 height 28
drag, startPoint x: 211, startPoint y: 110, endPoint x: 207, endPoint y: 157, distance: 47.7
click at [207, 146] on div "Name Plain Text" at bounding box center [402, 132] width 391 height 28
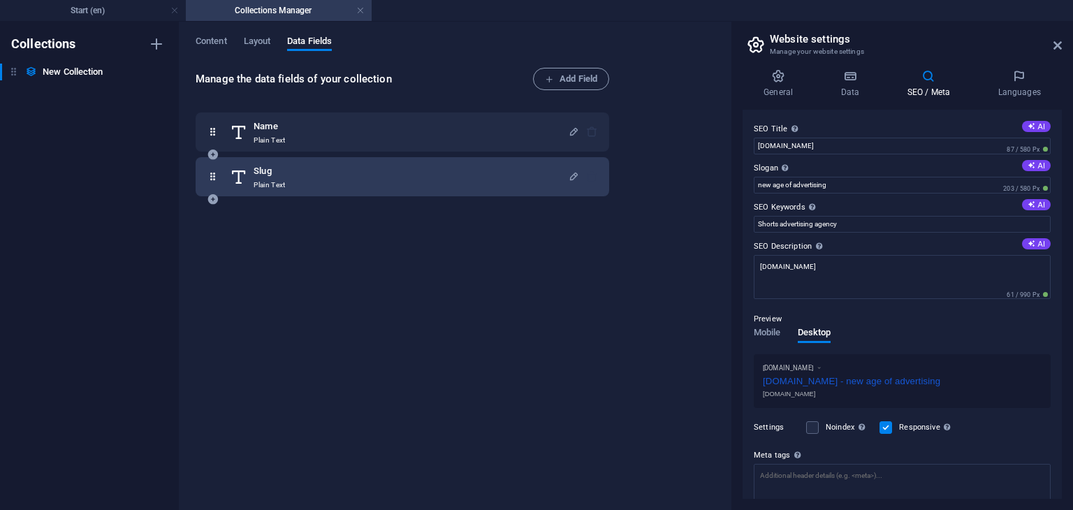
click at [211, 170] on icon at bounding box center [213, 177] width 12 height 28
click at [211, 180] on icon at bounding box center [213, 177] width 12 height 28
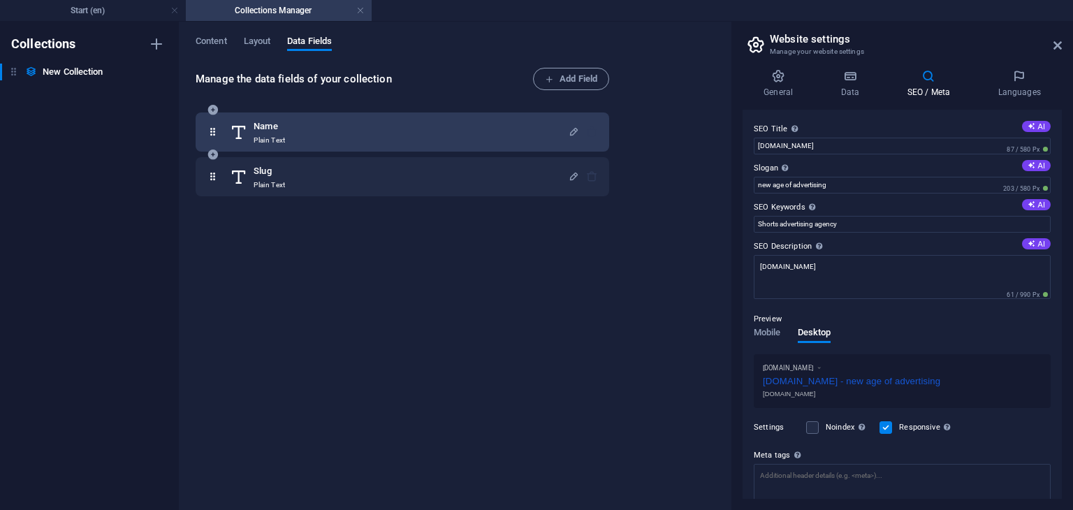
click at [207, 132] on icon at bounding box center [213, 132] width 12 height 28
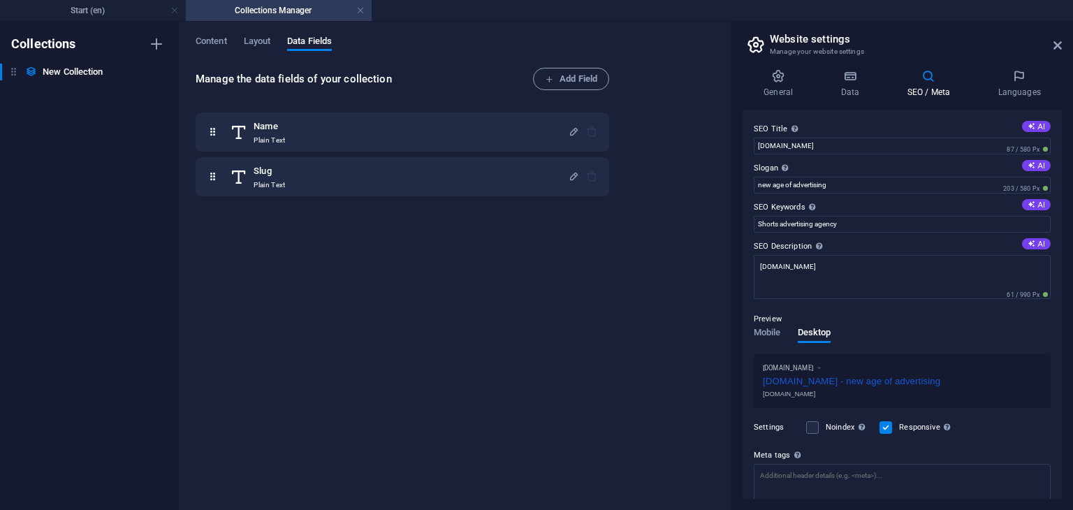
click at [1051, 57] on header "Website settings Manage your website settings" at bounding box center [903, 40] width 316 height 36
click at [1059, 47] on icon at bounding box center [1058, 45] width 8 height 11
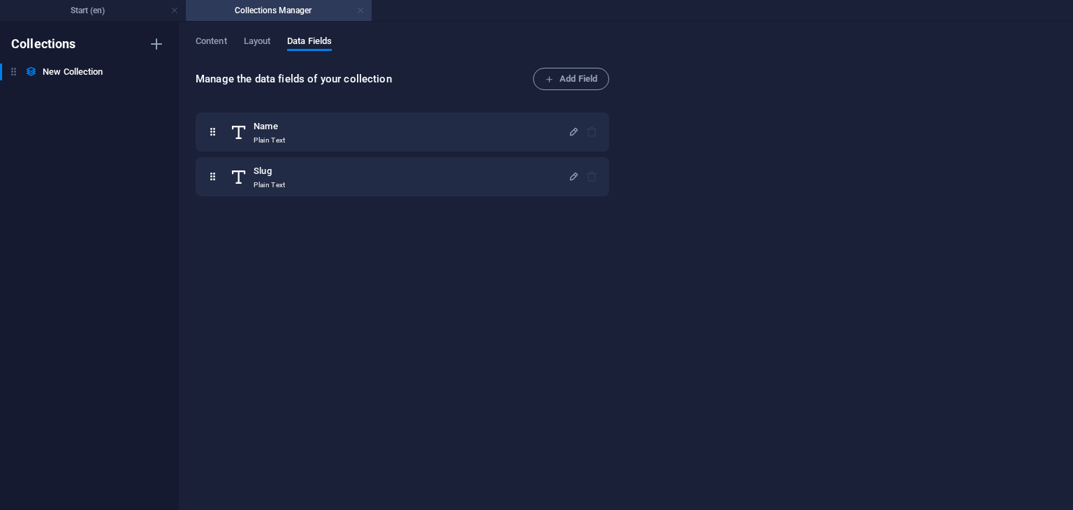
click at [356, 12] on link at bounding box center [360, 10] width 8 height 13
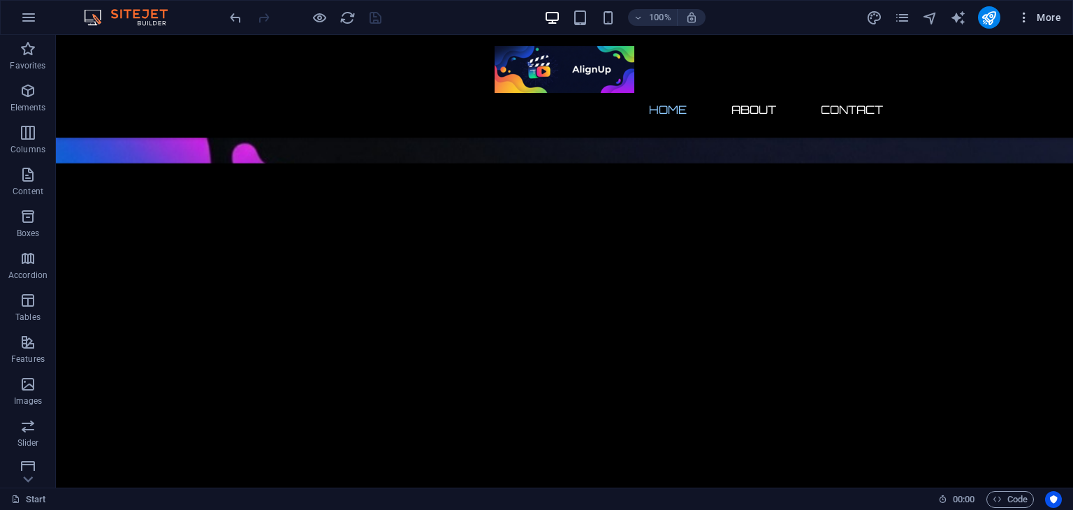
click at [1054, 21] on span "More" at bounding box center [1039, 17] width 44 height 14
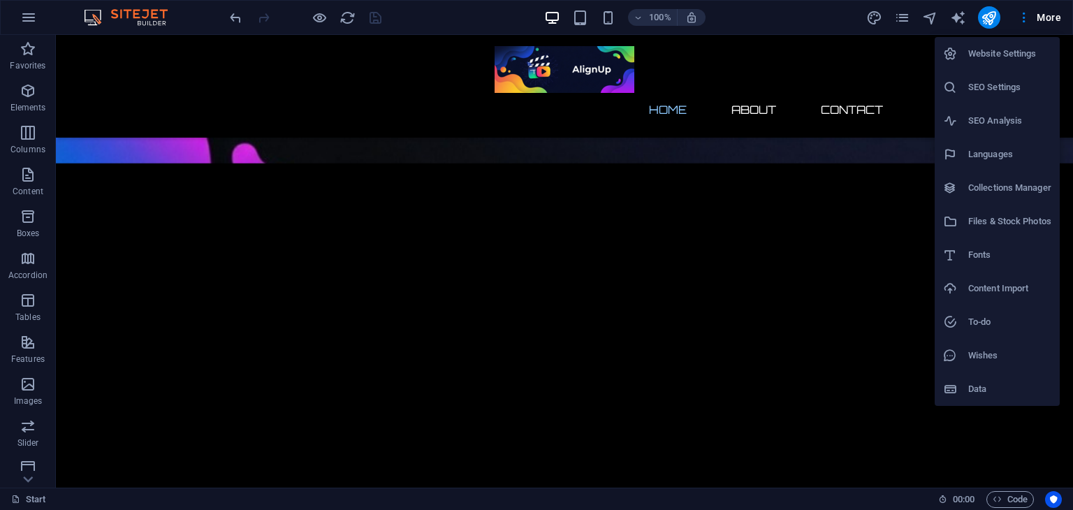
click at [985, 394] on h6 "Data" at bounding box center [1009, 389] width 83 height 17
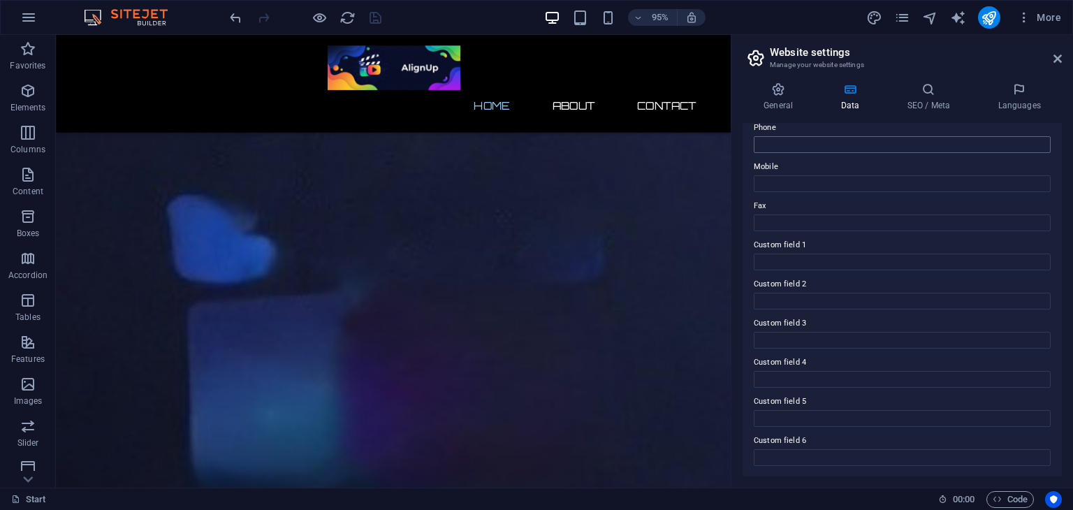
scroll to position [0, 0]
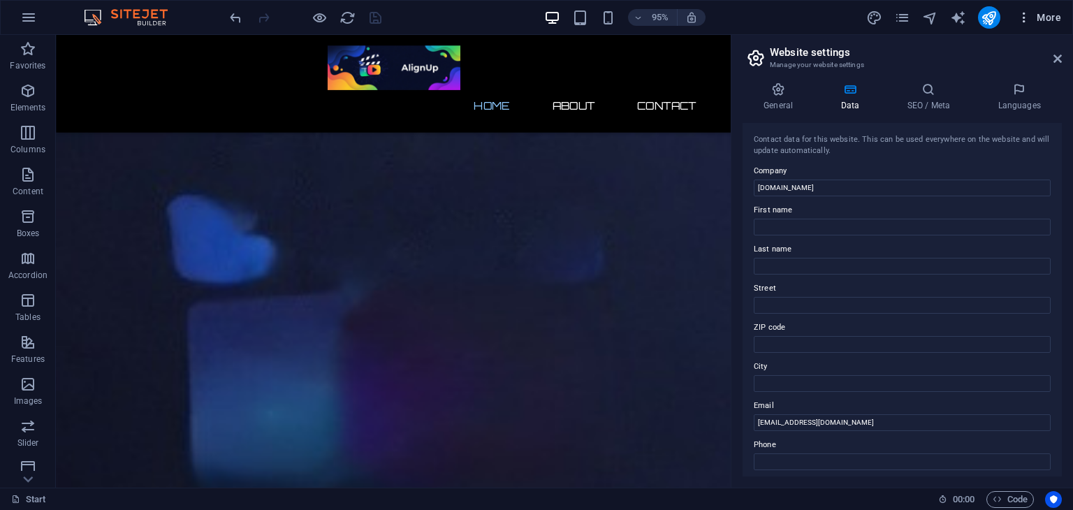
click at [1023, 17] on icon "button" at bounding box center [1024, 17] width 14 height 14
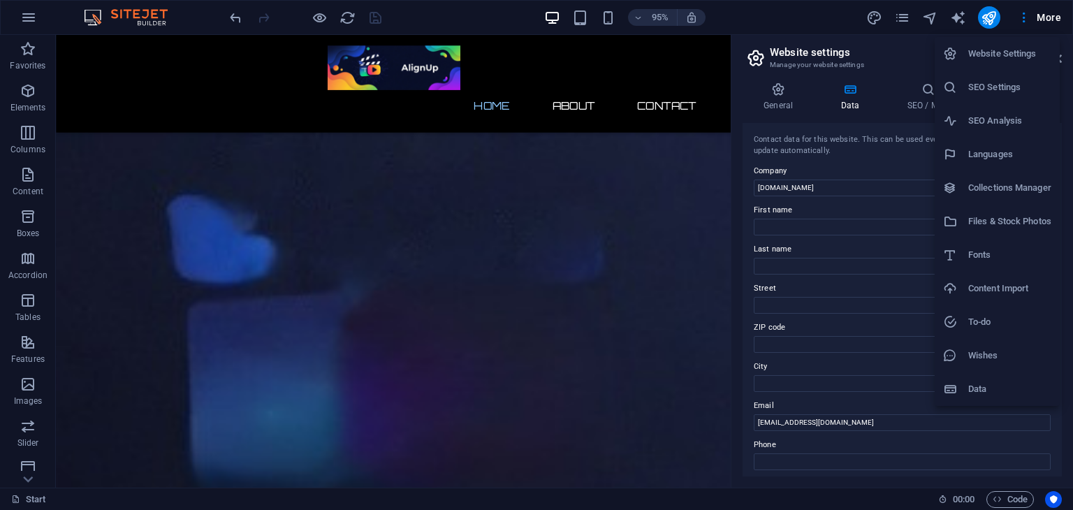
click at [975, 235] on li "Files & Stock Photos" at bounding box center [997, 222] width 125 height 34
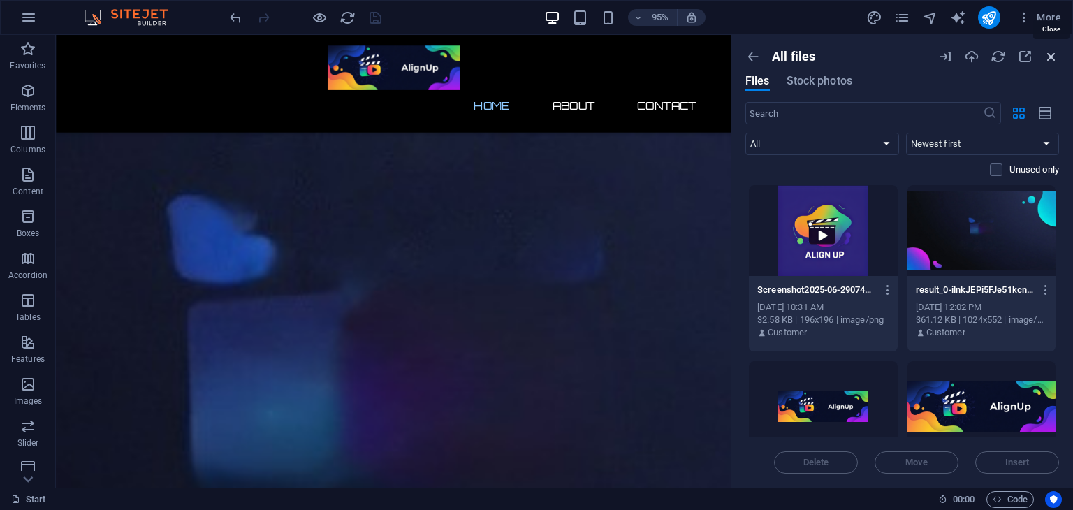
click at [1051, 49] on icon "button" at bounding box center [1051, 56] width 15 height 15
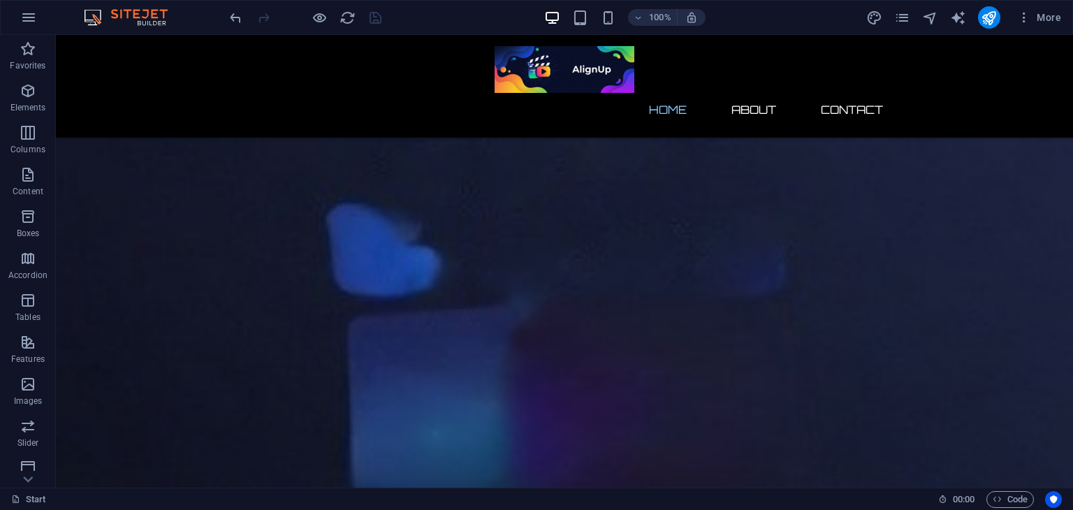
click at [1054, 29] on div "100% More" at bounding box center [537, 18] width 1072 height 34
click at [1049, 19] on span "More" at bounding box center [1039, 17] width 44 height 14
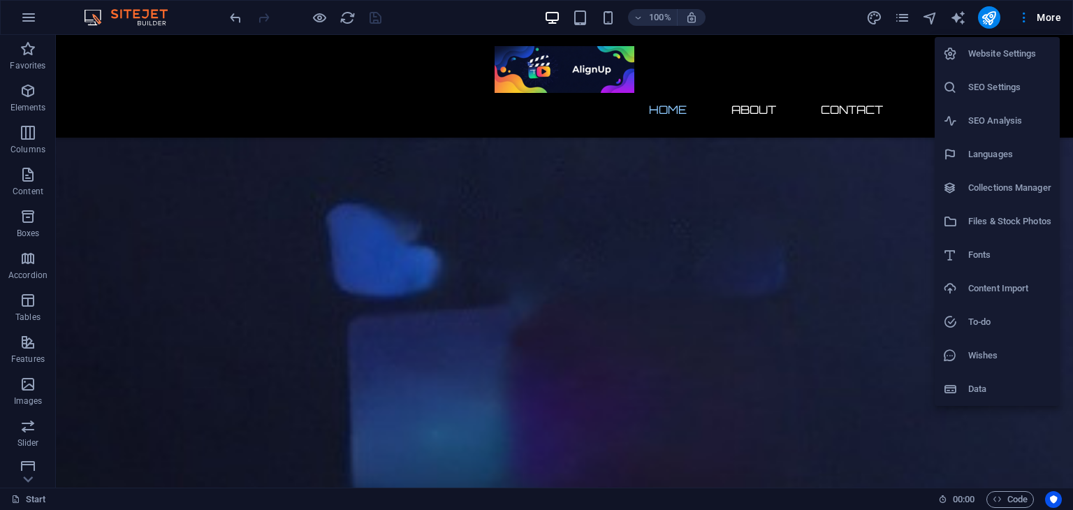
drag, startPoint x: 1049, startPoint y: 19, endPoint x: 1007, endPoint y: 249, distance: 234.2
click at [1007, 249] on div "Website Settings SEO Settings SEO Analysis Languages Collections Manager Files …" at bounding box center [536, 259] width 1073 height 502
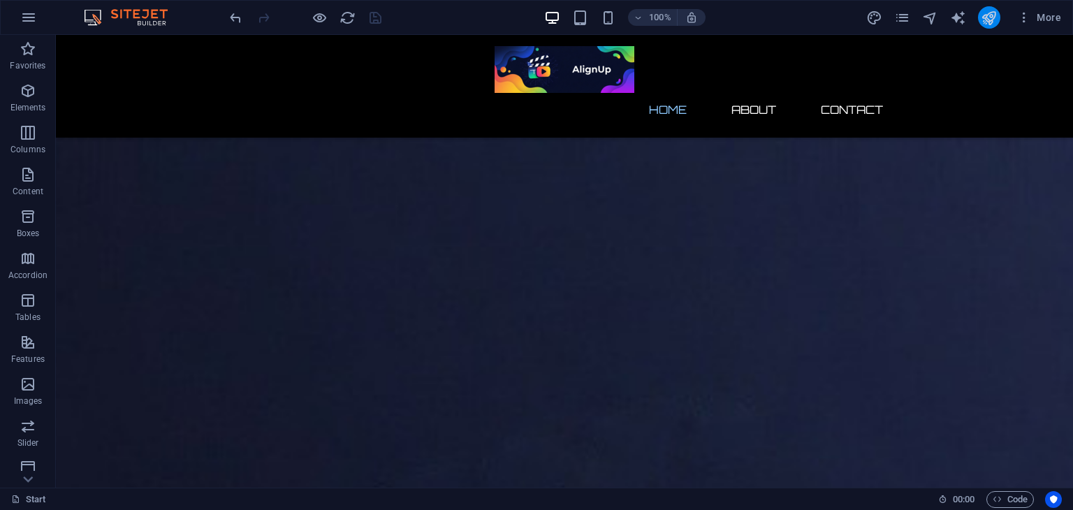
click at [978, 20] on button "publish" at bounding box center [989, 17] width 22 height 22
click at [986, 20] on icon "publish" at bounding box center [989, 18] width 16 height 16
